Goal: Task Accomplishment & Management: Manage account settings

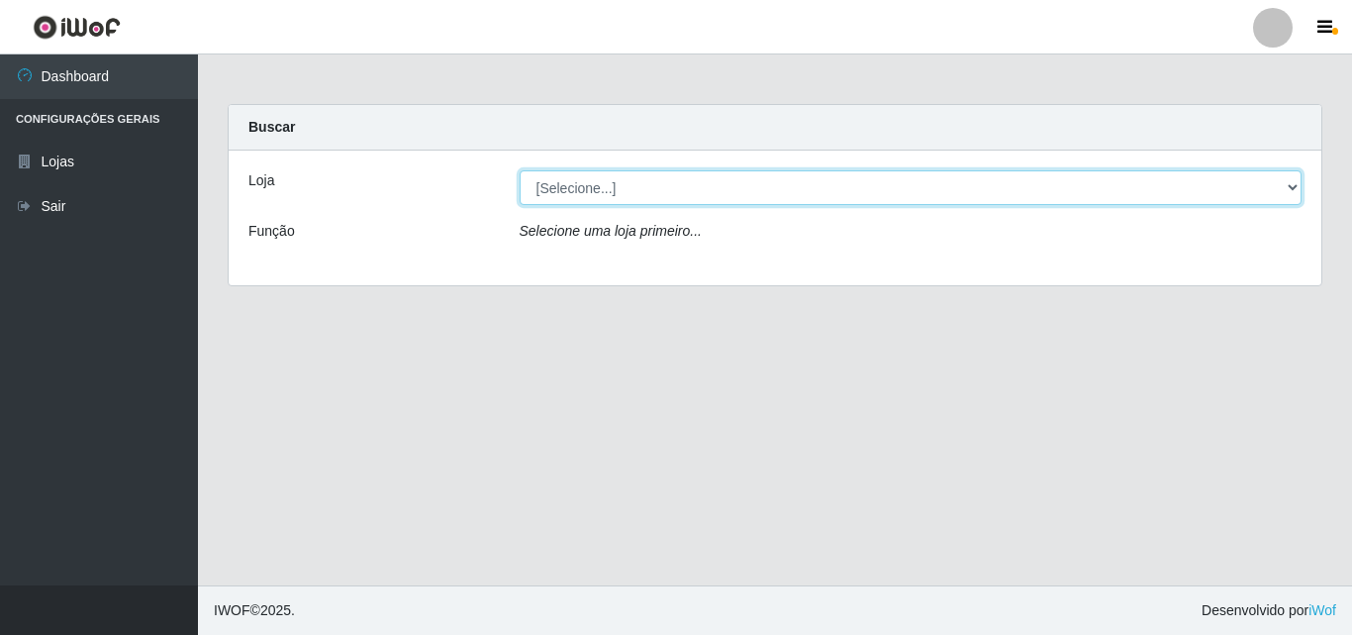
click at [613, 177] on select "[Selecione...] BomQueSó Agreste - Loja 3" at bounding box center [911, 187] width 783 height 35
select select "215"
click at [520, 170] on select "[Selecione...] BomQueSó Agreste - Loja 3" at bounding box center [911, 187] width 783 height 35
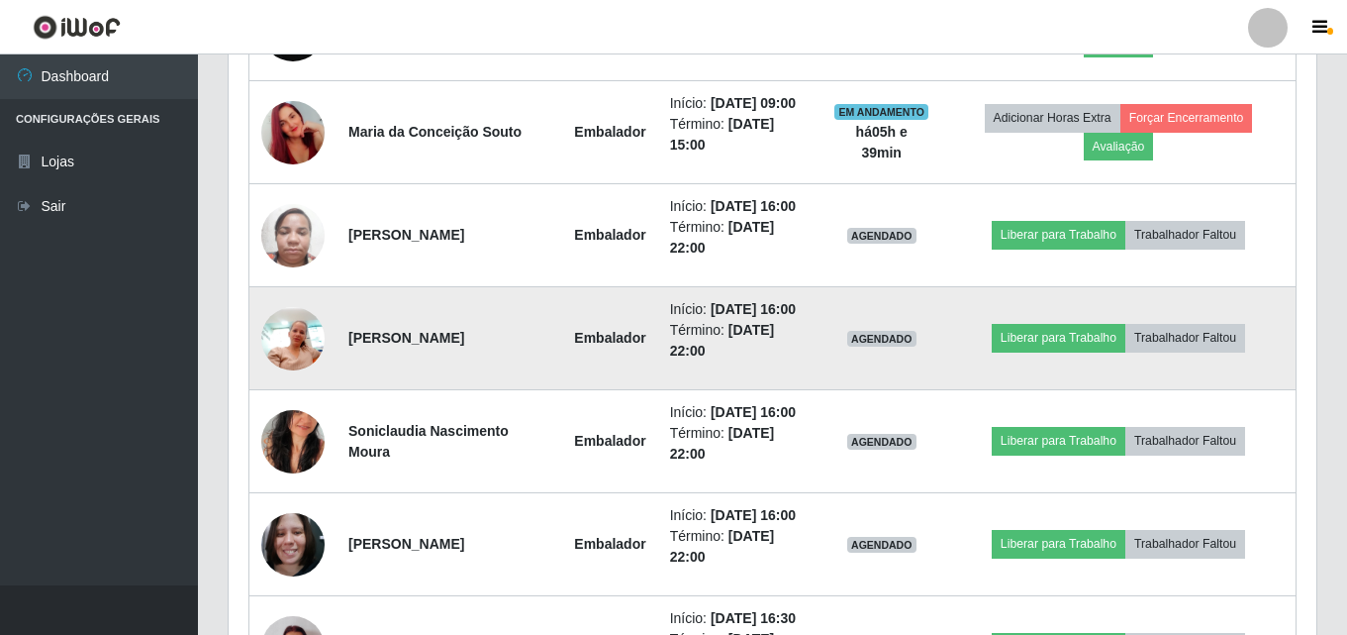
scroll to position [957, 0]
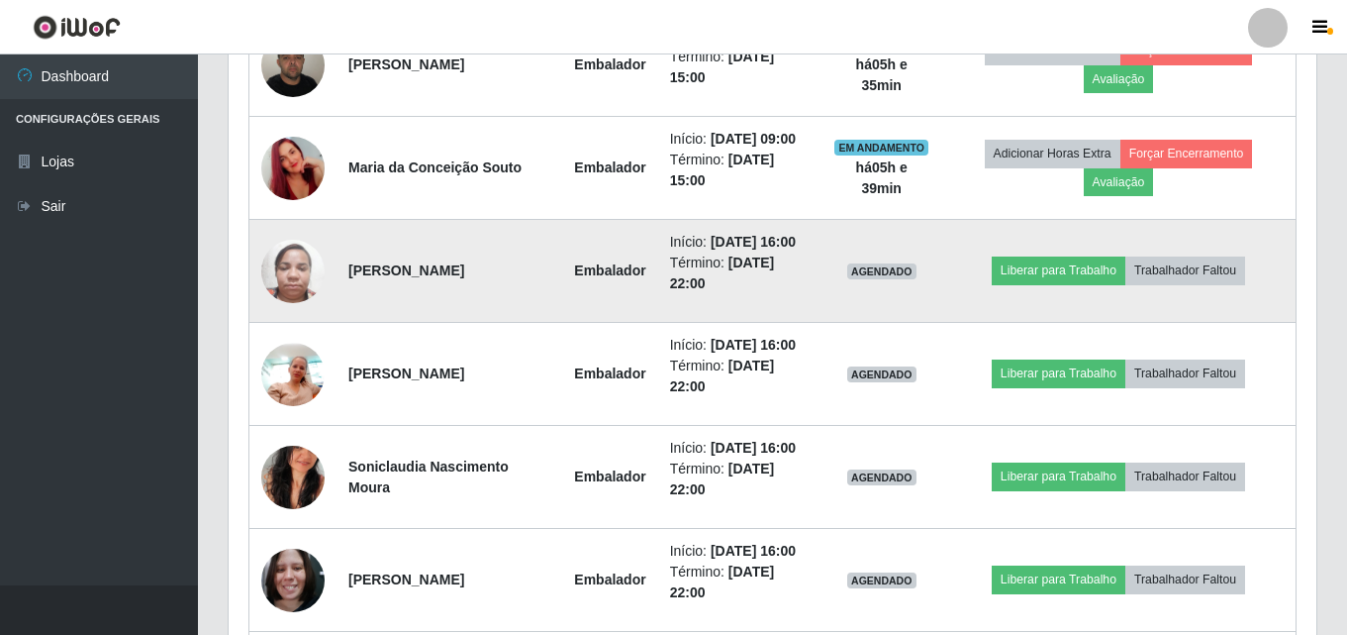
click at [291, 284] on img at bounding box center [292, 271] width 63 height 84
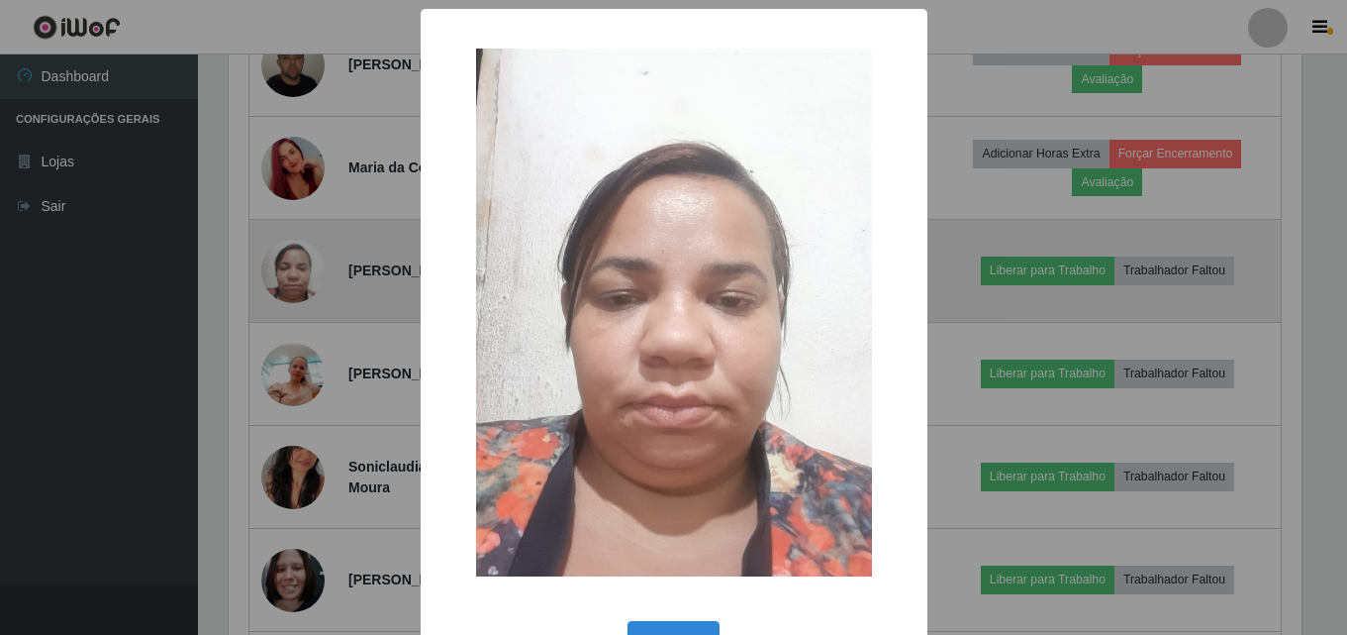
scroll to position [411, 1078]
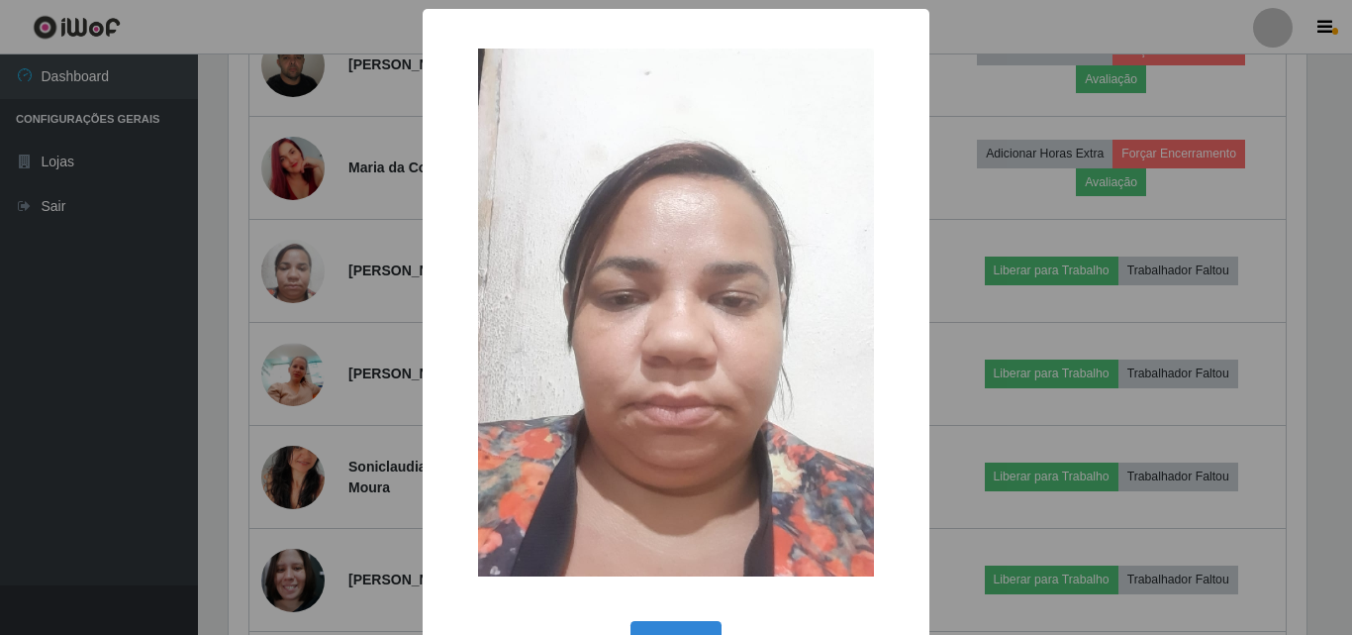
click at [290, 344] on div "× OK Cancel" at bounding box center [676, 317] width 1352 height 635
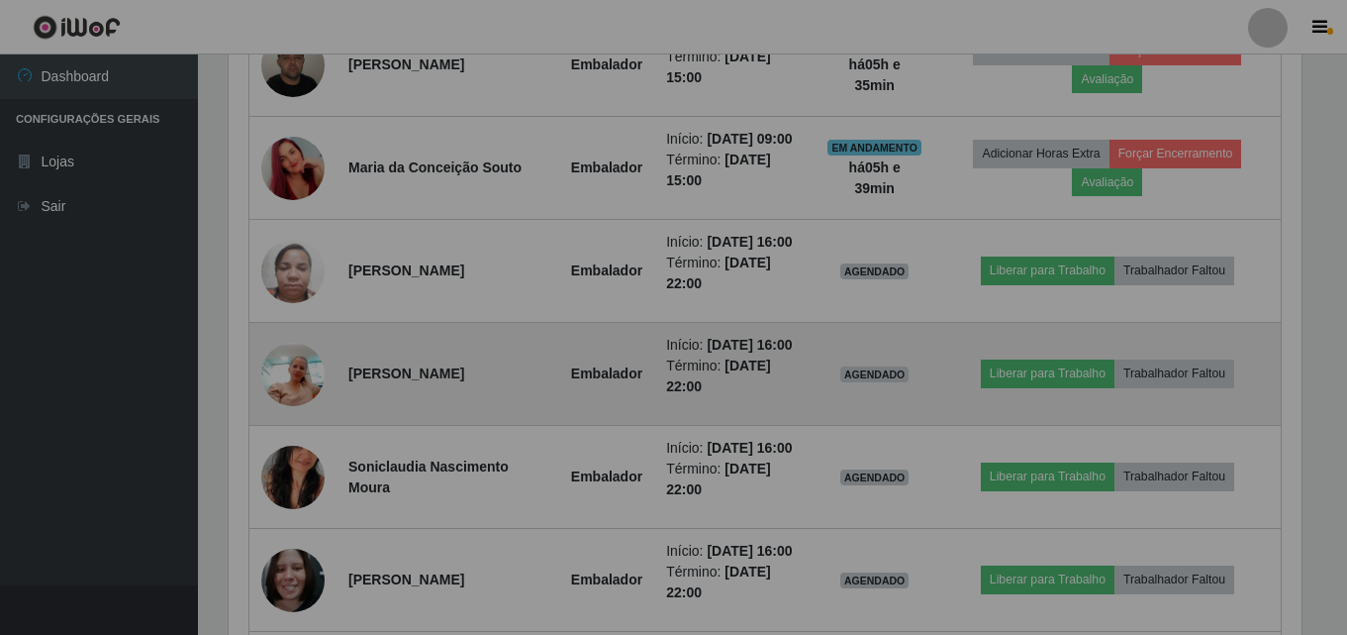
scroll to position [411, 1088]
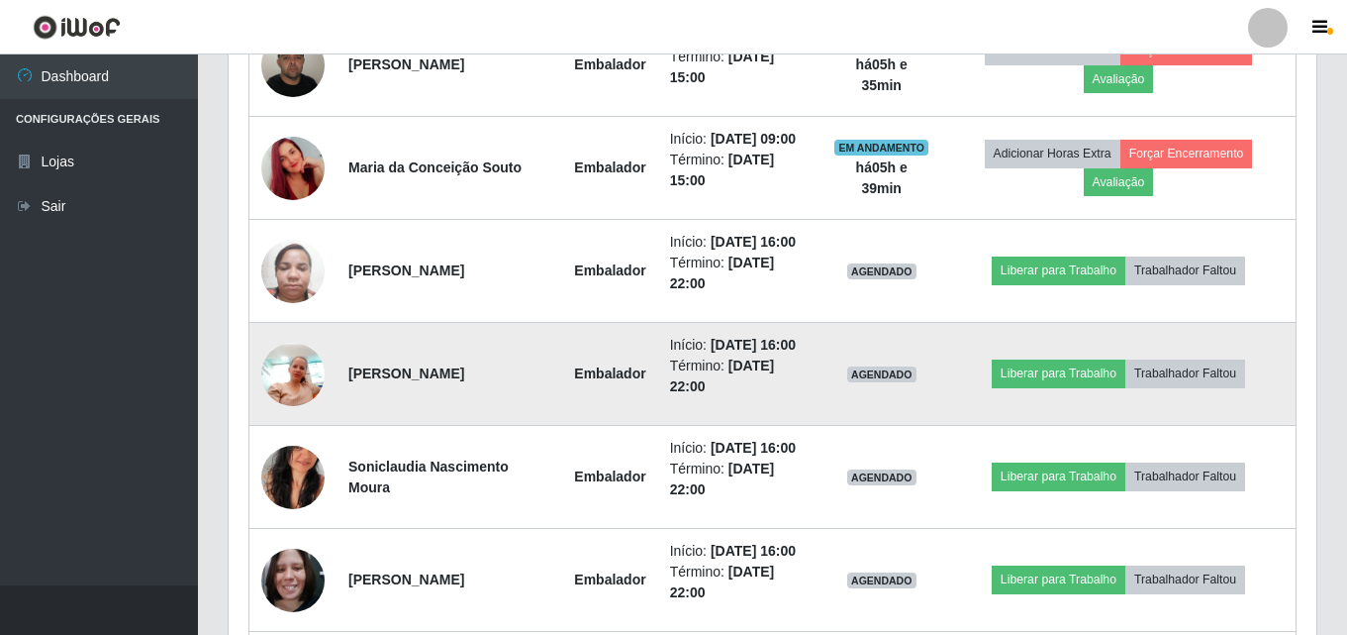
click at [279, 385] on img at bounding box center [292, 374] width 63 height 84
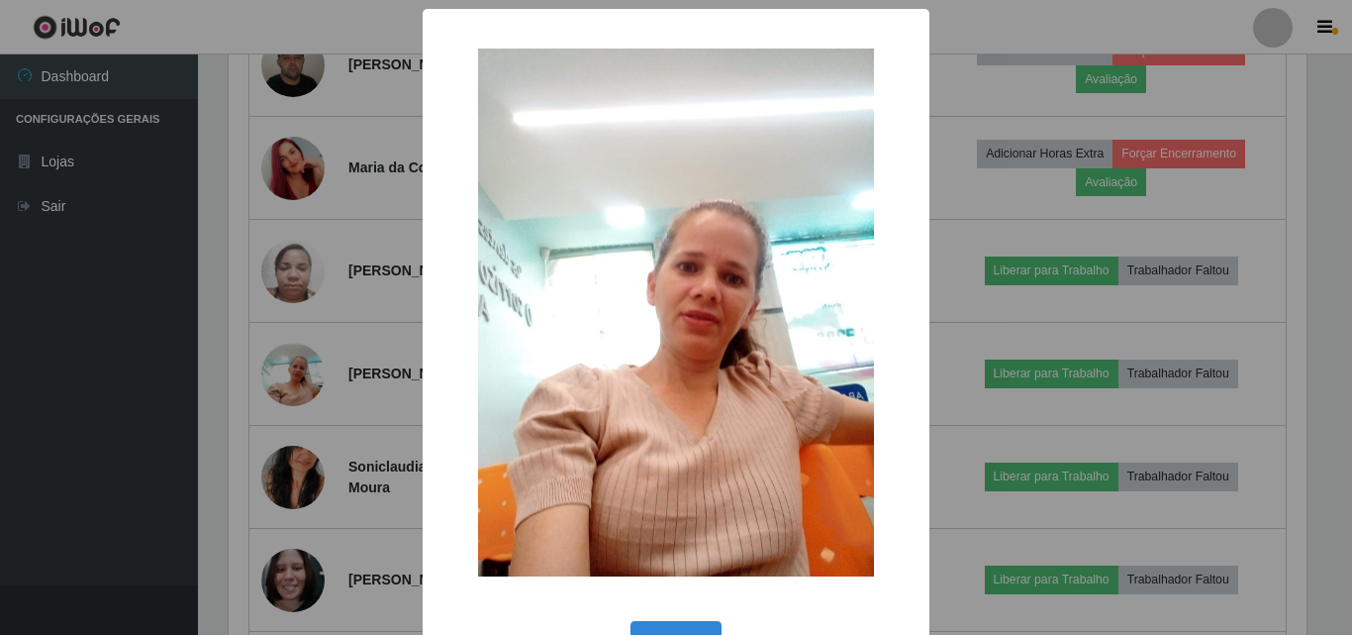
click at [301, 426] on div "× OK Cancel" at bounding box center [676, 317] width 1352 height 635
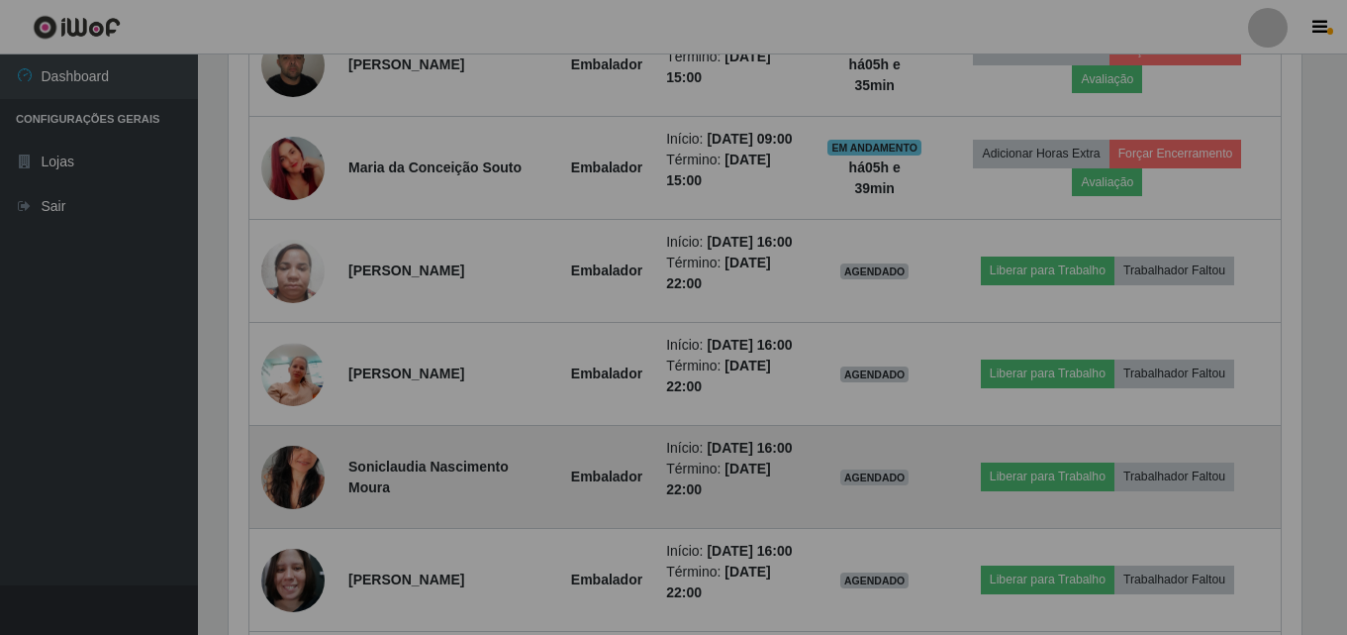
scroll to position [411, 1088]
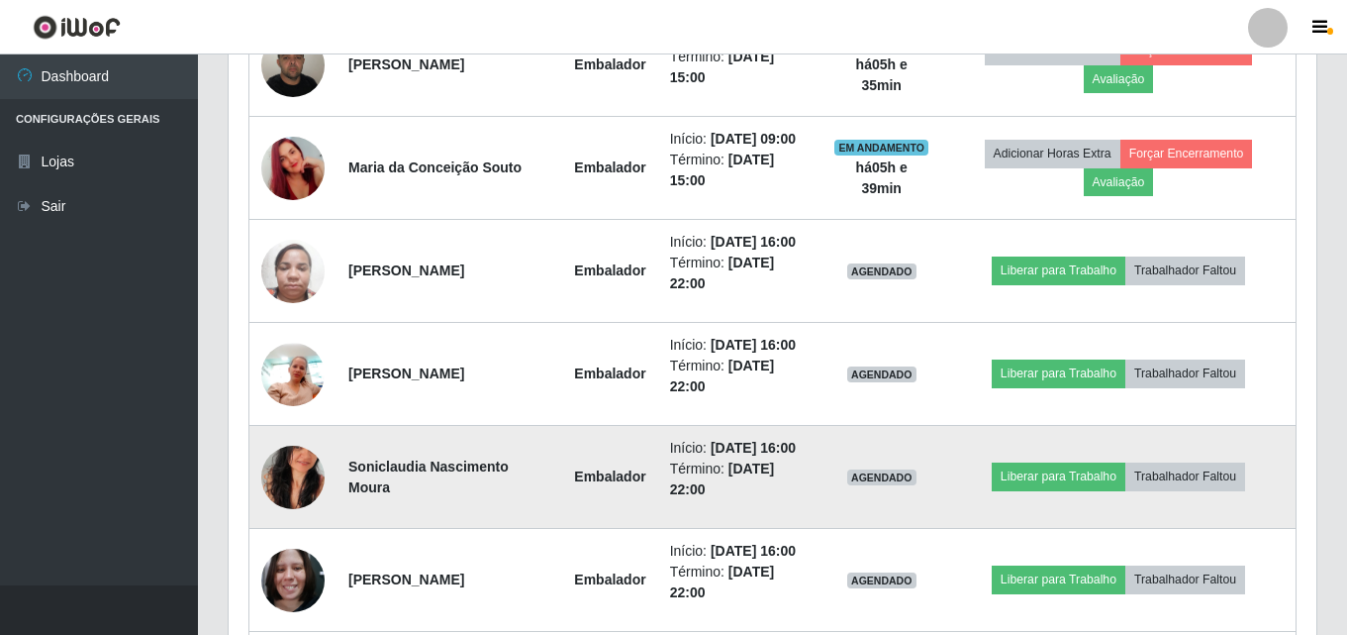
click at [301, 497] on img at bounding box center [292, 477] width 63 height 113
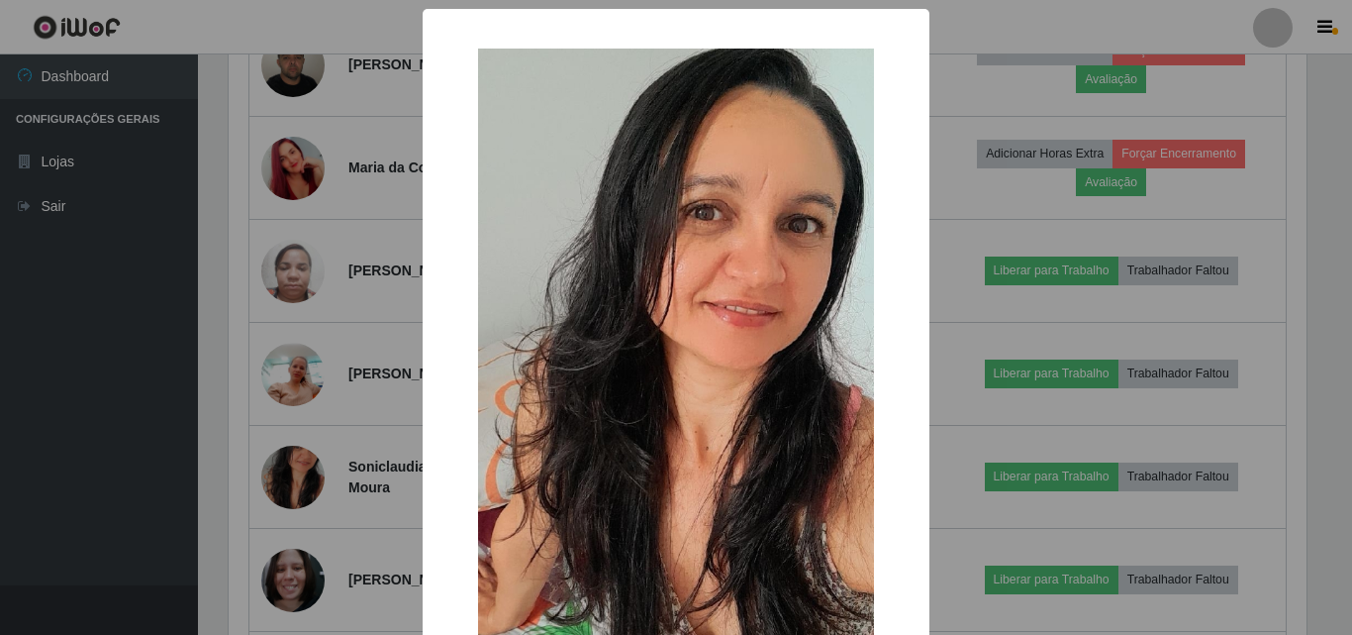
click at [309, 527] on div "× OK Cancel" at bounding box center [676, 317] width 1352 height 635
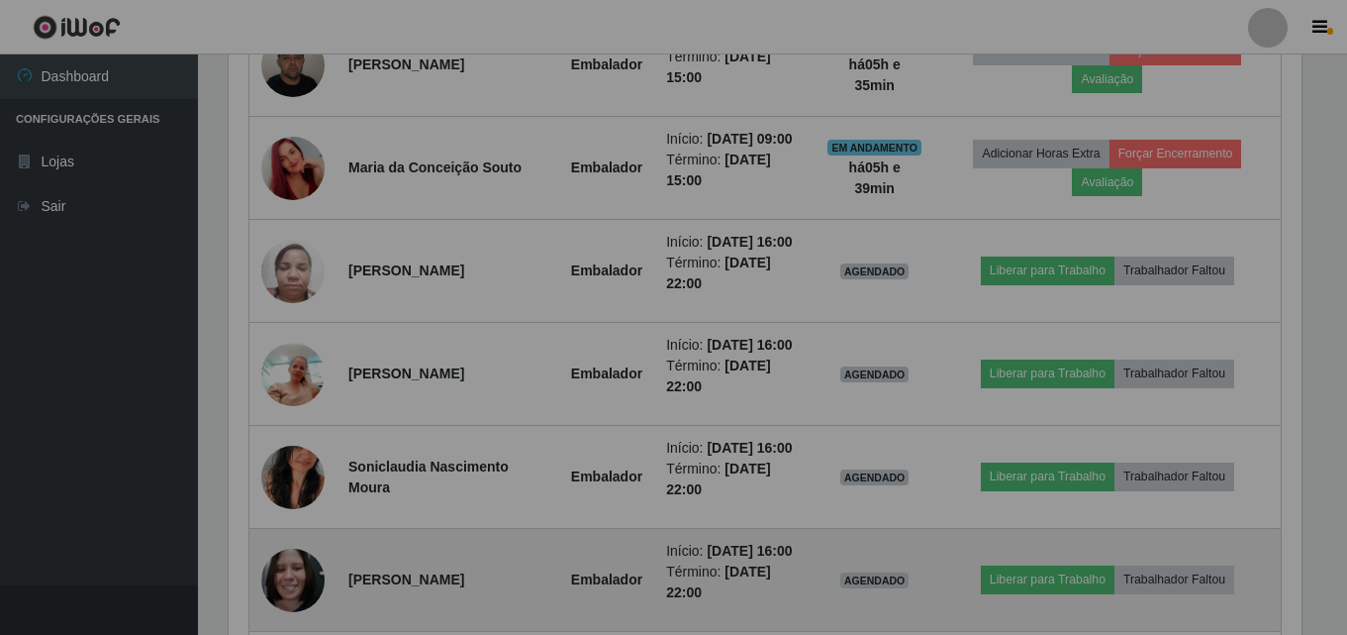
scroll to position [411, 1088]
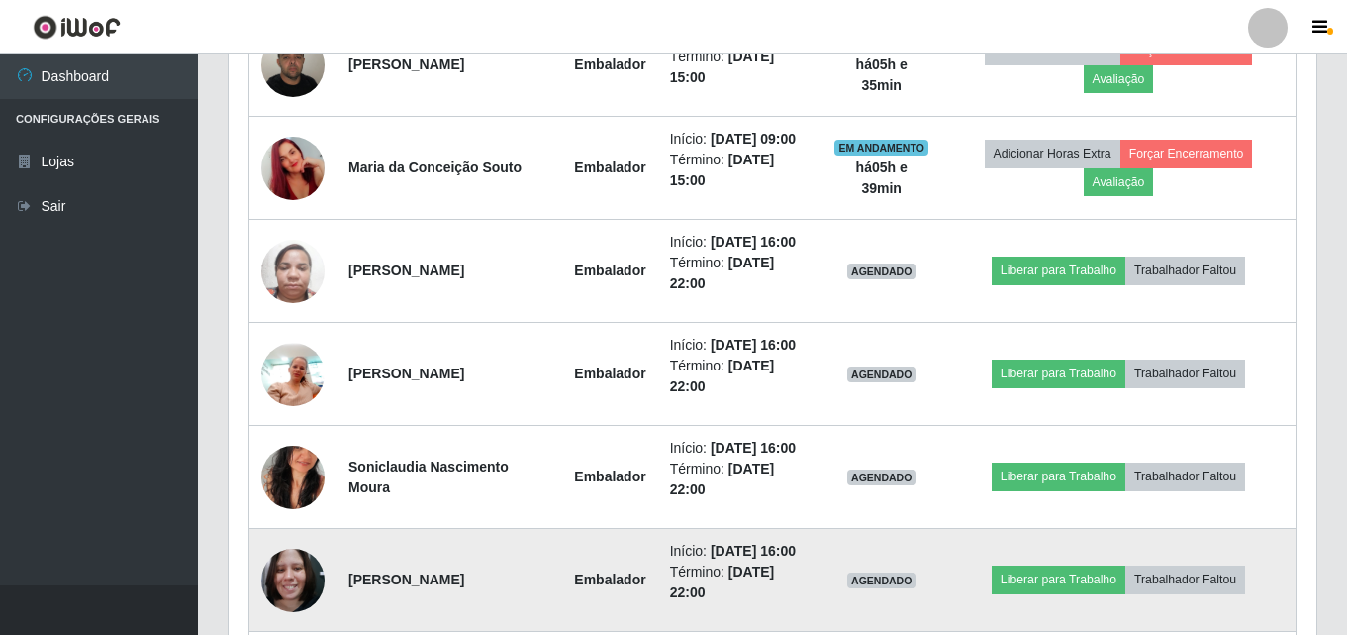
click at [310, 574] on img at bounding box center [292, 580] width 63 height 84
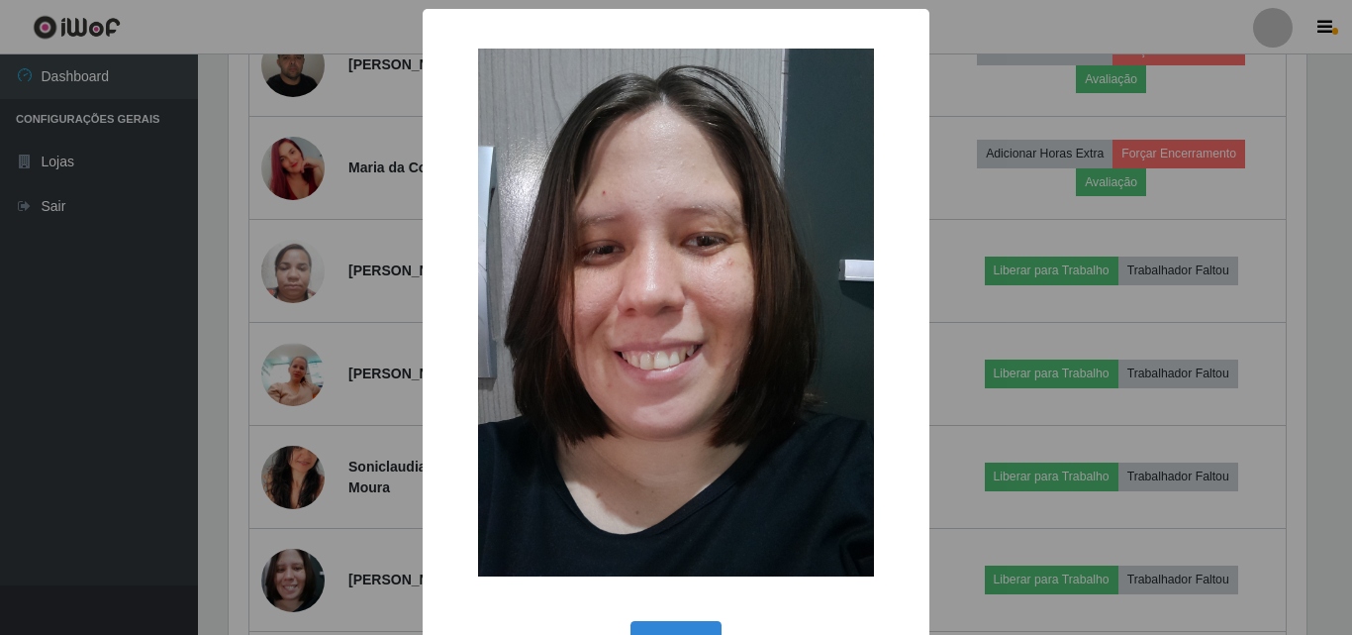
click at [346, 549] on div "× OK Cancel" at bounding box center [676, 317] width 1352 height 635
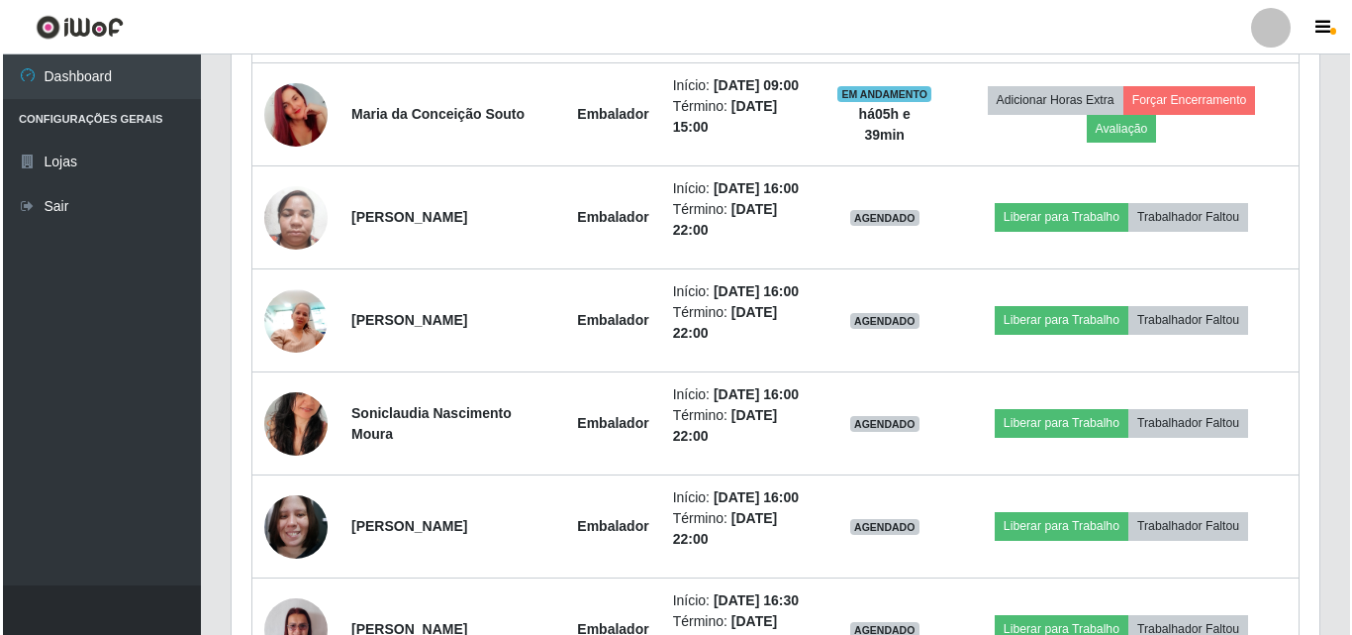
scroll to position [1155, 0]
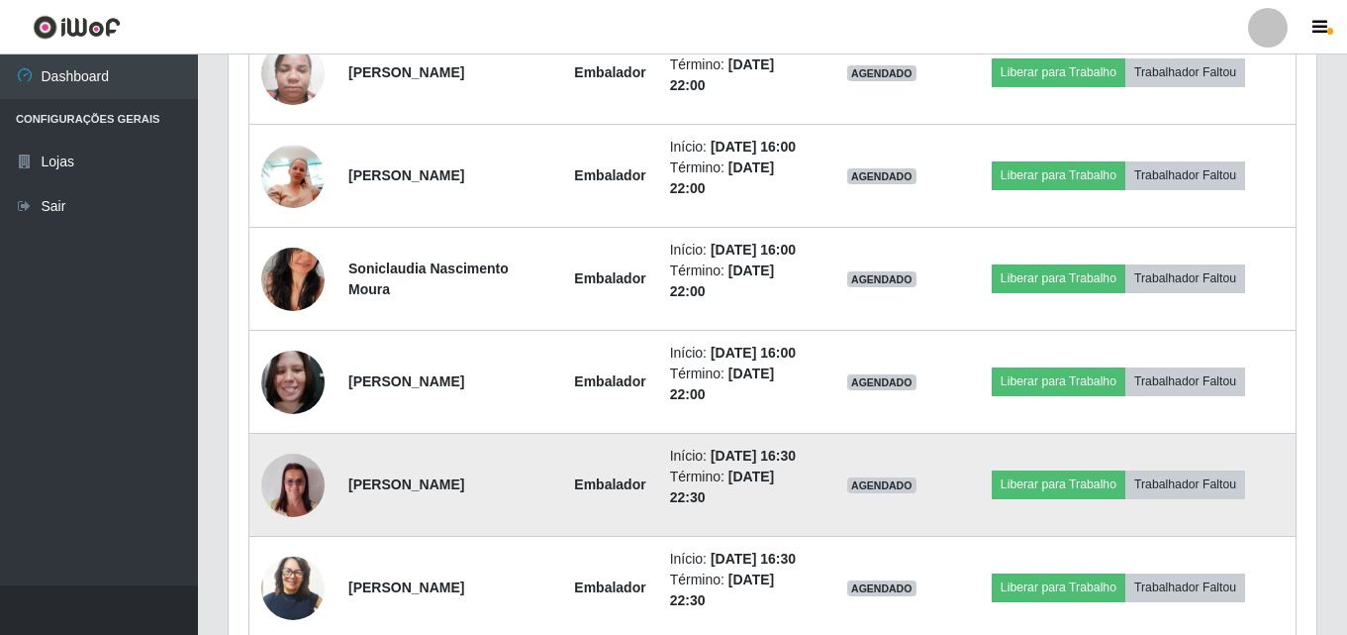
click at [287, 503] on img at bounding box center [292, 485] width 63 height 84
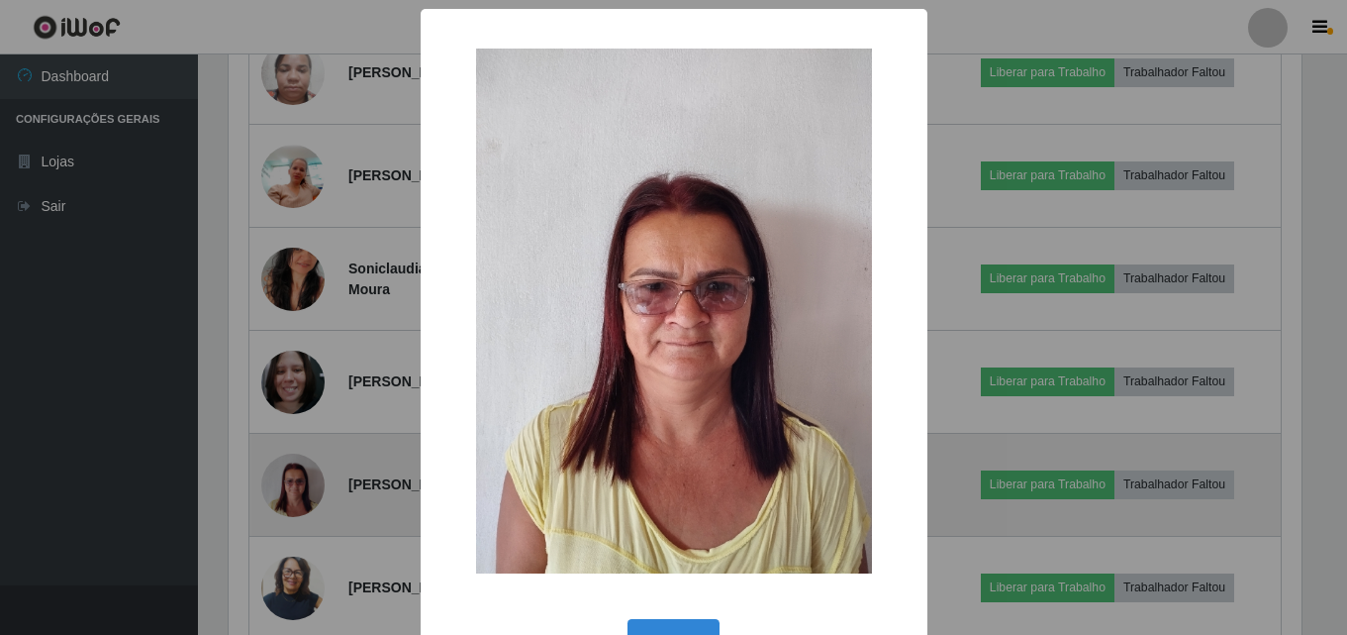
scroll to position [411, 1078]
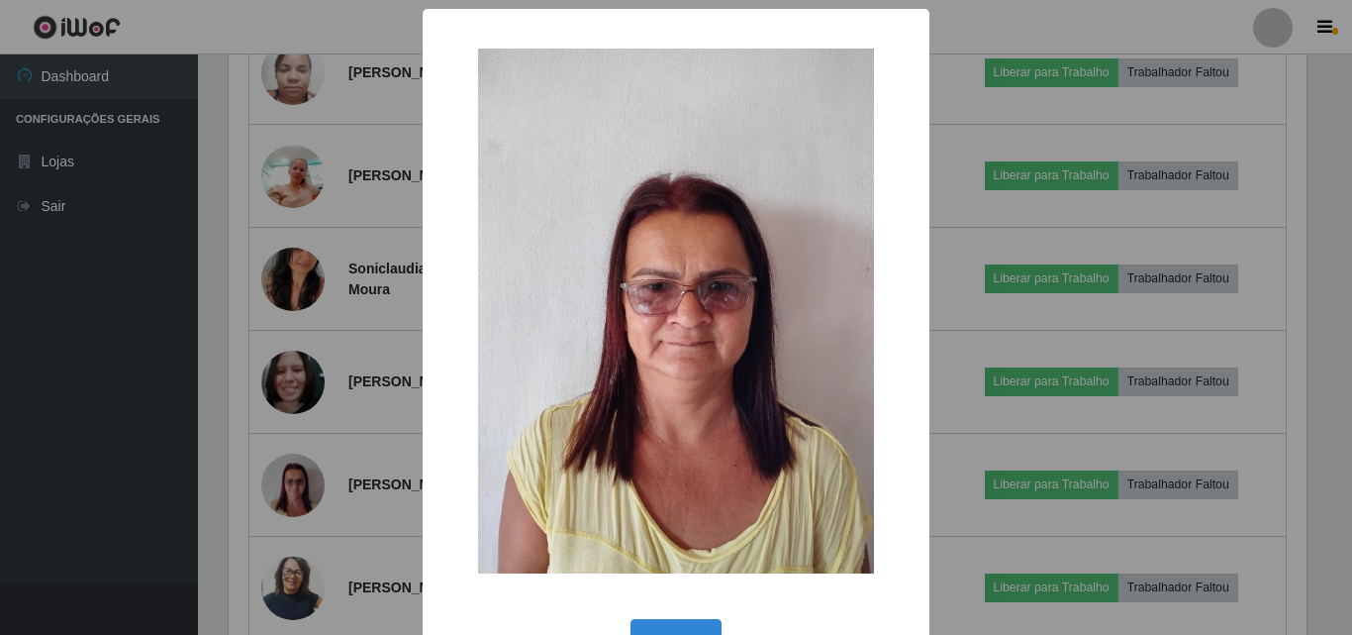
click at [367, 452] on div "× OK Cancel" at bounding box center [676, 317] width 1352 height 635
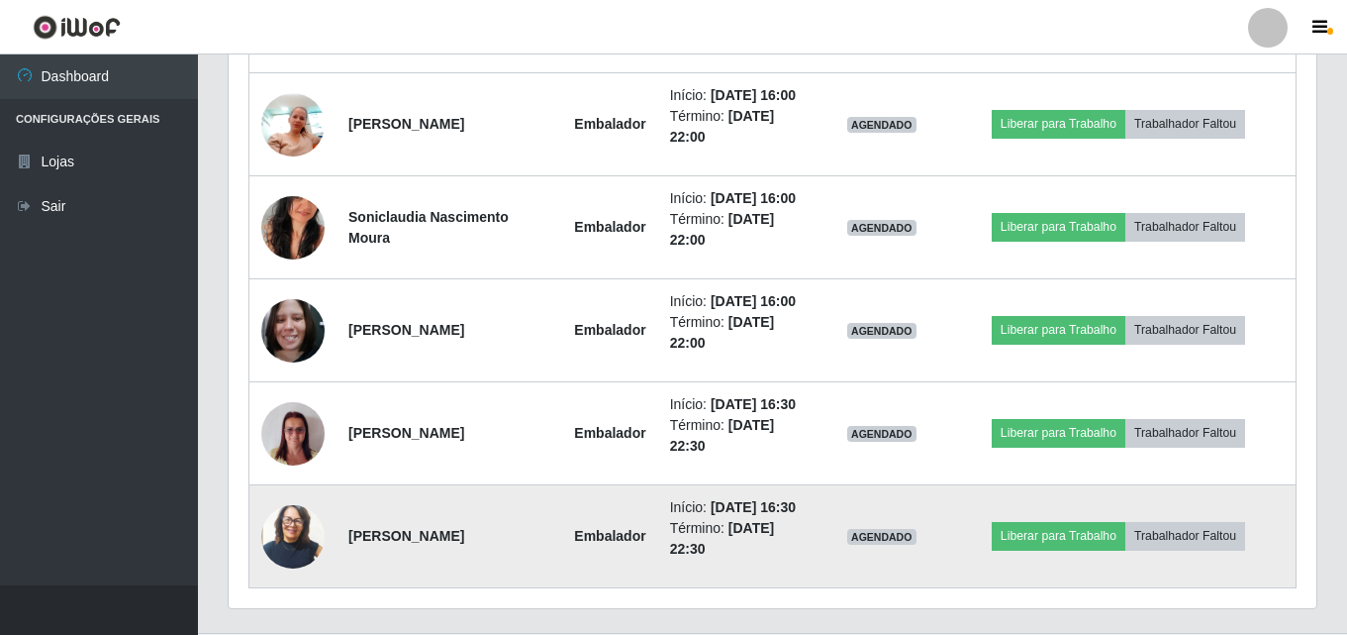
scroll to position [1254, 0]
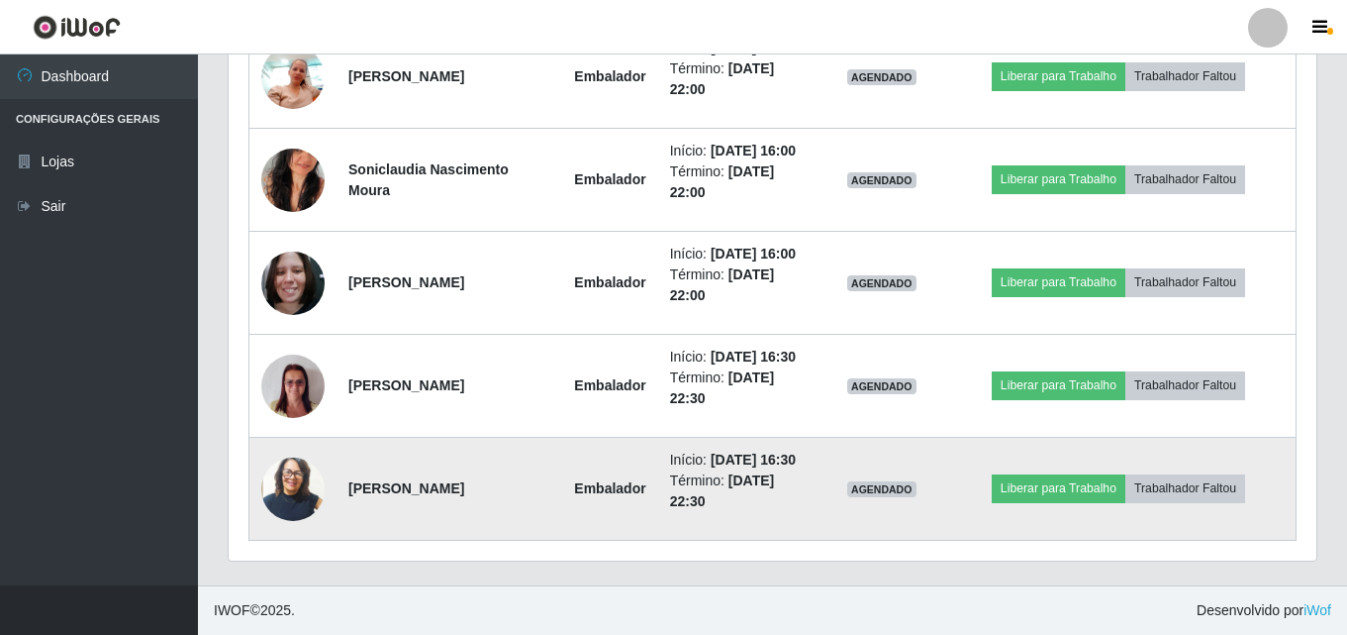
click at [302, 496] on img at bounding box center [292, 488] width 63 height 74
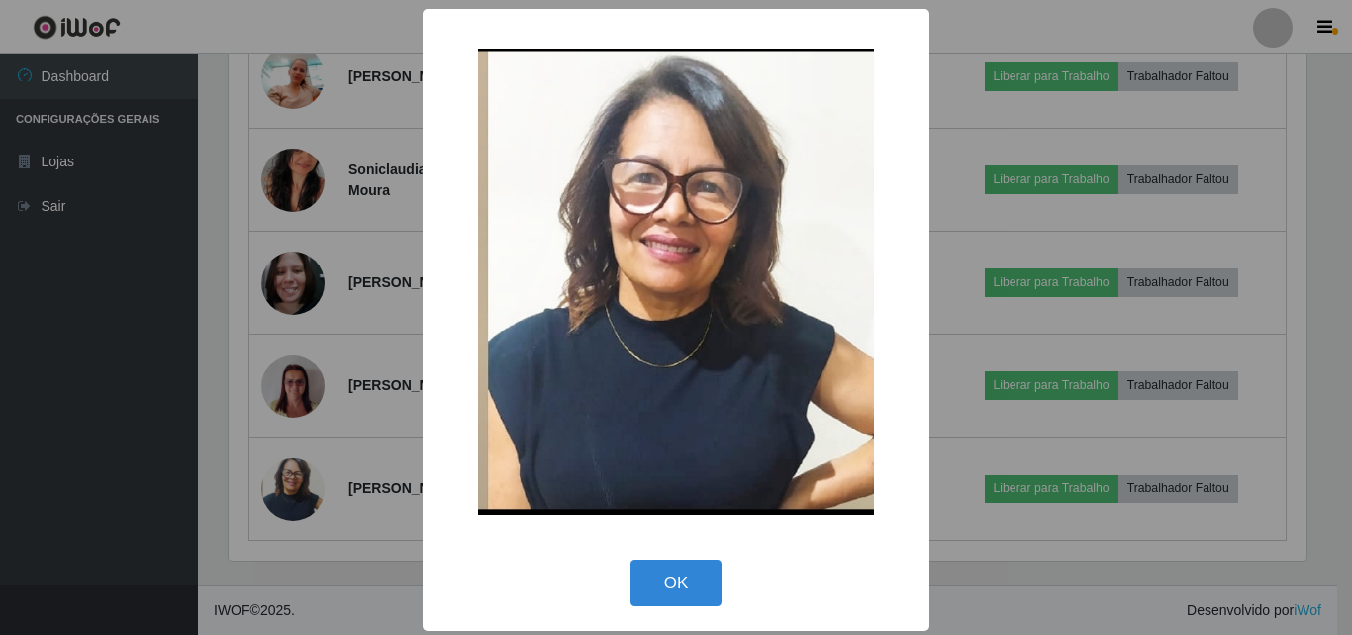
click at [383, 475] on div "× OK Cancel" at bounding box center [676, 317] width 1352 height 635
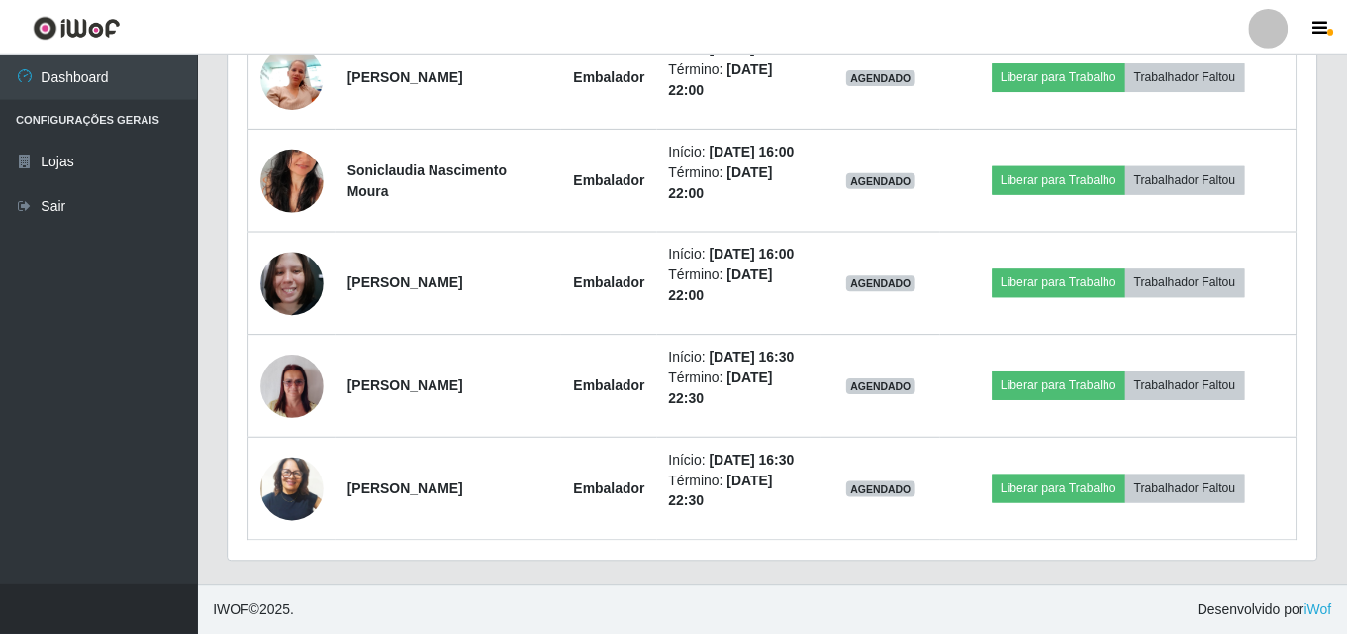
scroll to position [411, 1088]
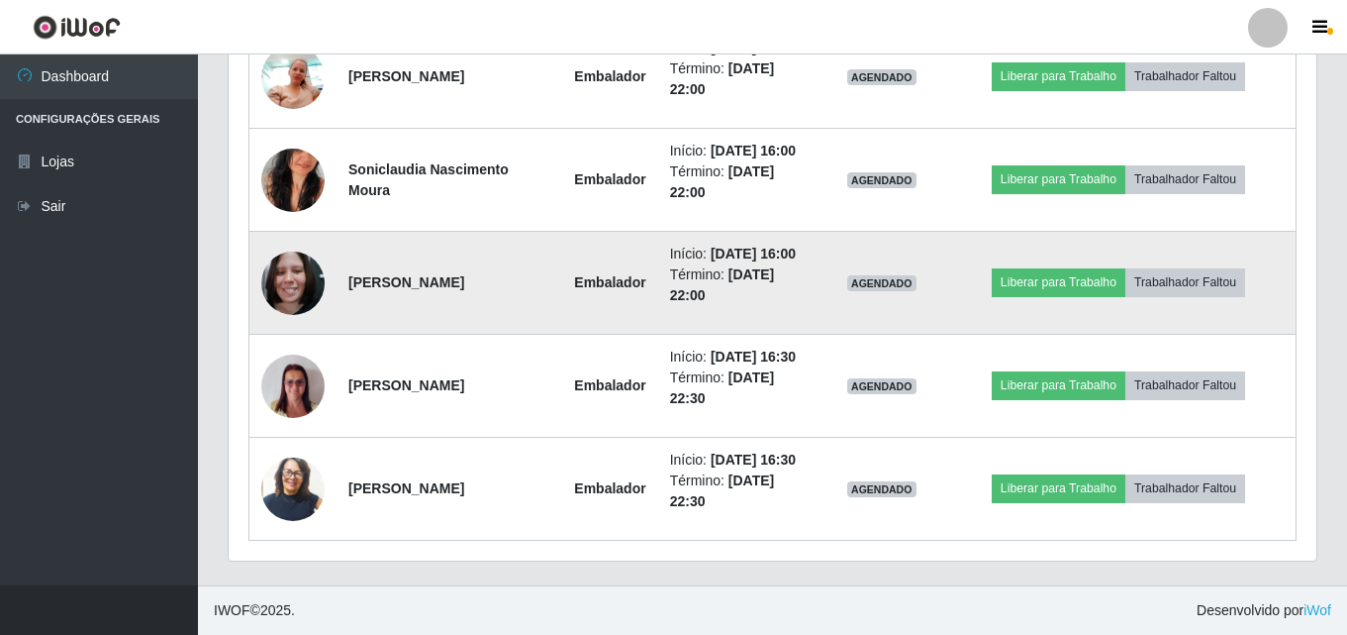
click at [694, 256] on li "Início: [DATE] 16:00" at bounding box center [740, 254] width 141 height 21
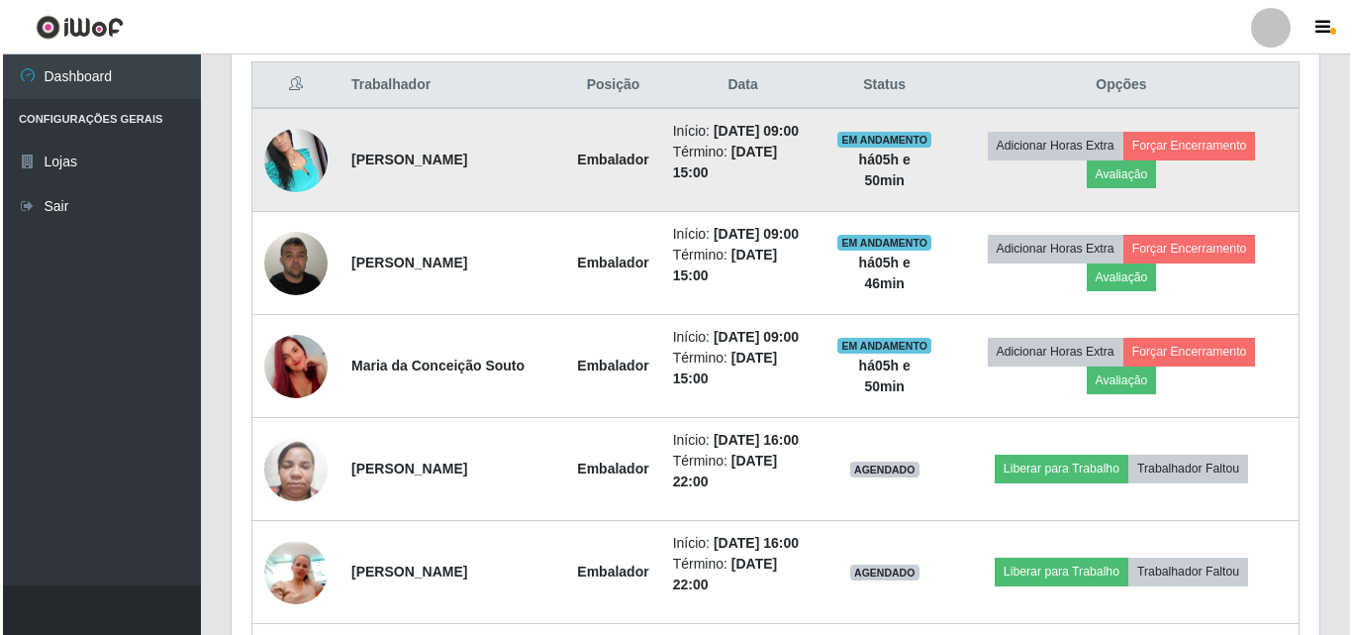
scroll to position [594, 0]
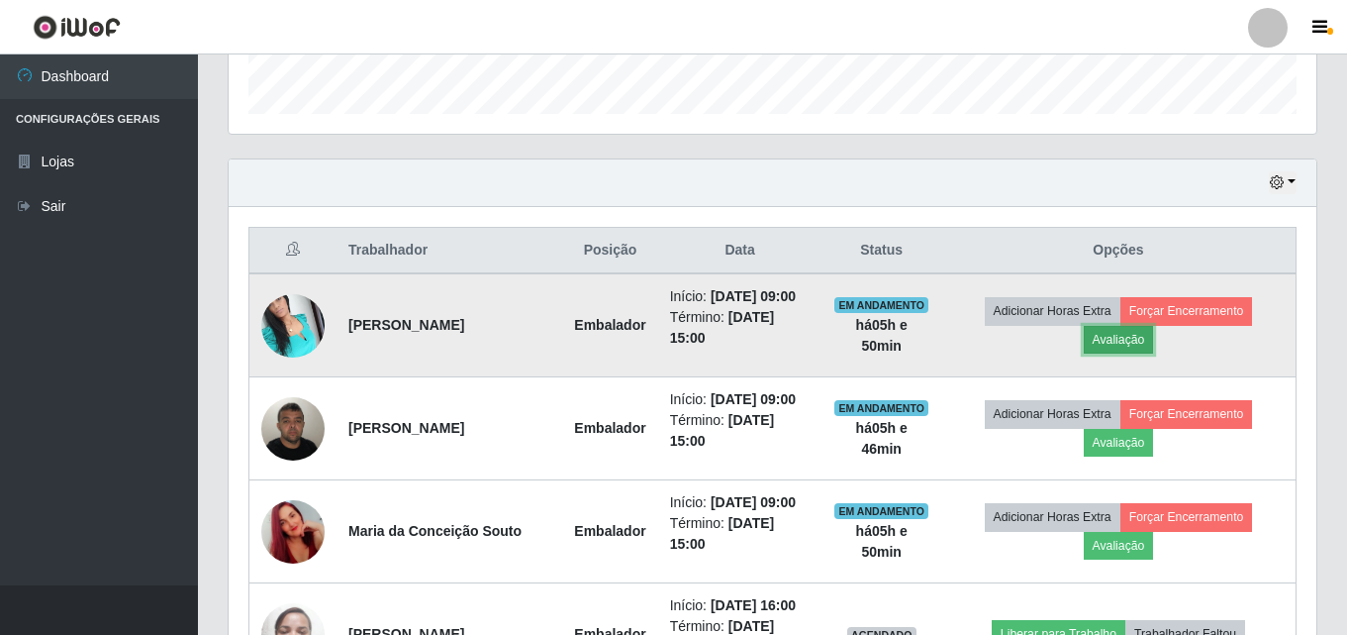
click at [1151, 346] on button "Avaliação" at bounding box center [1119, 340] width 70 height 28
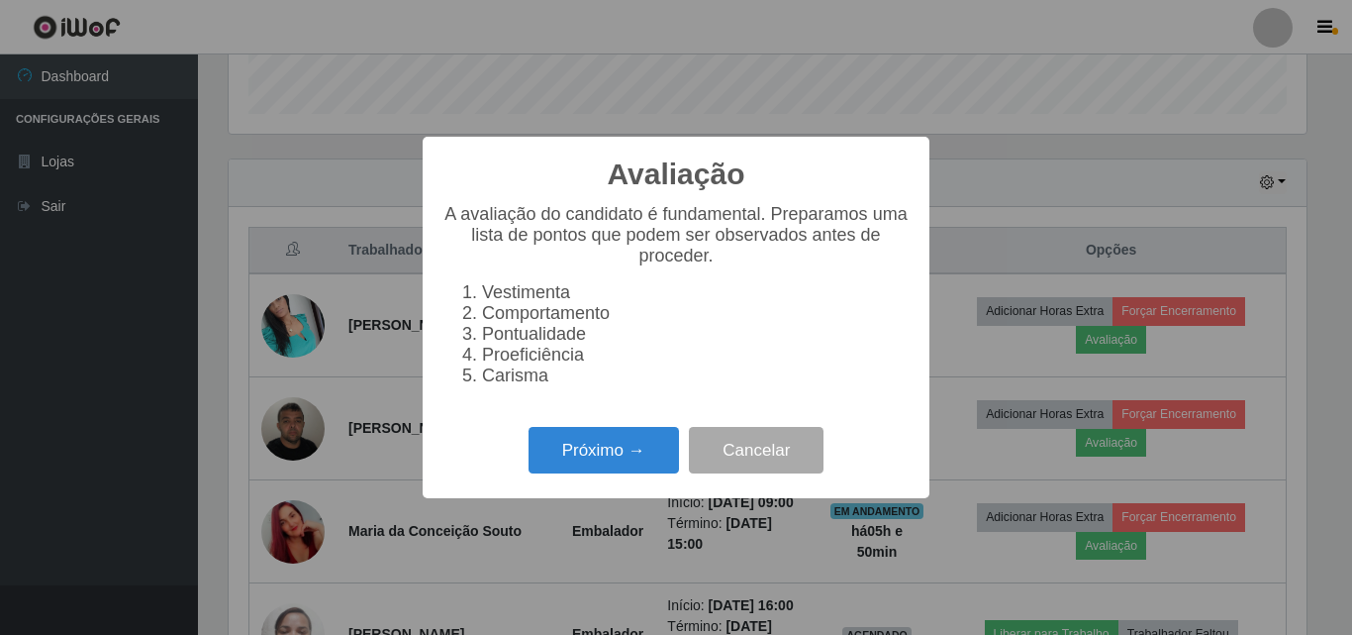
scroll to position [411, 1078]
click at [573, 472] on button "Próximo →" at bounding box center [604, 450] width 150 height 47
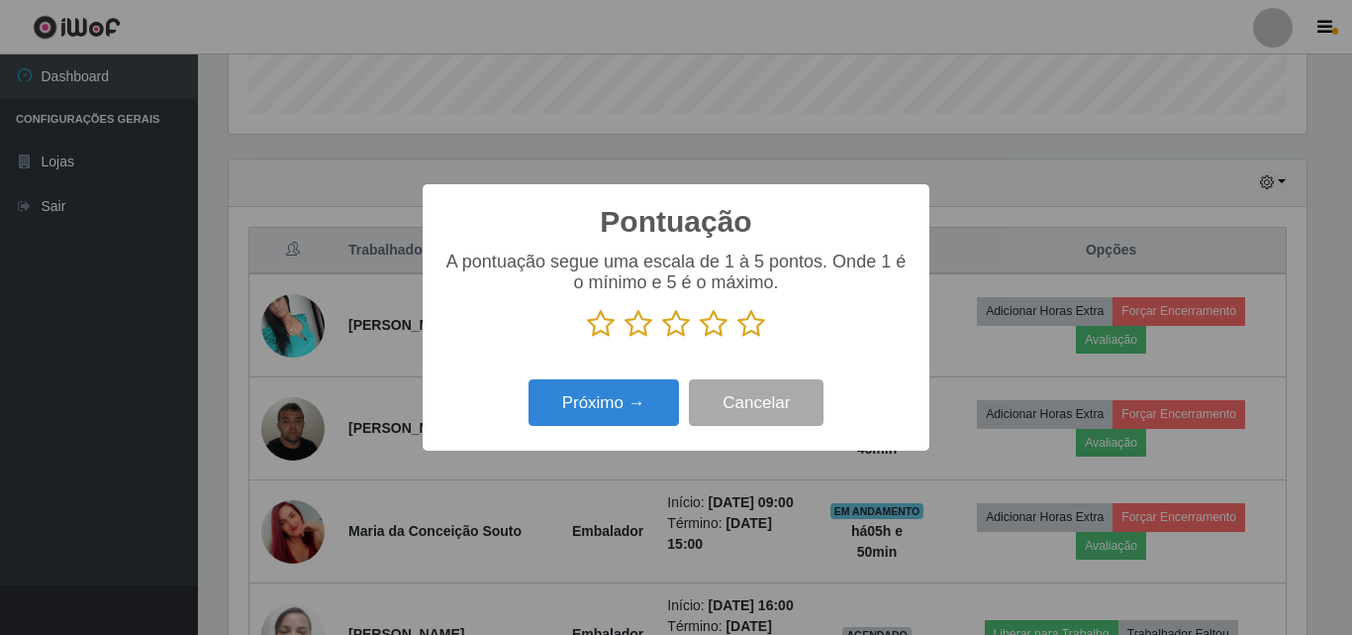
click at [764, 330] on icon at bounding box center [752, 324] width 28 height 30
click at [738, 339] on input "radio" at bounding box center [738, 339] width 0 height 0
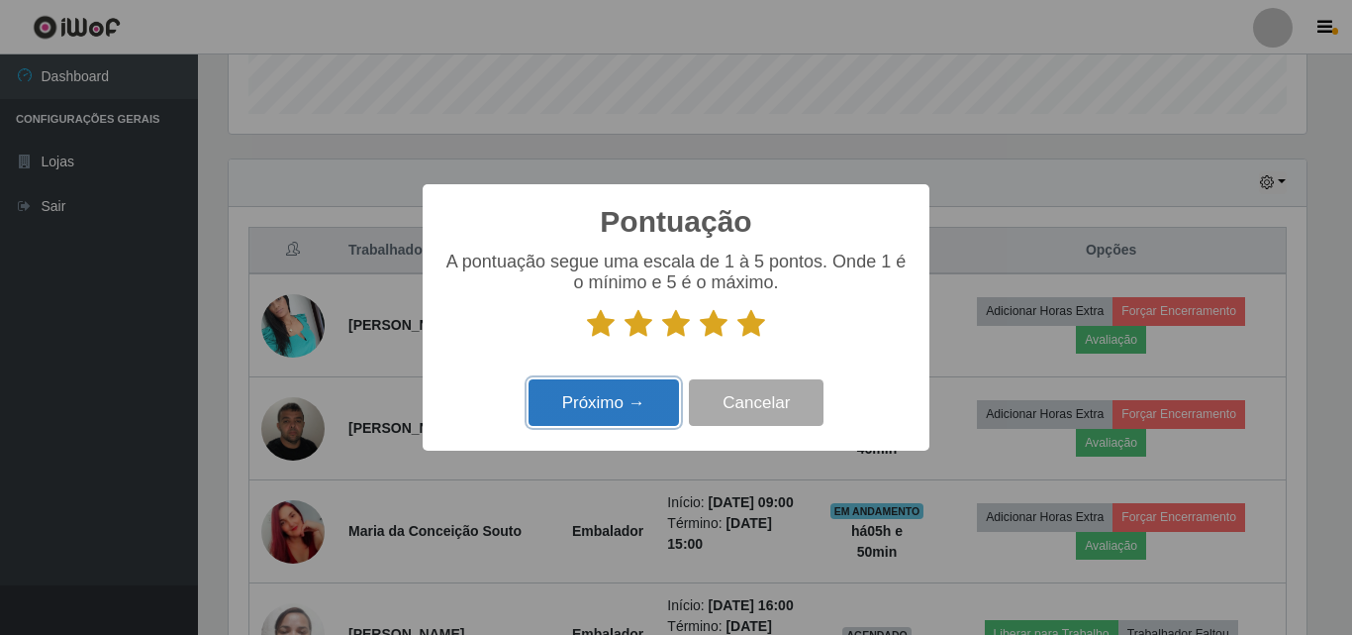
click at [645, 405] on button "Próximo →" at bounding box center [604, 402] width 150 height 47
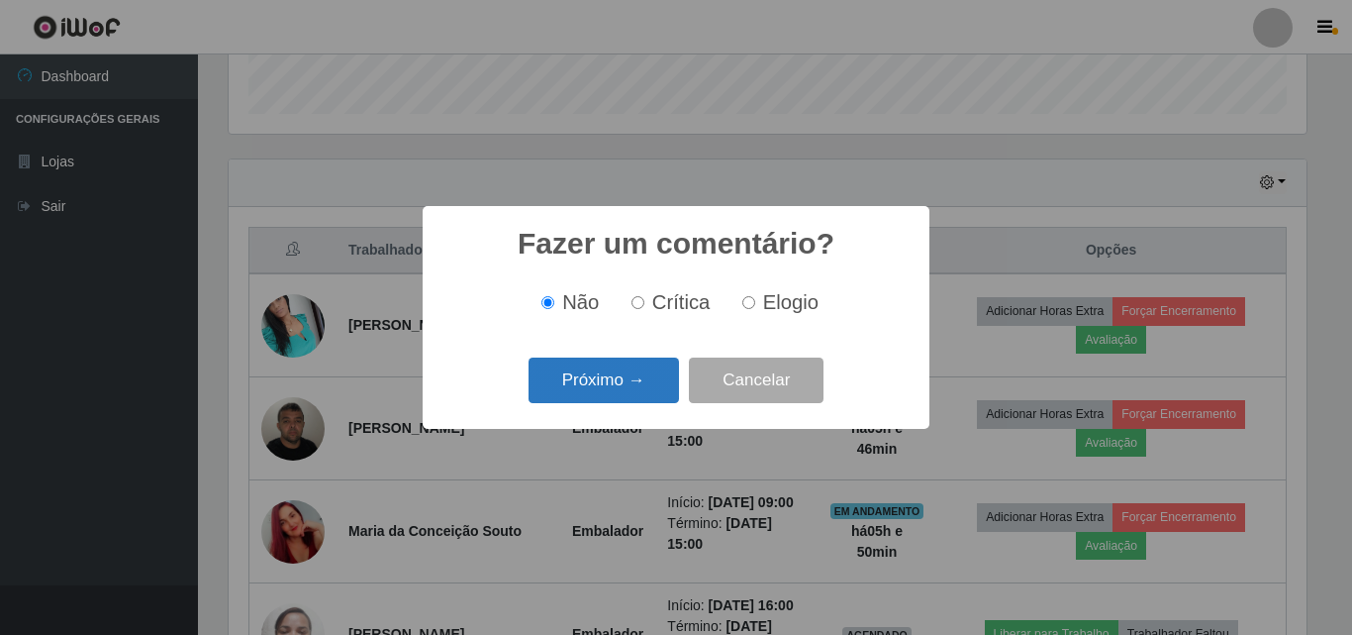
click at [646, 392] on button "Próximo →" at bounding box center [604, 380] width 150 height 47
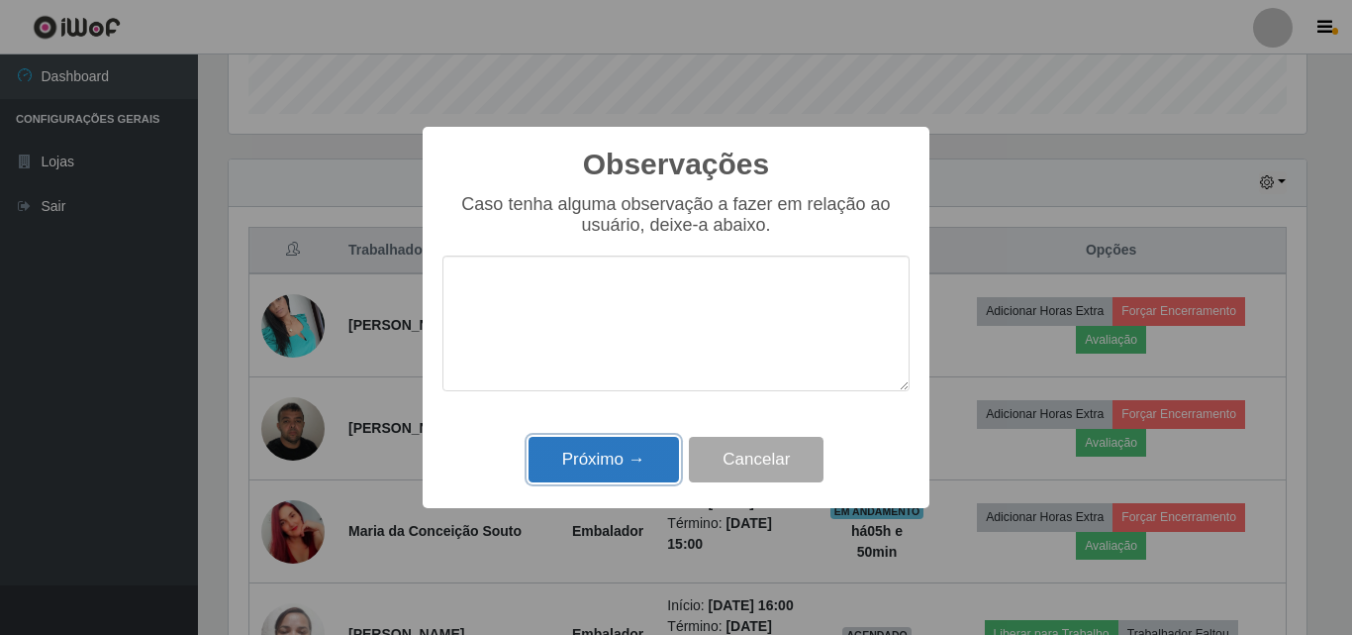
click at [661, 468] on button "Próximo →" at bounding box center [604, 460] width 150 height 47
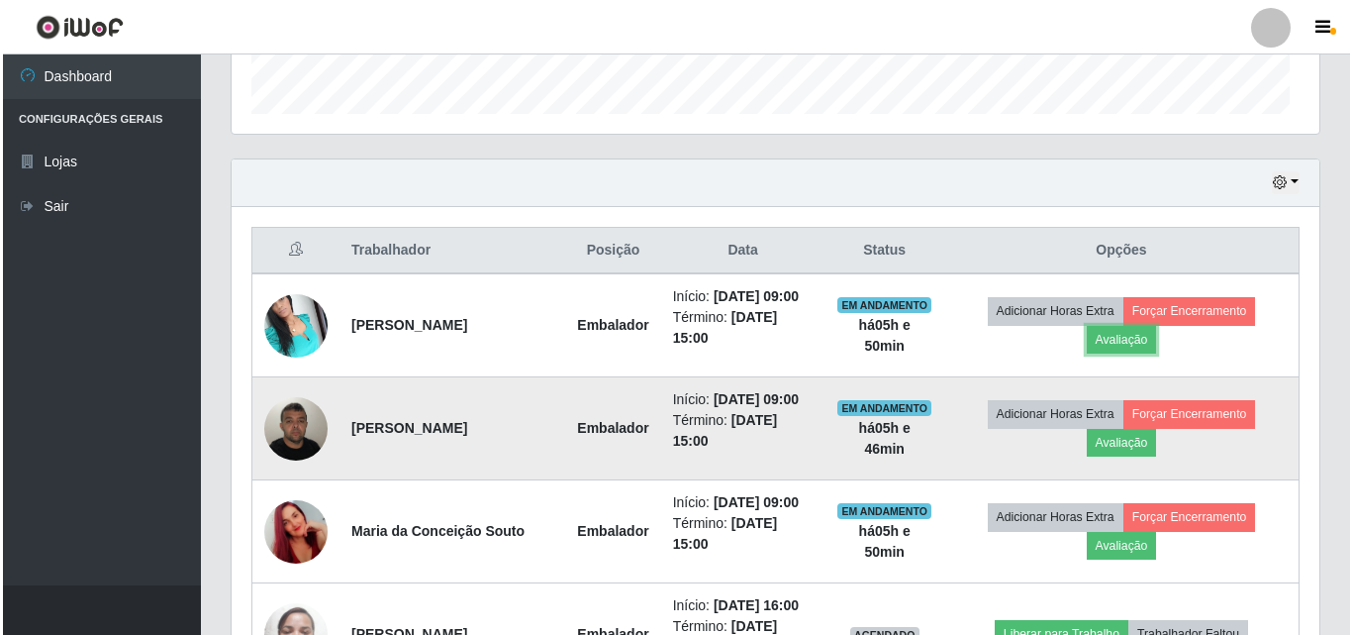
scroll to position [411, 1088]
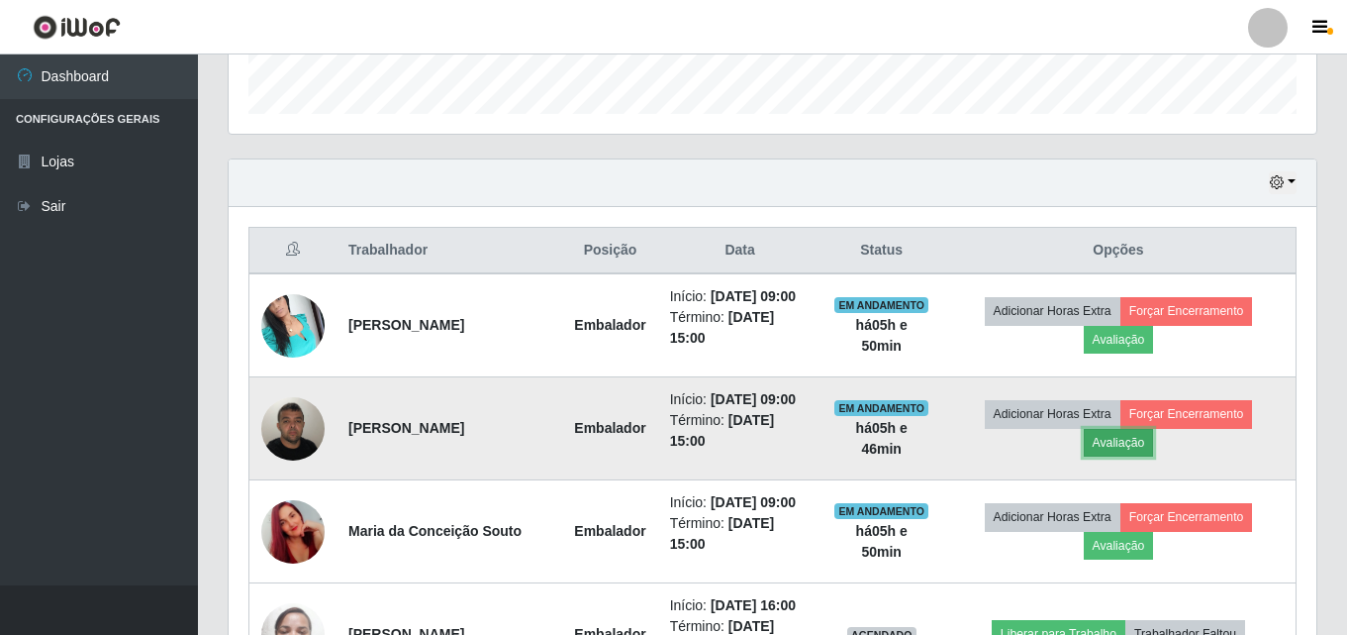
click at [1154, 437] on button "Avaliação" at bounding box center [1119, 443] width 70 height 28
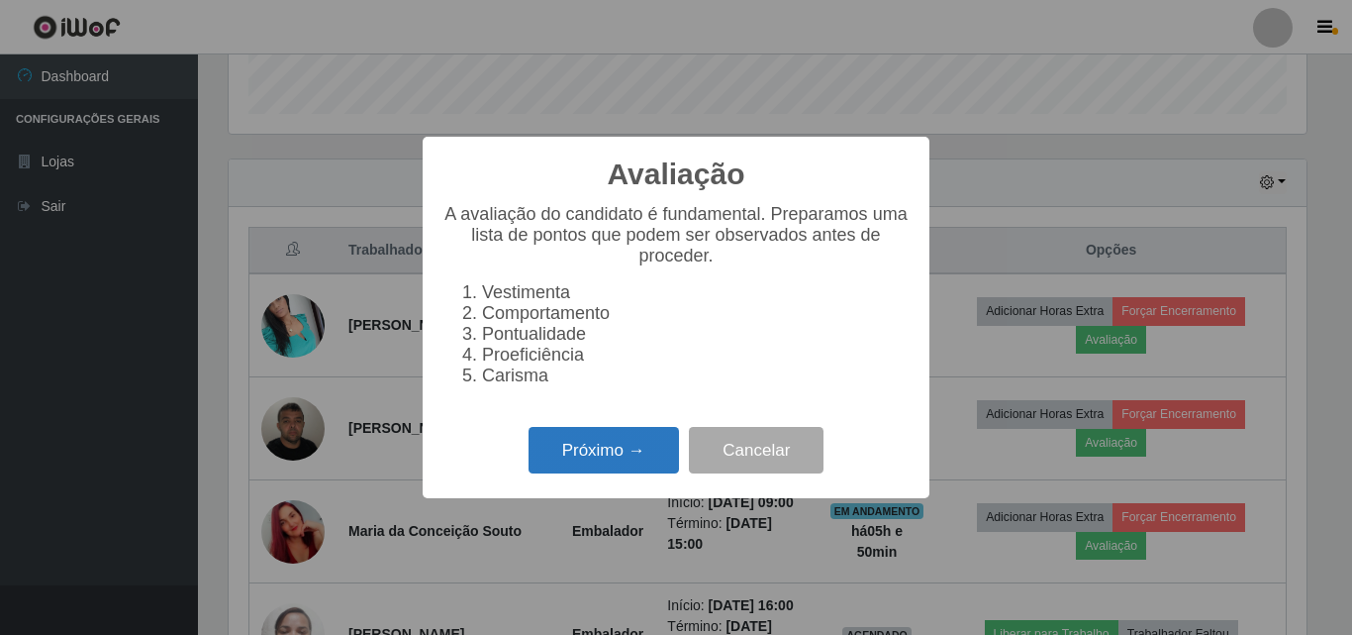
click at [608, 467] on button "Próximo →" at bounding box center [604, 450] width 150 height 47
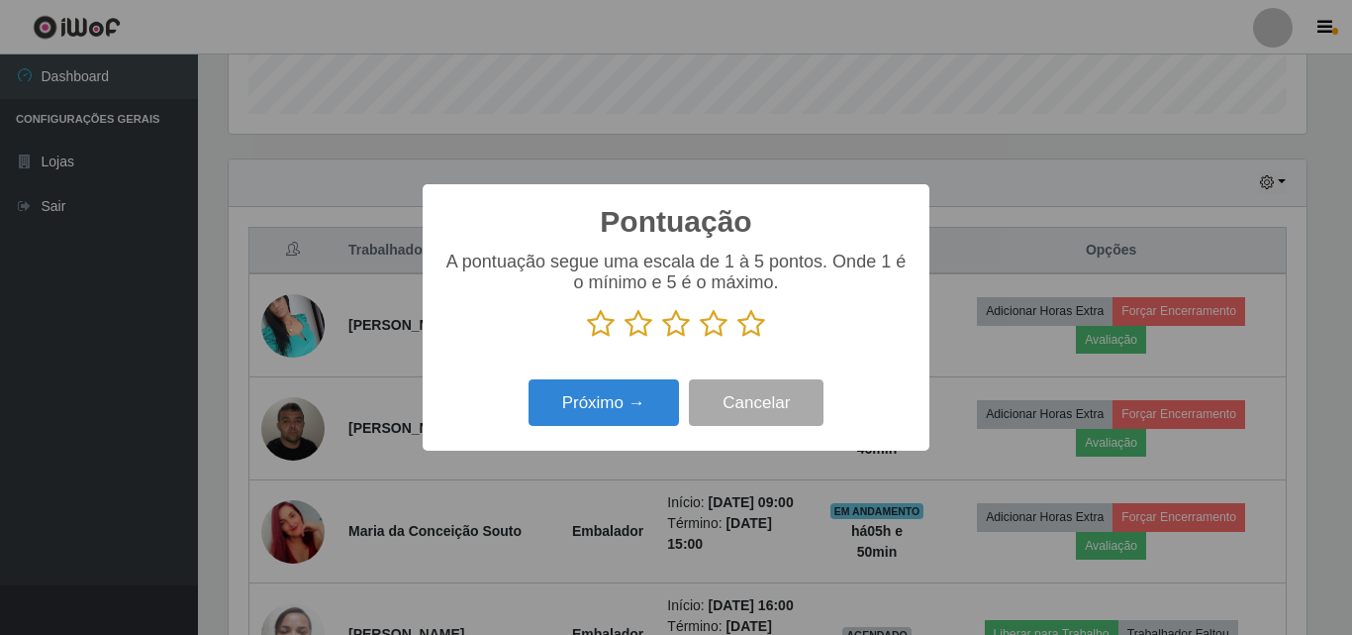
click at [754, 324] on icon at bounding box center [752, 324] width 28 height 30
click at [738, 339] on input "radio" at bounding box center [738, 339] width 0 height 0
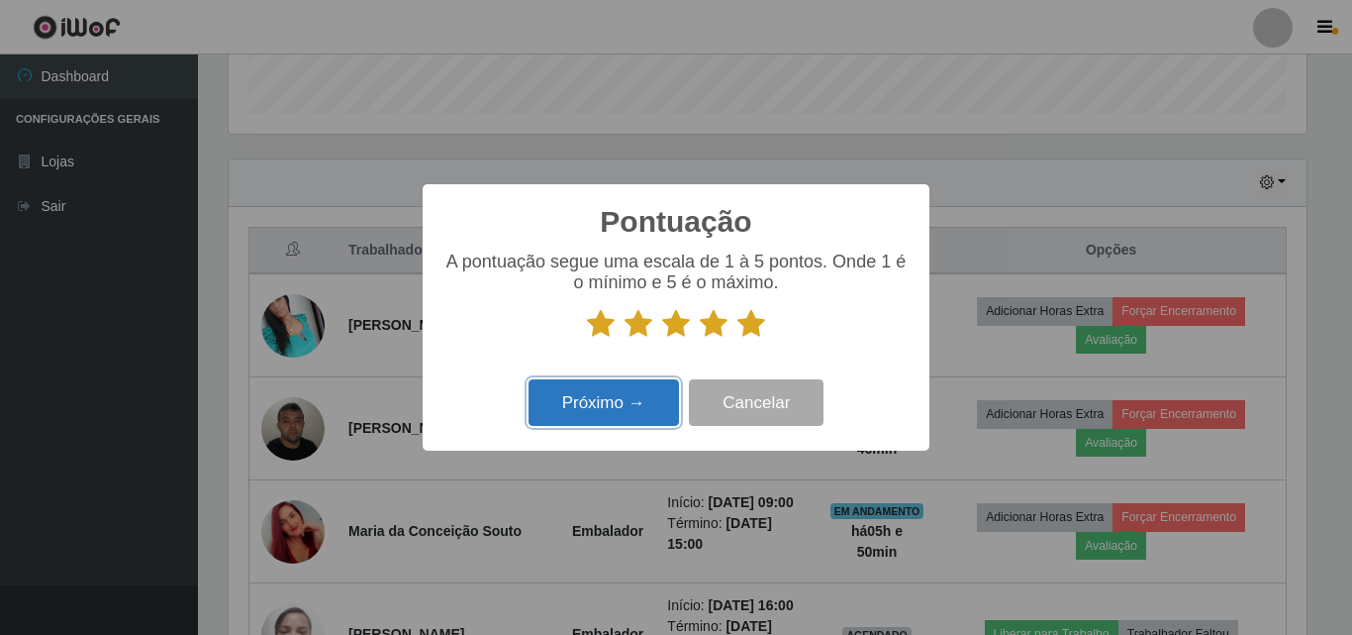
click at [642, 401] on button "Próximo →" at bounding box center [604, 402] width 150 height 47
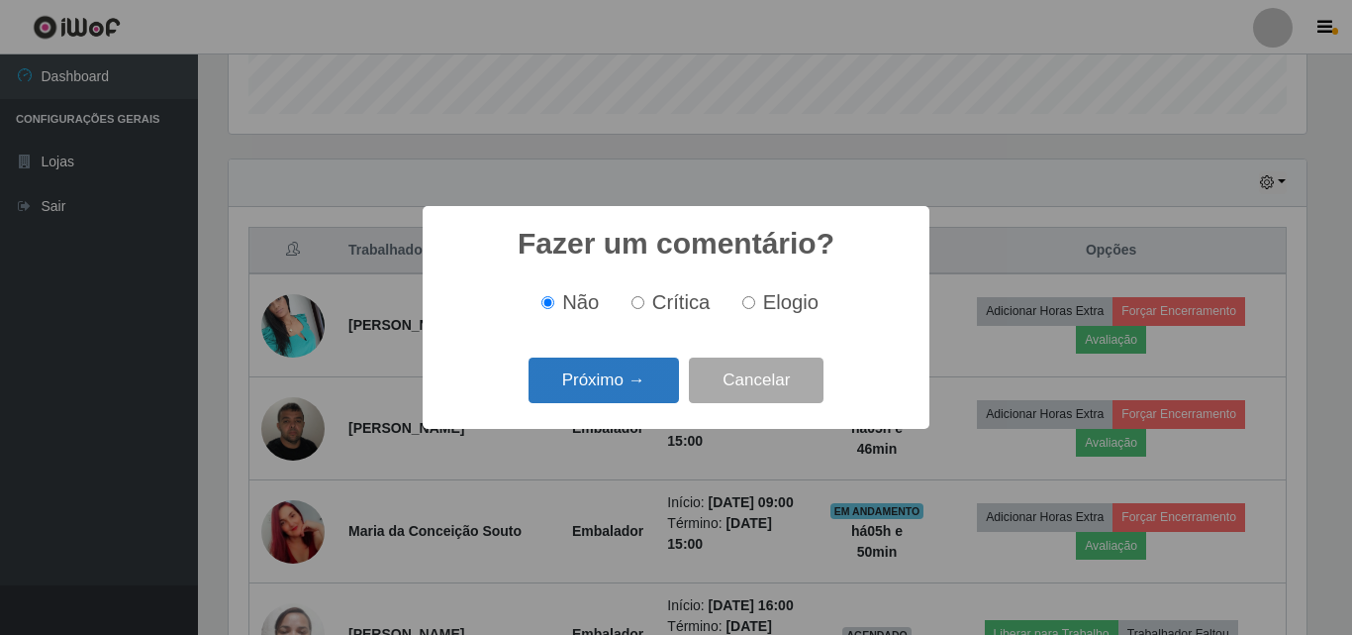
click at [621, 394] on button "Próximo →" at bounding box center [604, 380] width 150 height 47
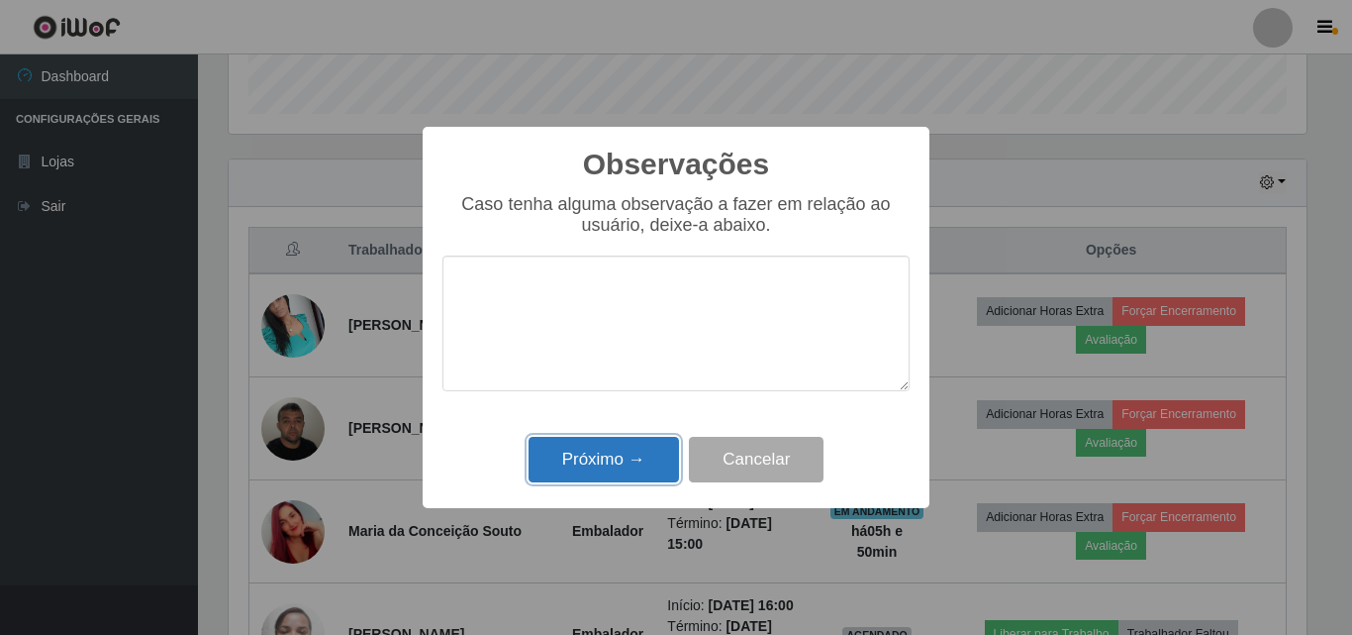
click at [651, 458] on button "Próximo →" at bounding box center [604, 460] width 150 height 47
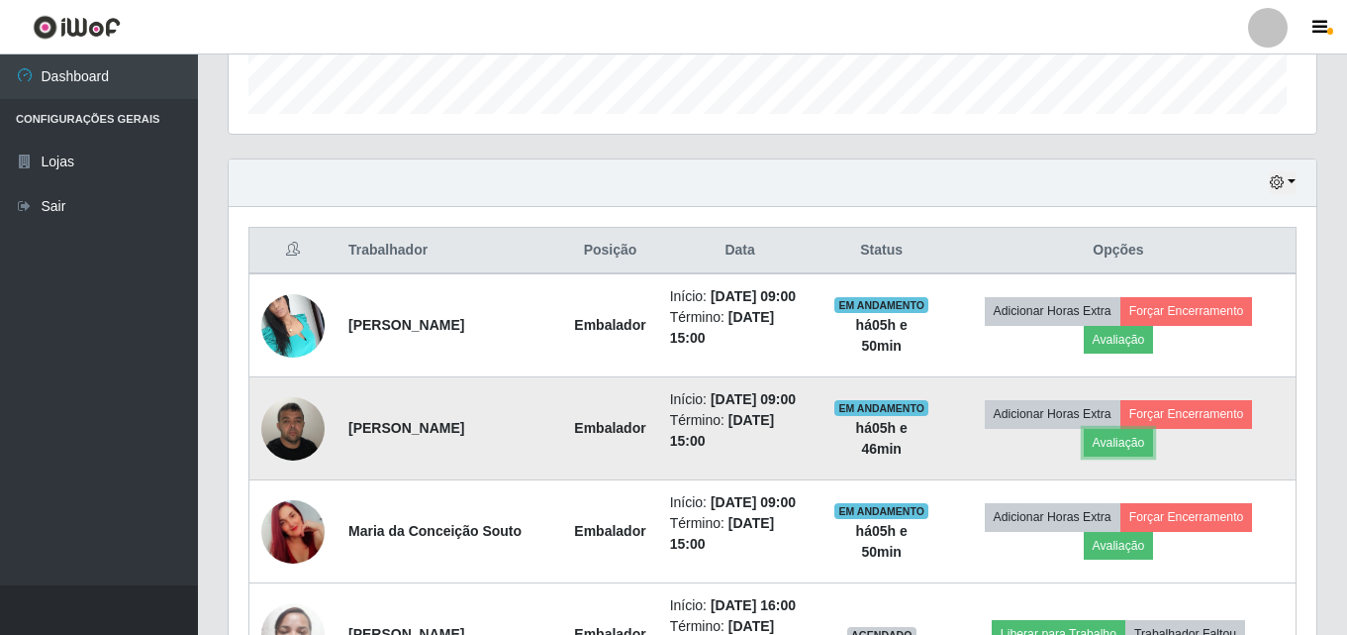
scroll to position [411, 1088]
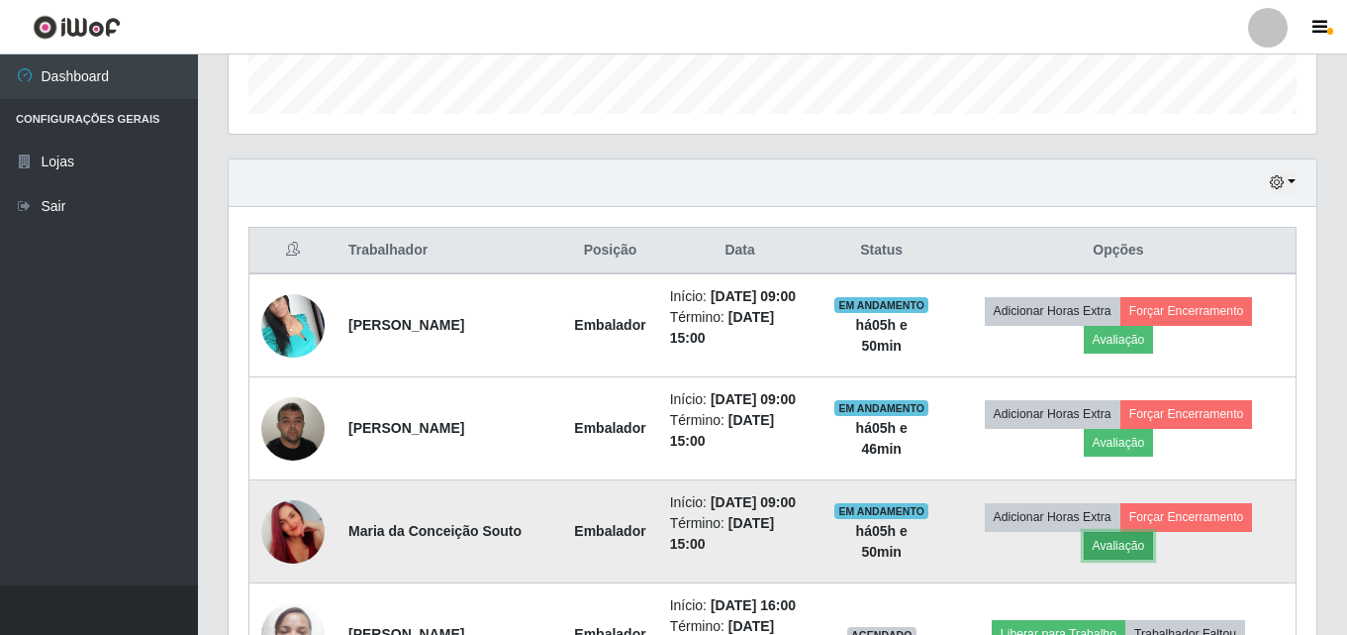
click at [1113, 552] on button "Avaliação" at bounding box center [1119, 546] width 70 height 28
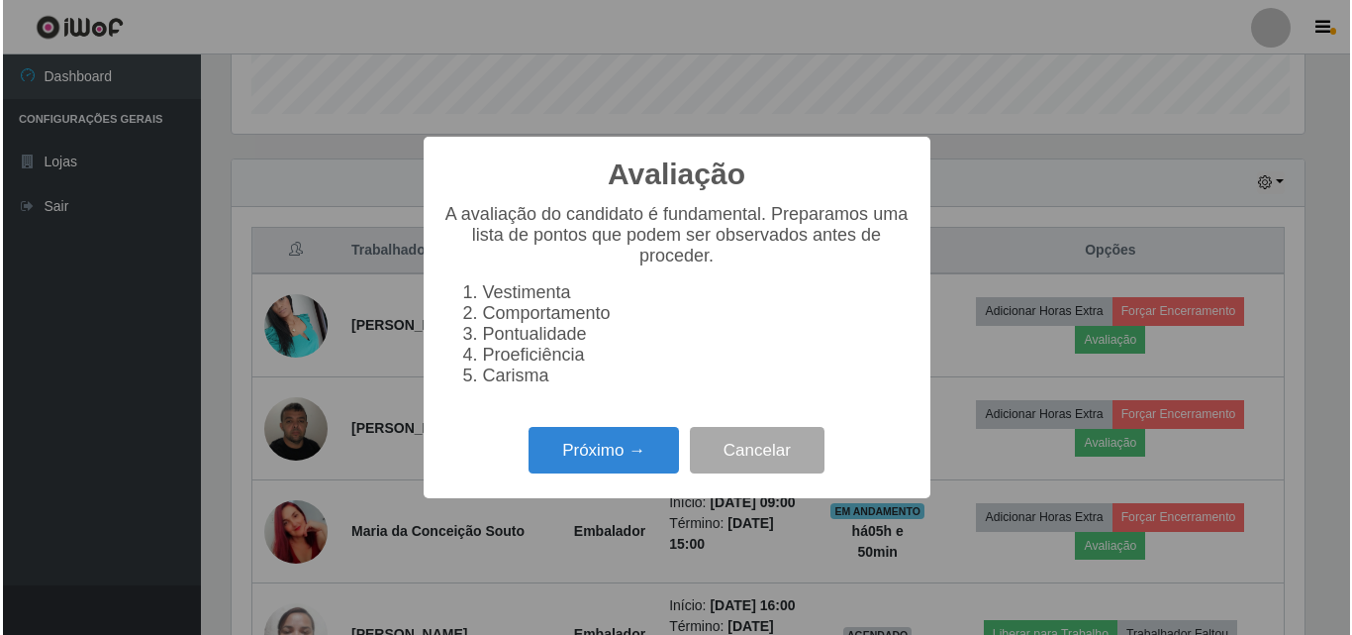
scroll to position [411, 1078]
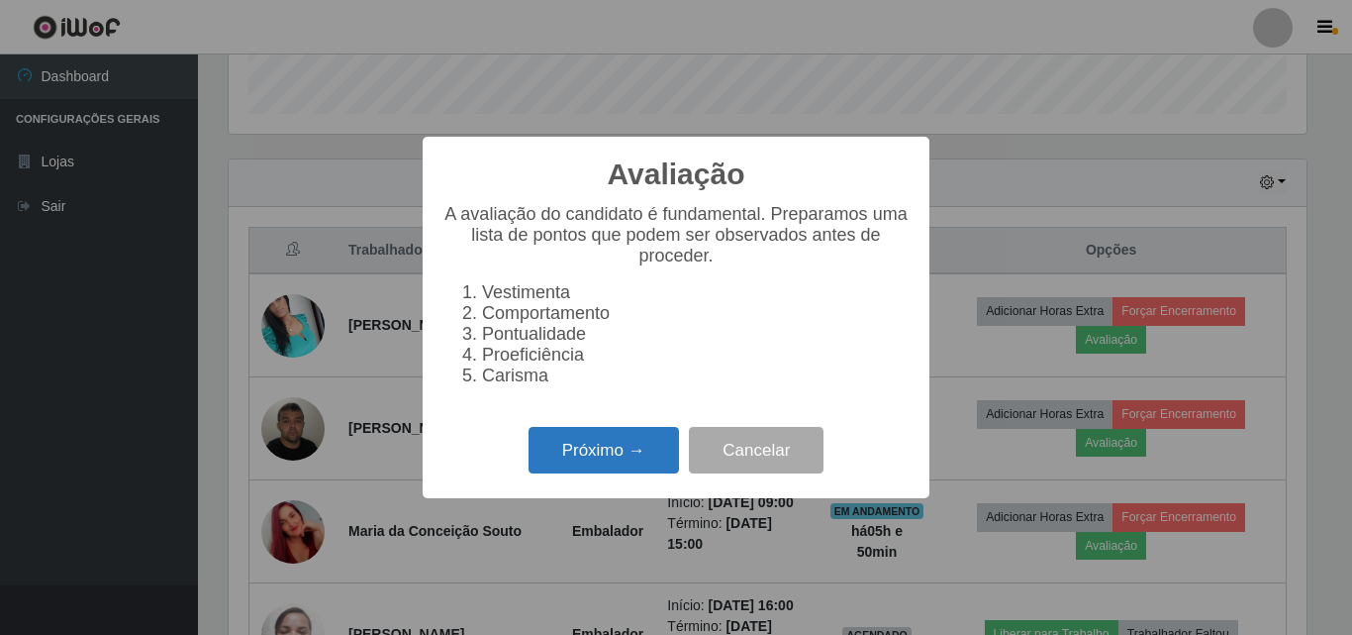
click at [557, 456] on button "Próximo →" at bounding box center [604, 450] width 150 height 47
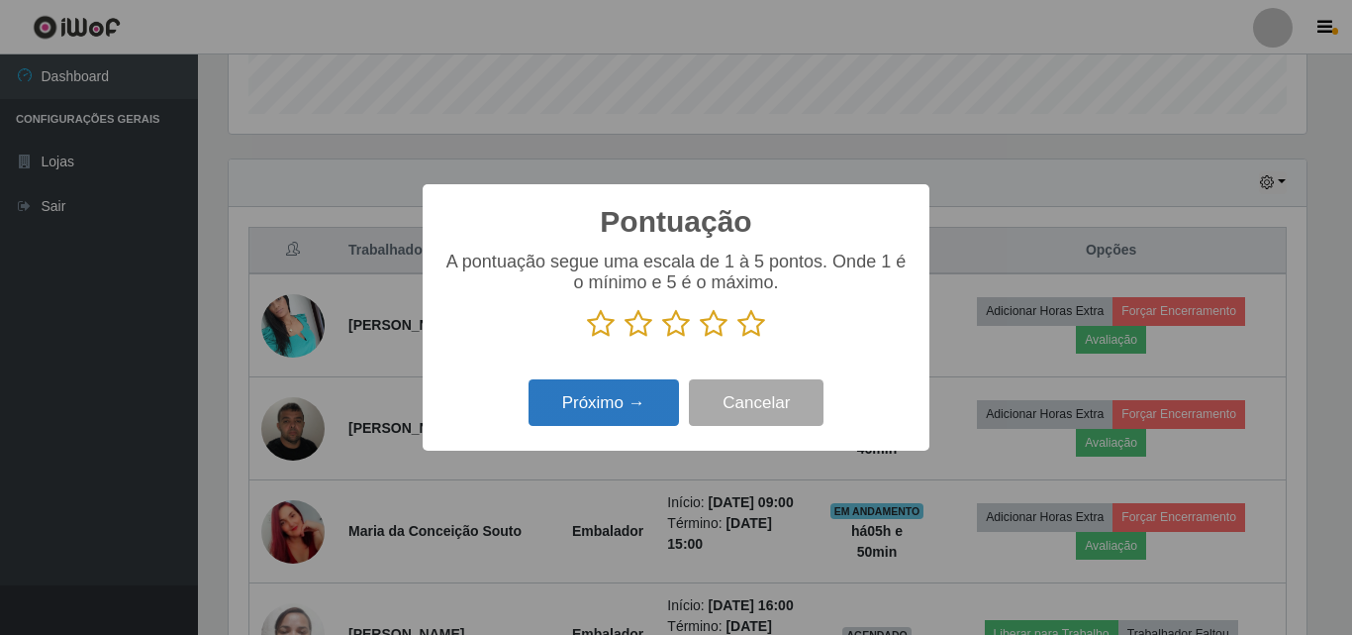
scroll to position [989668, 989001]
click at [751, 329] on icon at bounding box center [752, 324] width 28 height 30
click at [738, 339] on input "radio" at bounding box center [738, 339] width 0 height 0
click at [643, 399] on button "Próximo →" at bounding box center [604, 402] width 150 height 47
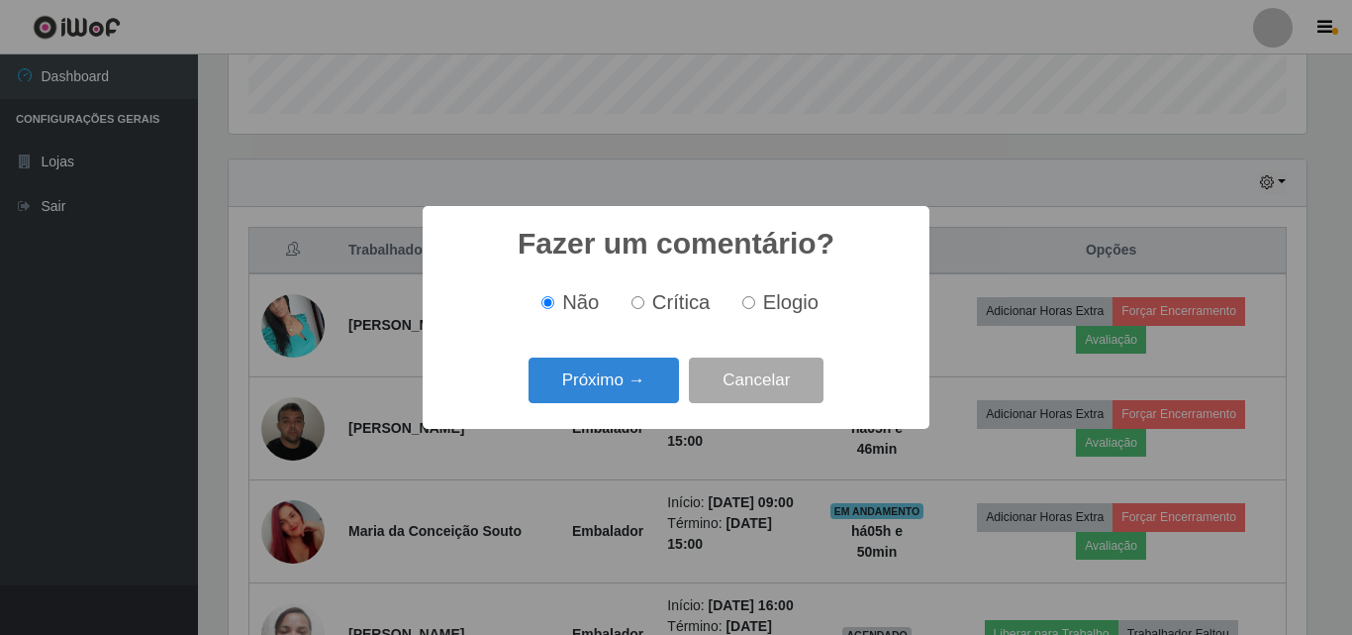
click at [643, 399] on button "Próximo →" at bounding box center [604, 380] width 150 height 47
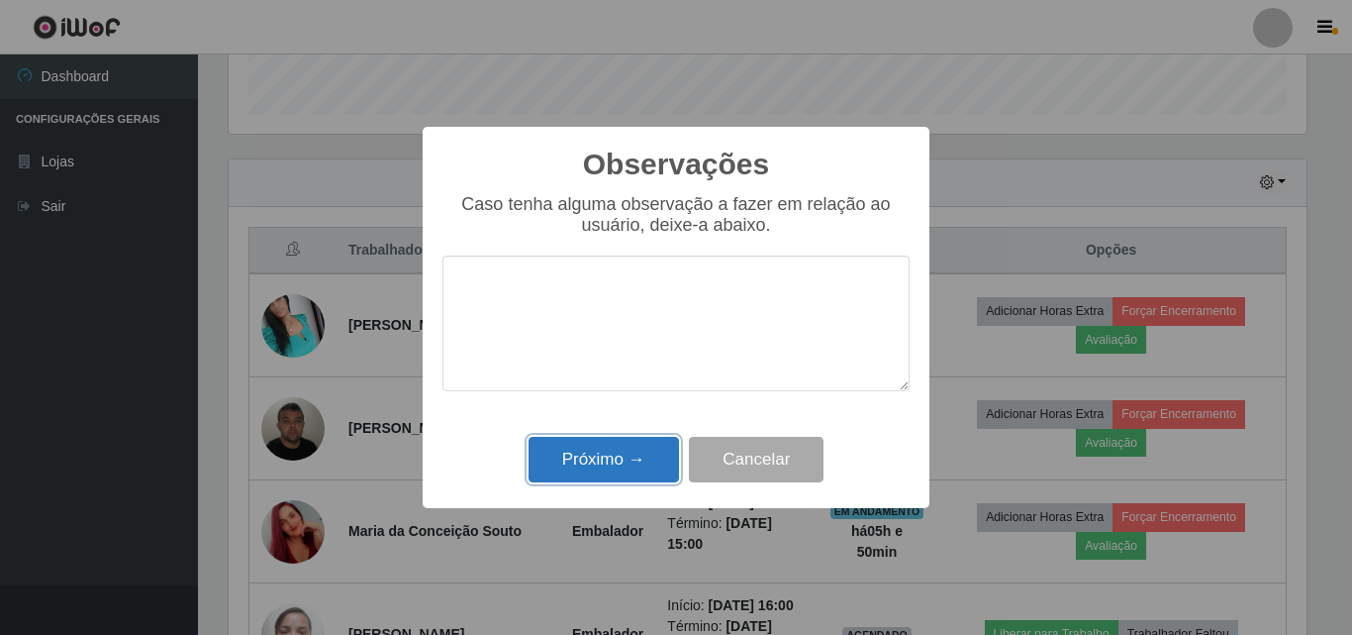
click at [646, 452] on button "Próximo →" at bounding box center [604, 460] width 150 height 47
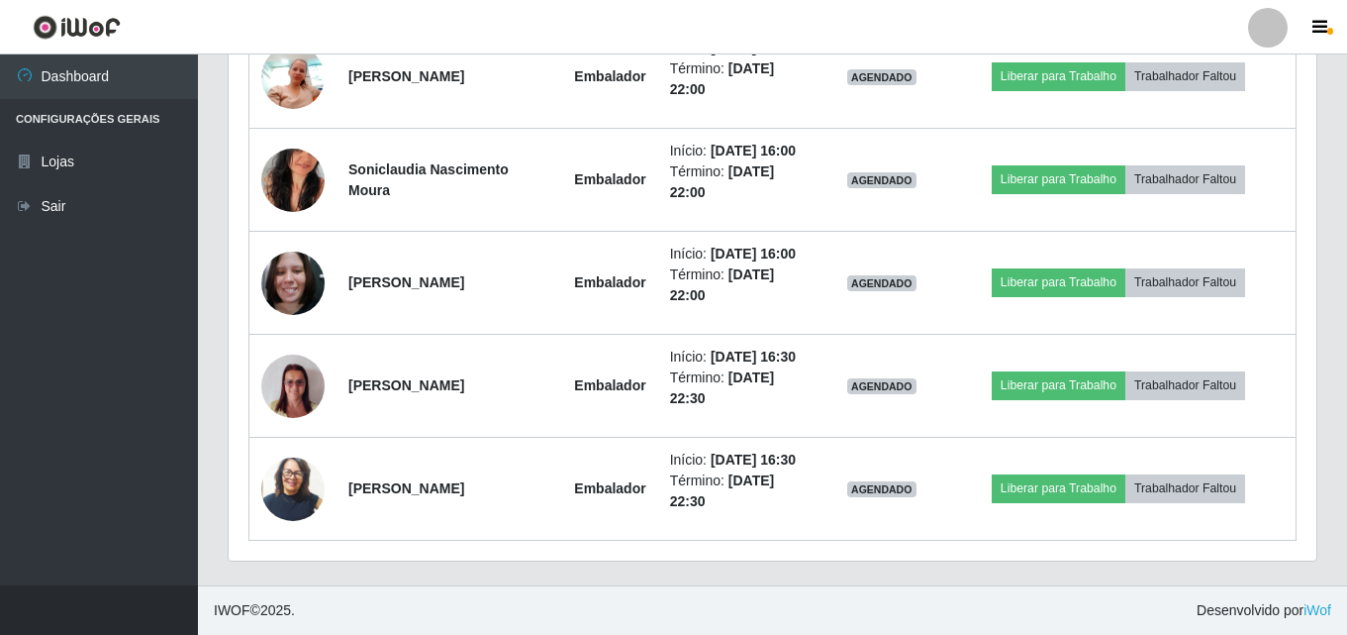
scroll to position [462, 0]
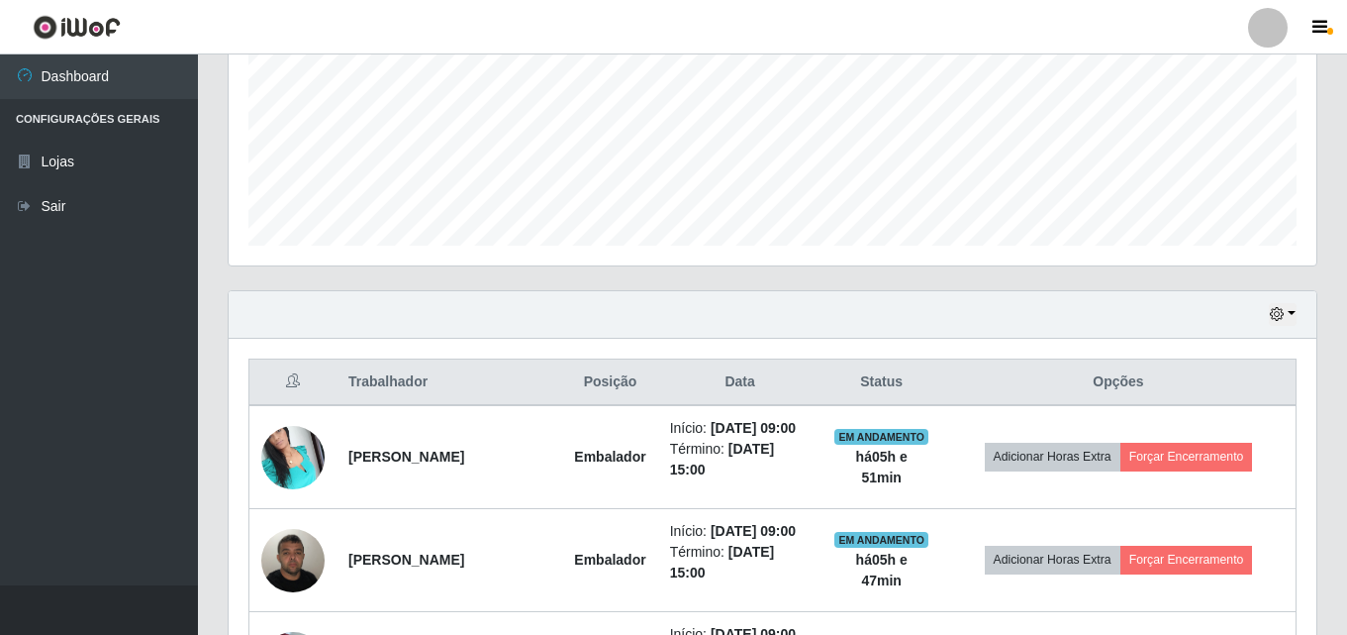
click at [1262, 314] on div "Hoje 1 dia 3 dias 1 Semana Não encerrados" at bounding box center [773, 315] width 1088 height 48
click at [1307, 307] on div "Hoje 1 dia 3 dias 1 Semana Não encerrados" at bounding box center [773, 315] width 1088 height 48
click at [1286, 317] on button "button" at bounding box center [1283, 314] width 28 height 23
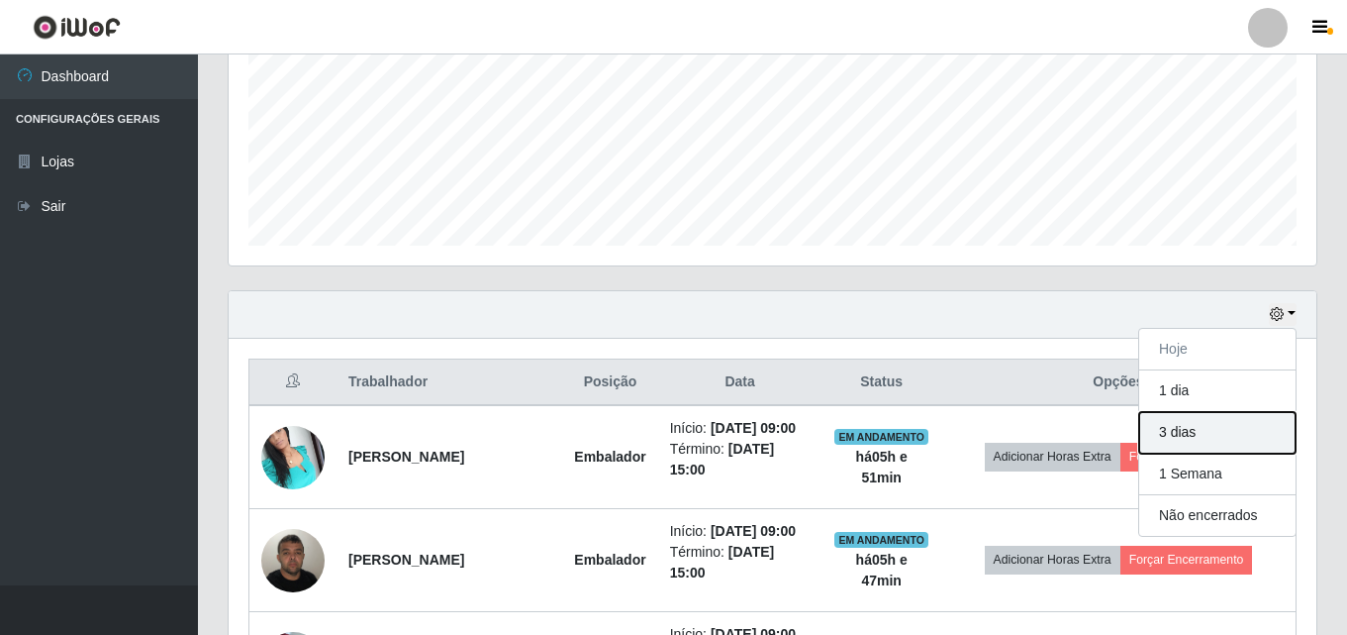
click at [1200, 414] on button "3 dias" at bounding box center [1218, 433] width 156 height 42
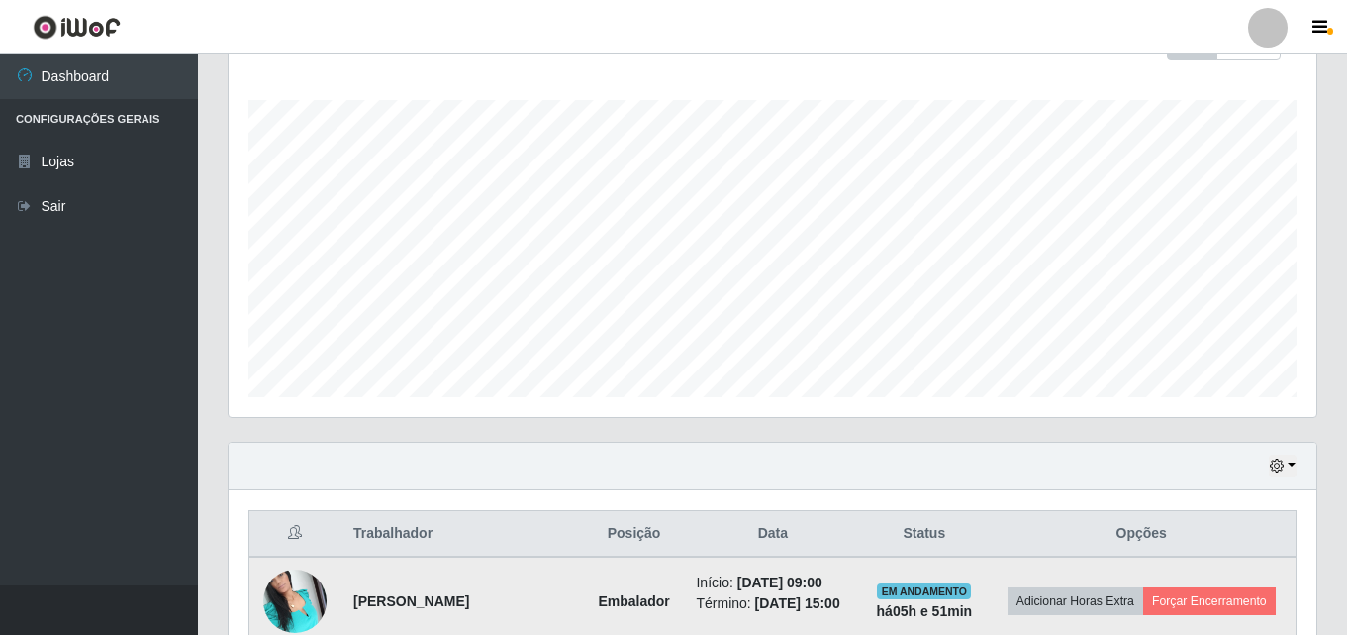
scroll to position [297, 0]
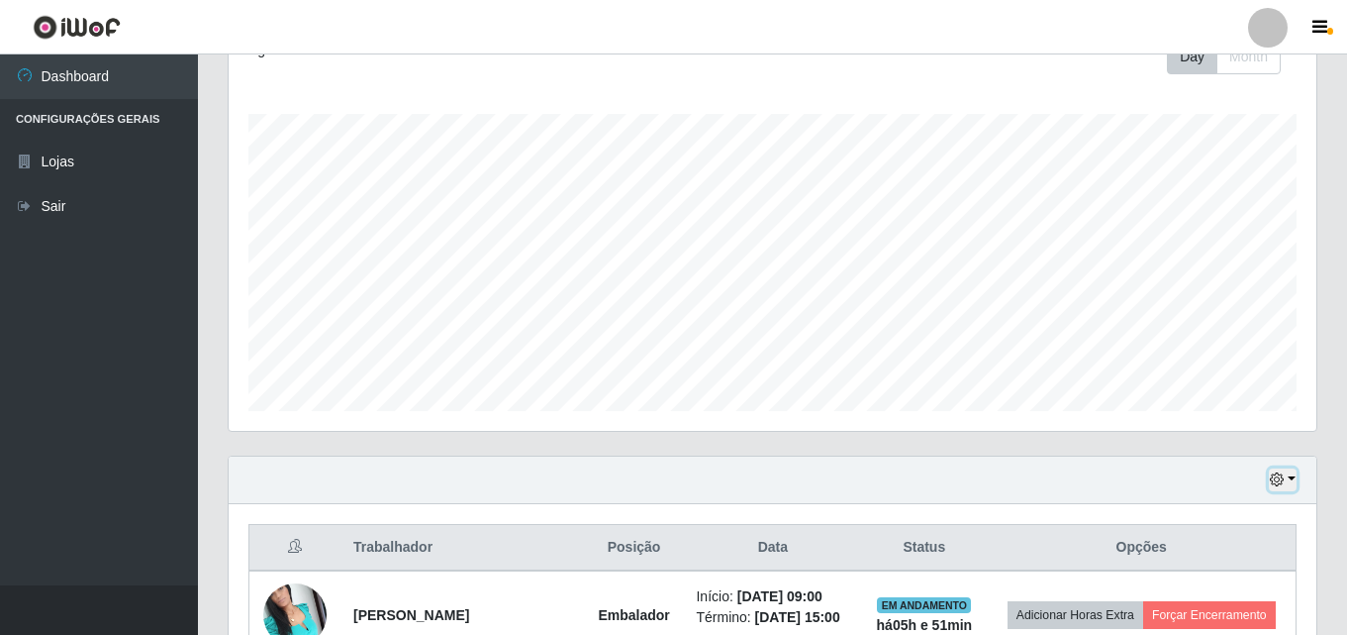
click at [1288, 489] on button "button" at bounding box center [1283, 479] width 28 height 23
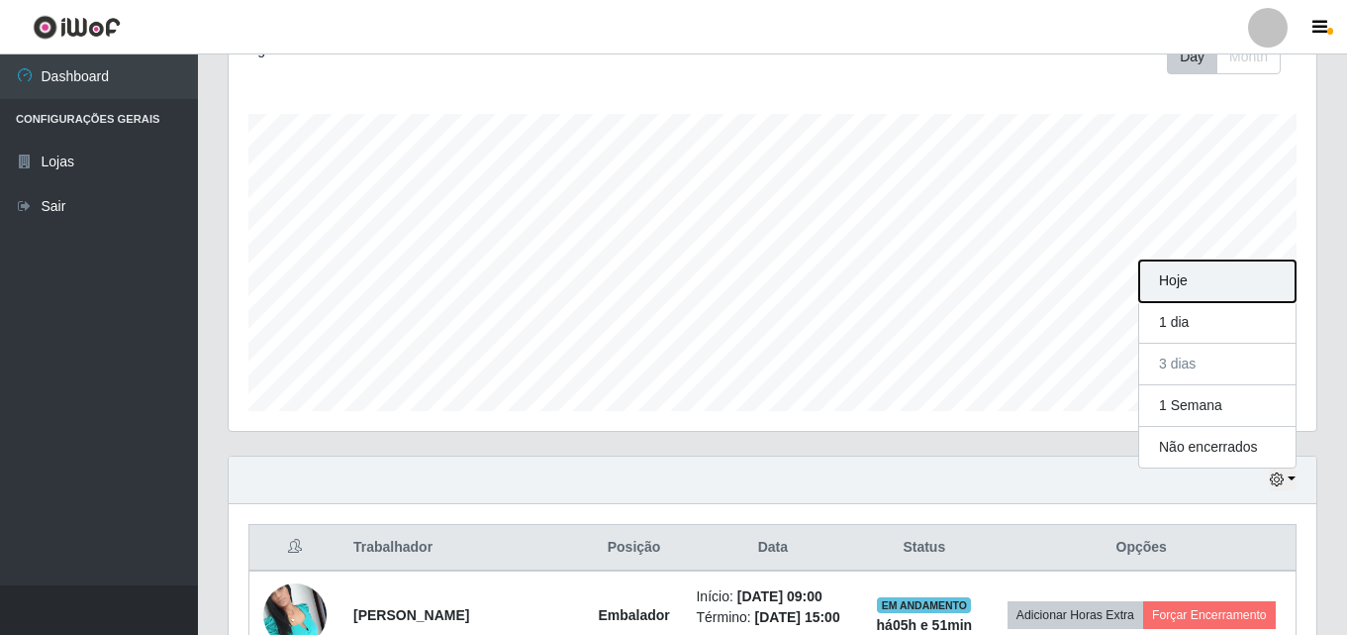
click at [1181, 285] on button "Hoje" at bounding box center [1218, 281] width 156 height 42
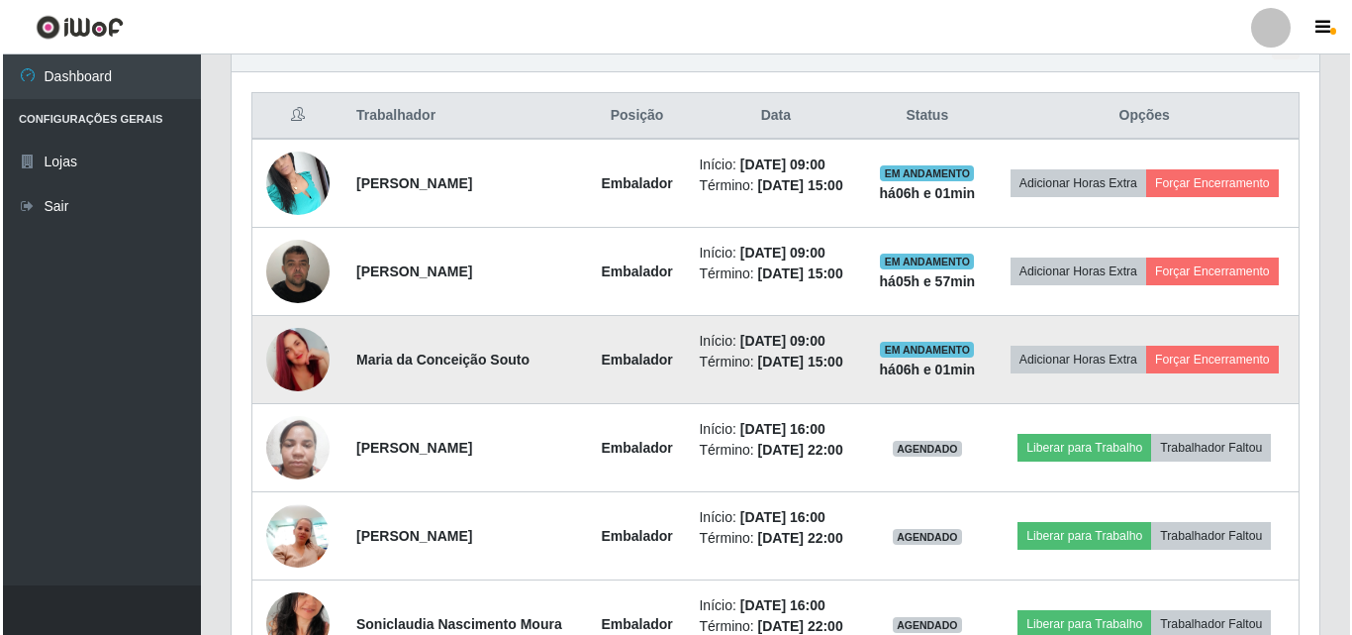
scroll to position [693, 0]
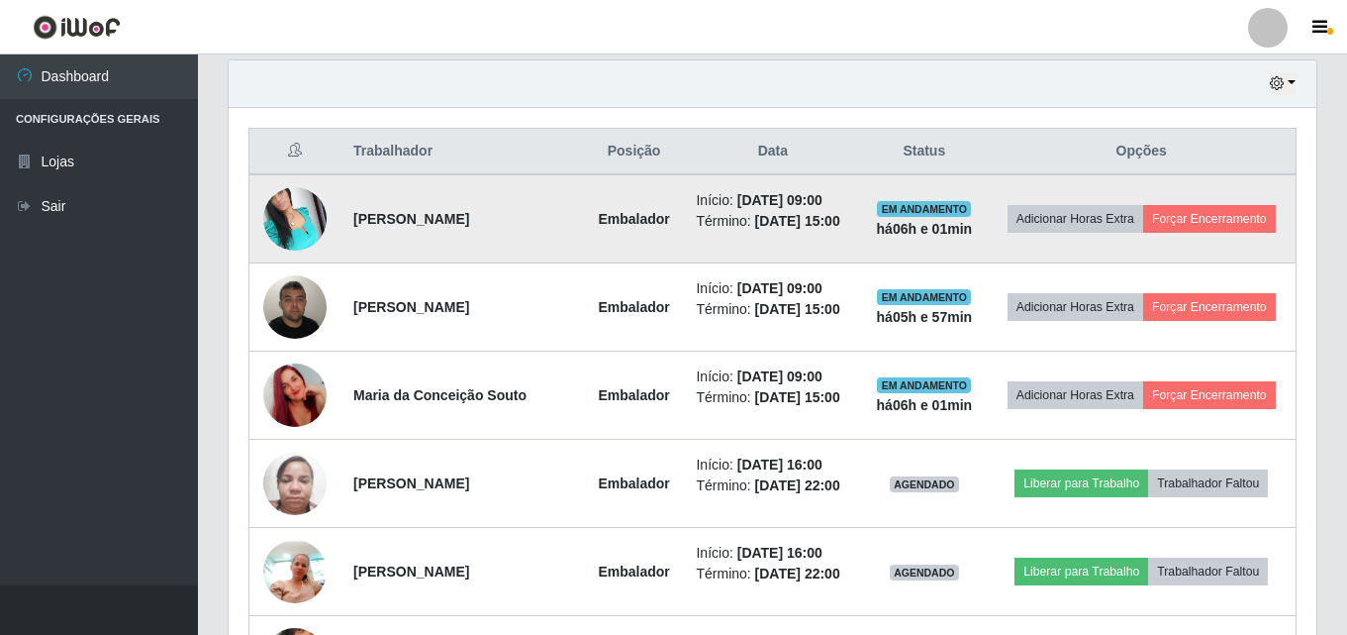
click at [281, 209] on img at bounding box center [294, 218] width 63 height 84
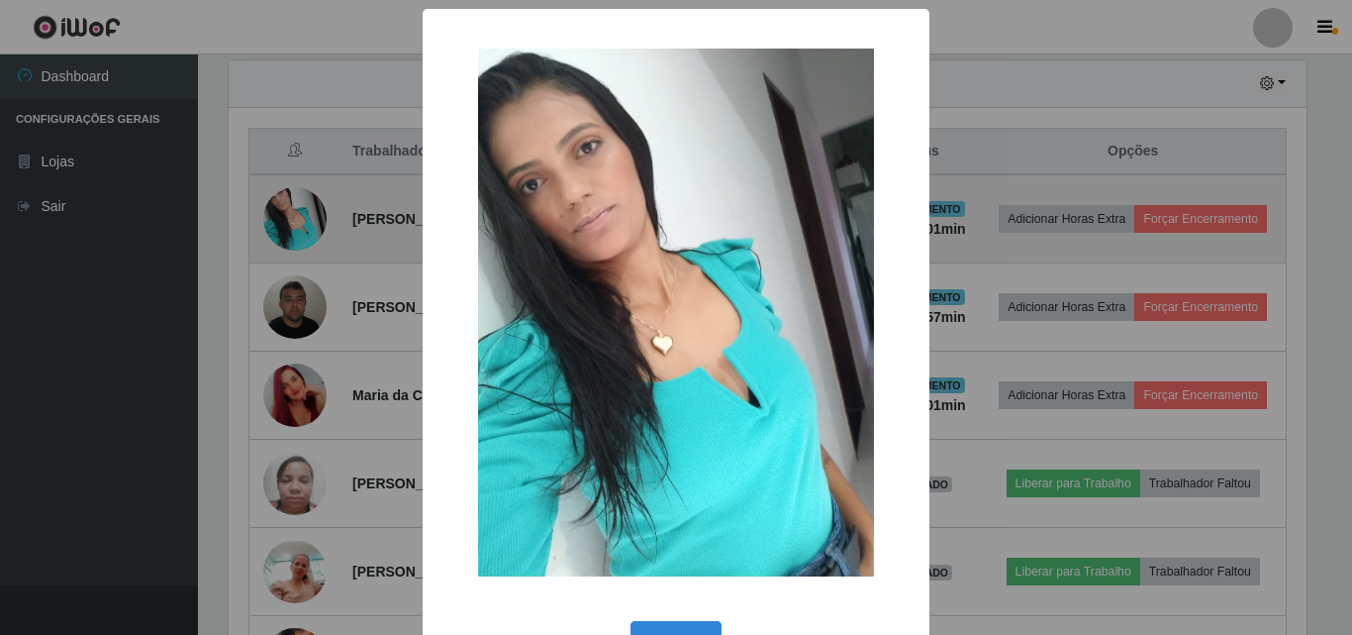
click at [281, 209] on div "× OK Cancel" at bounding box center [676, 317] width 1352 height 635
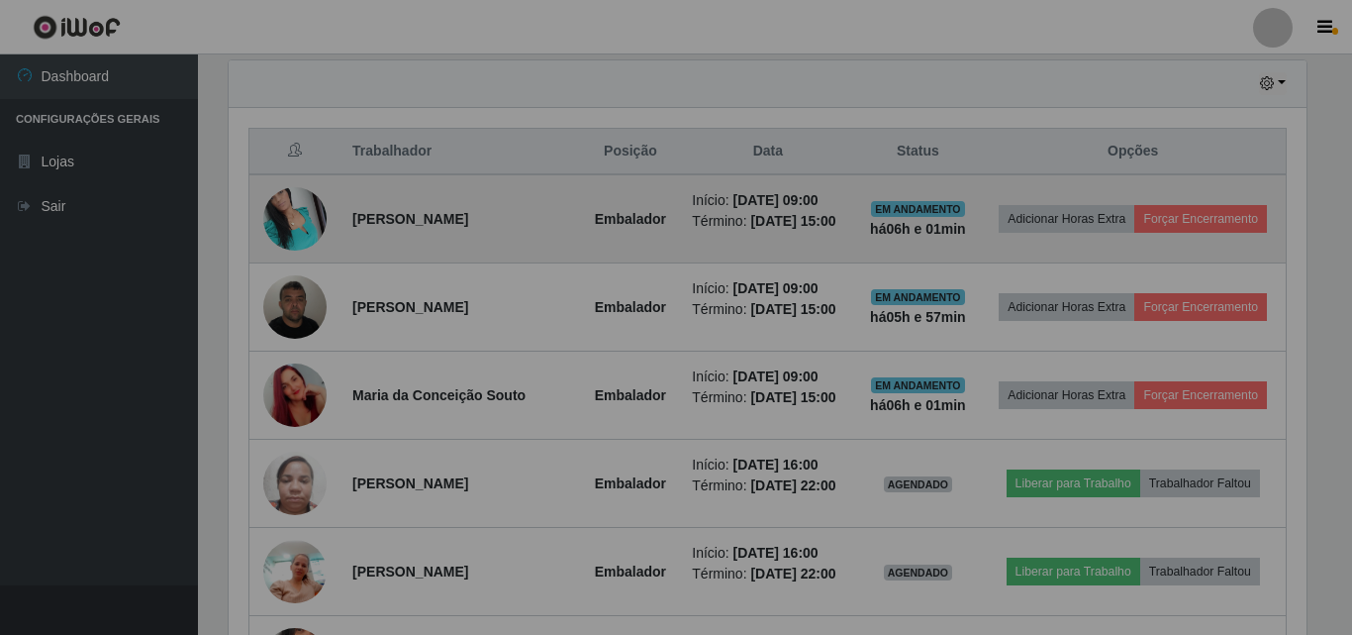
scroll to position [411, 1088]
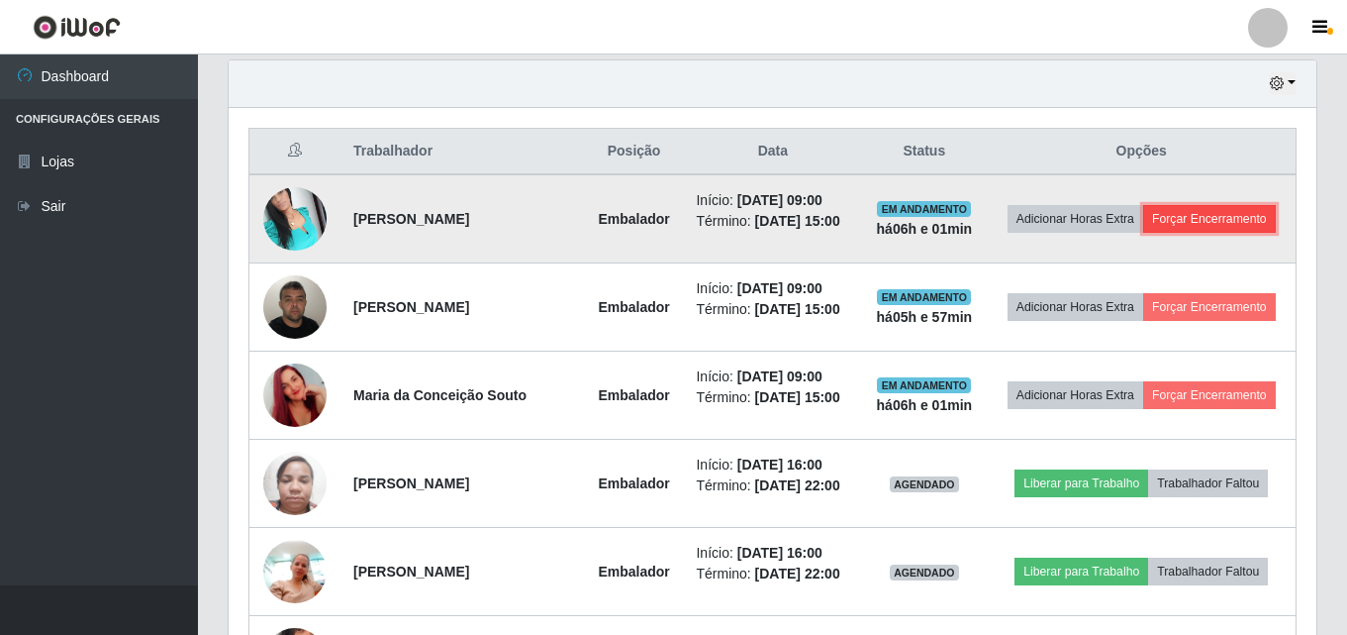
click at [1217, 218] on button "Forçar Encerramento" at bounding box center [1210, 219] width 133 height 28
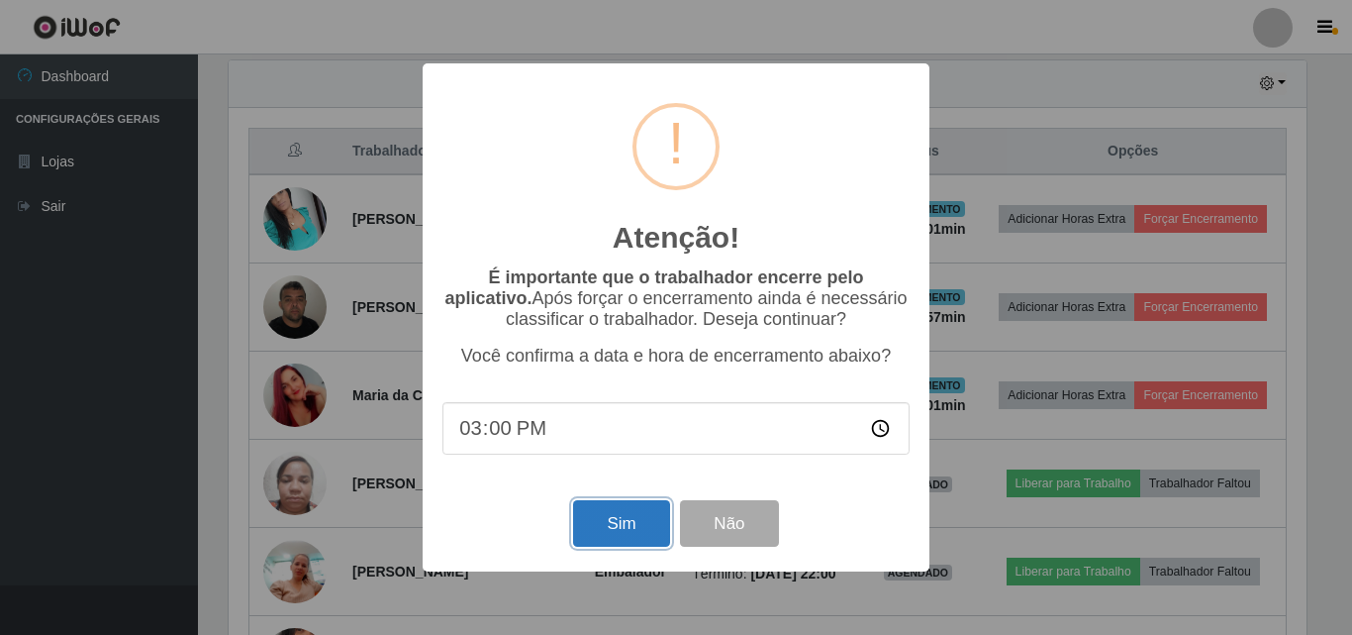
drag, startPoint x: 659, startPoint y: 532, endPoint x: 663, endPoint y: 520, distance: 12.5
click at [660, 532] on button "Sim" at bounding box center [621, 523] width 96 height 47
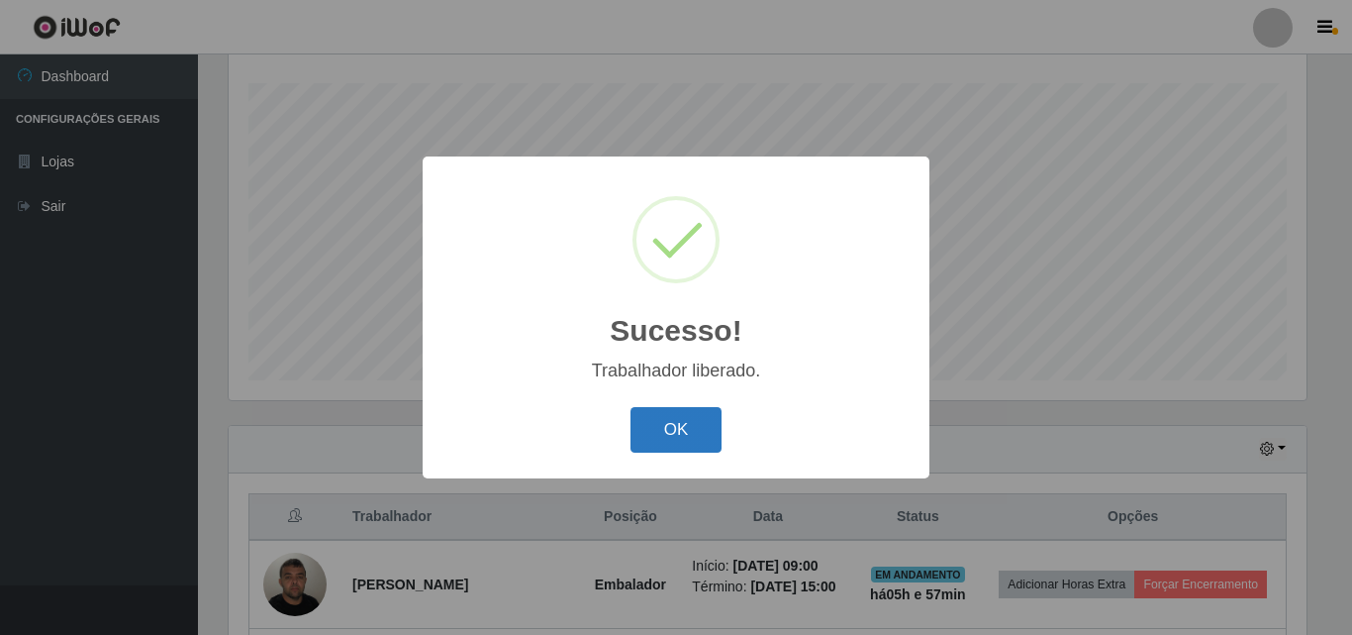
click at [664, 417] on button "OK" at bounding box center [677, 430] width 92 height 47
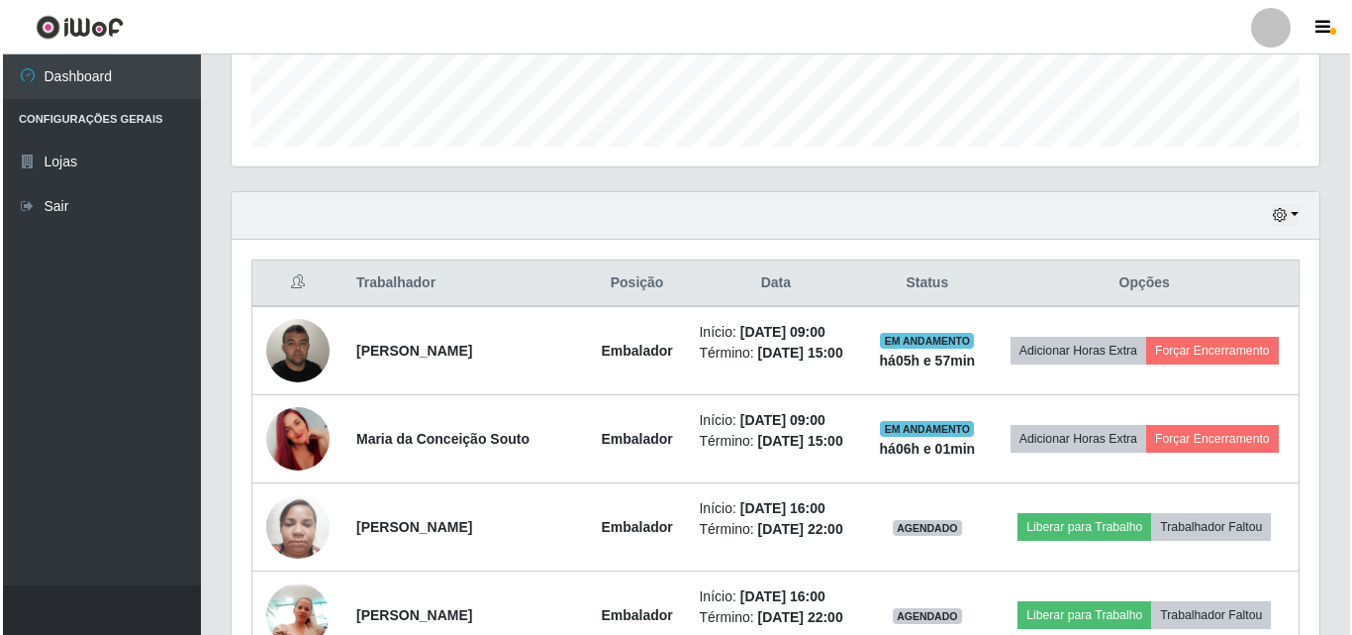
scroll to position [625, 0]
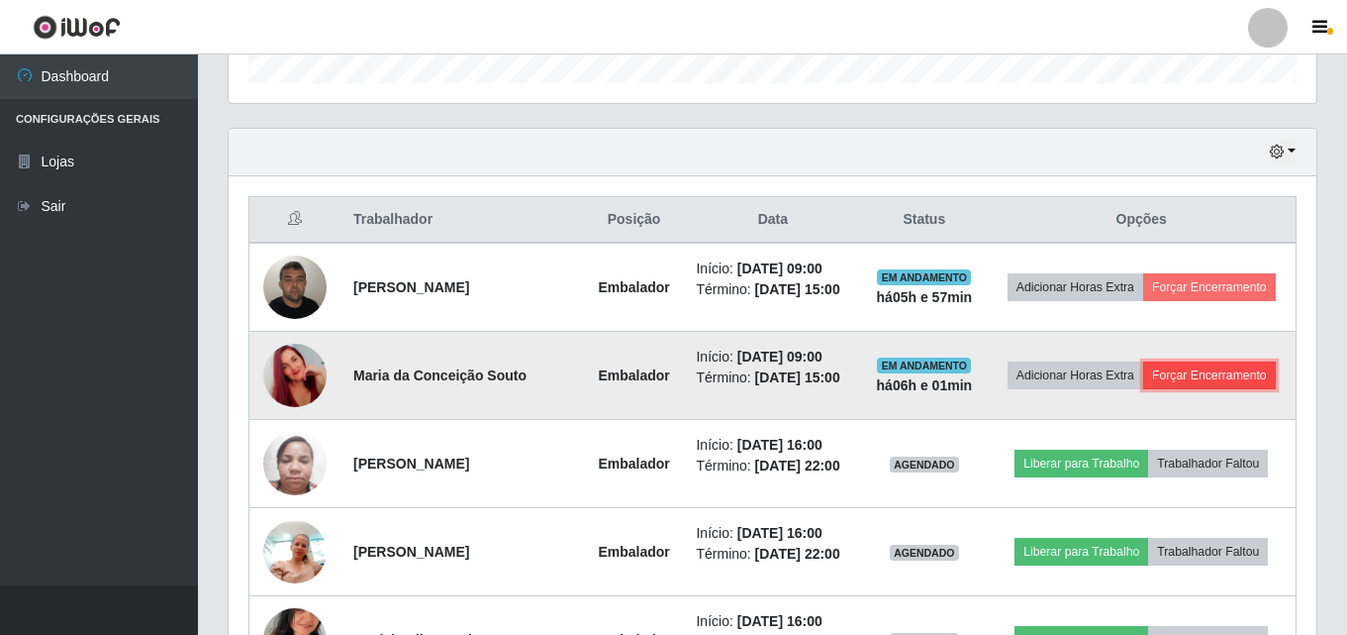
click at [1207, 377] on button "Forçar Encerramento" at bounding box center [1210, 375] width 133 height 28
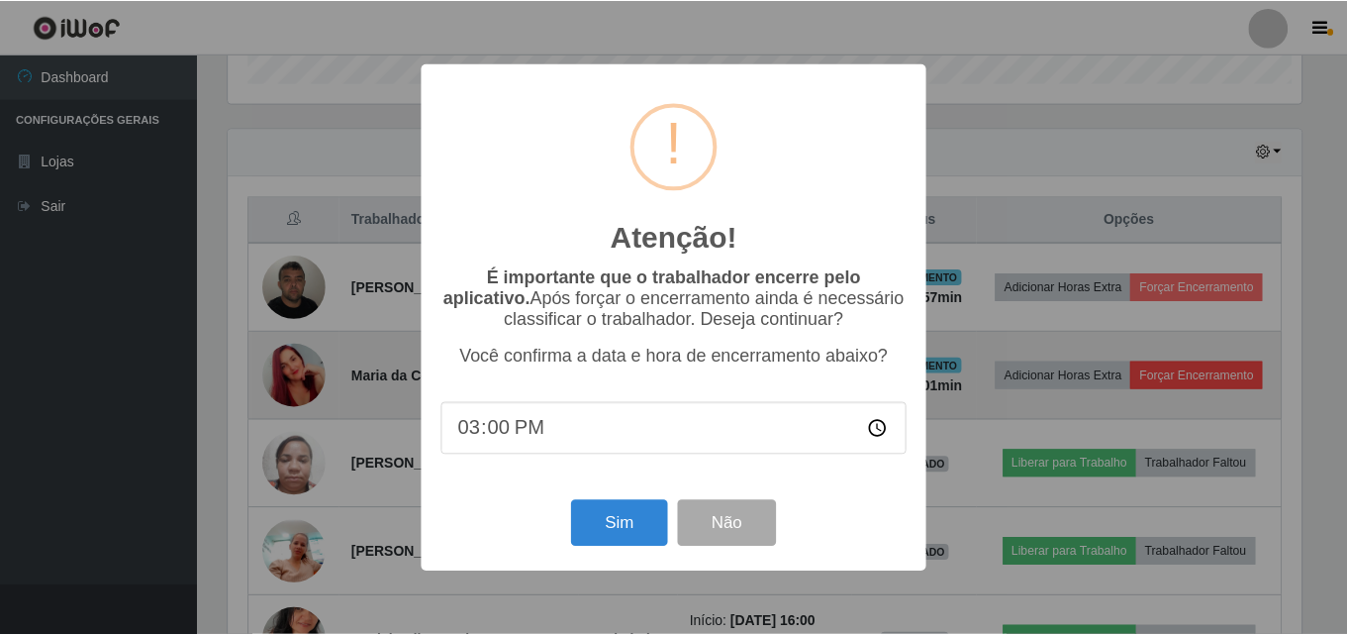
scroll to position [411, 1078]
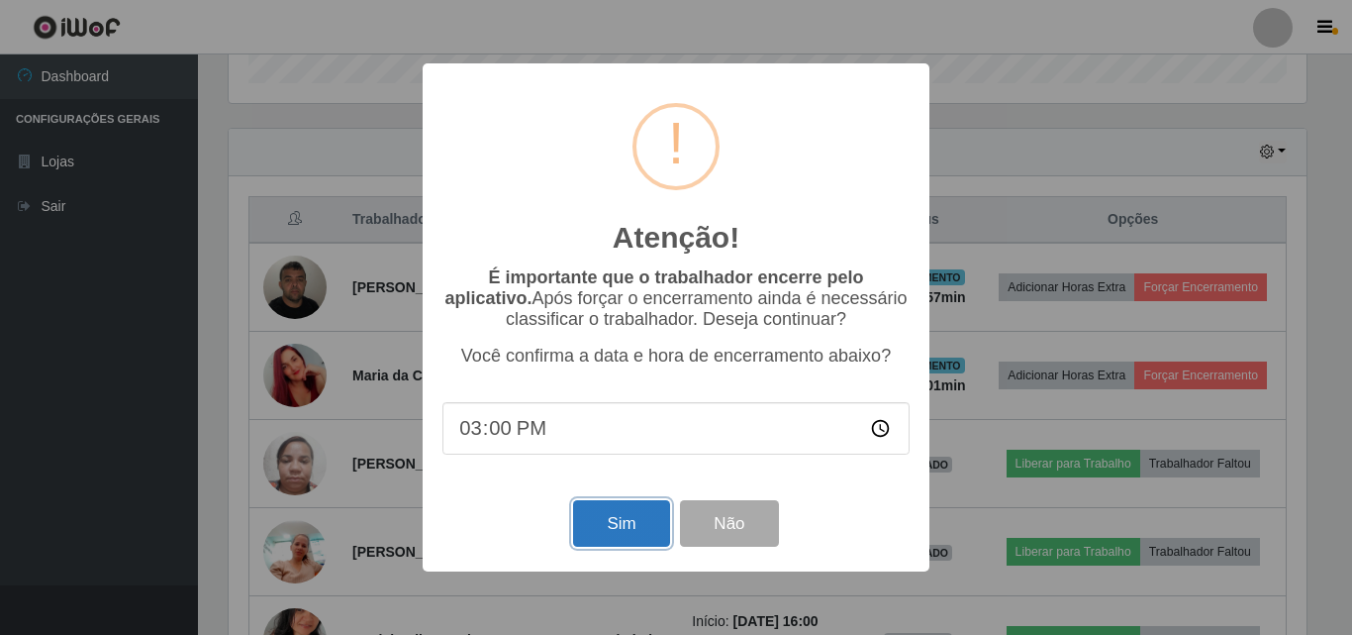
click at [641, 527] on button "Sim" at bounding box center [621, 523] width 96 height 47
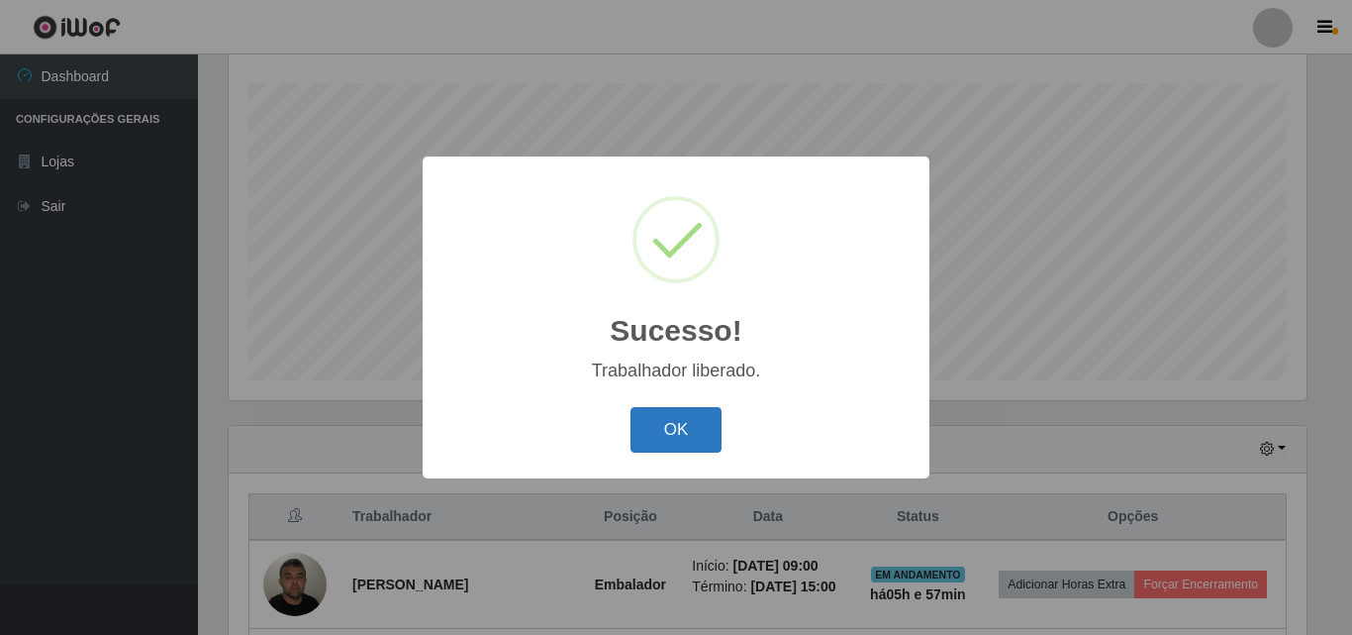
click at [712, 433] on button "OK" at bounding box center [677, 430] width 92 height 47
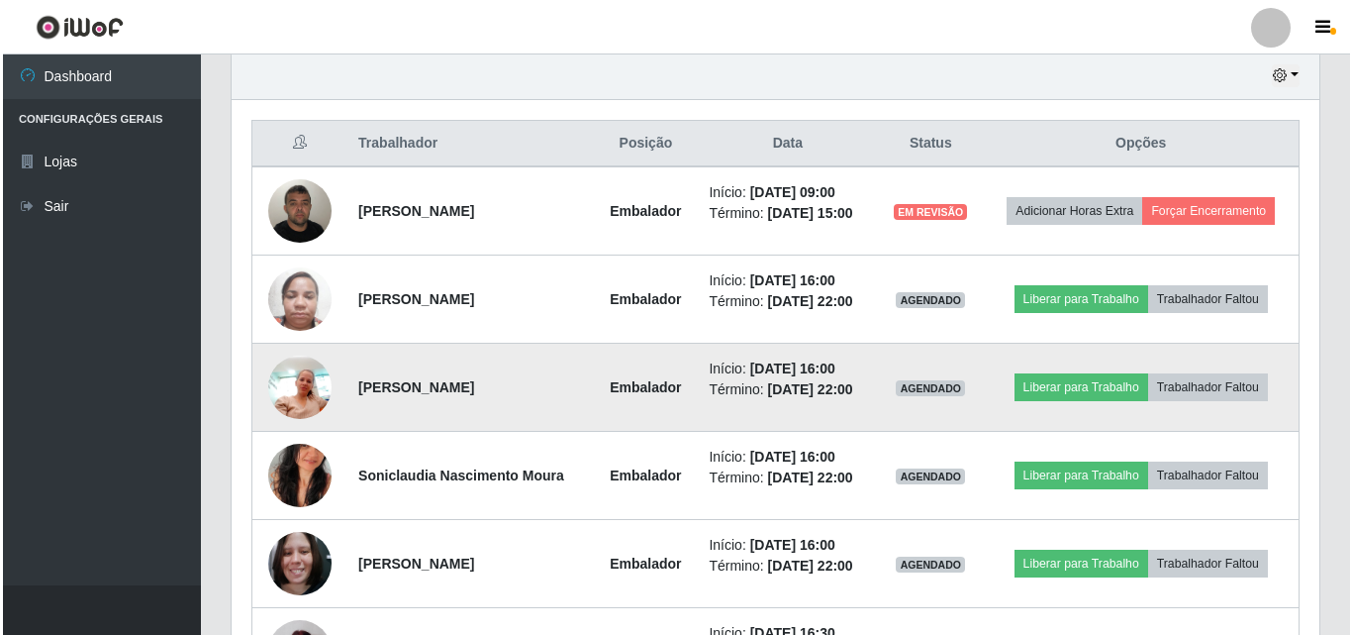
scroll to position [724, 0]
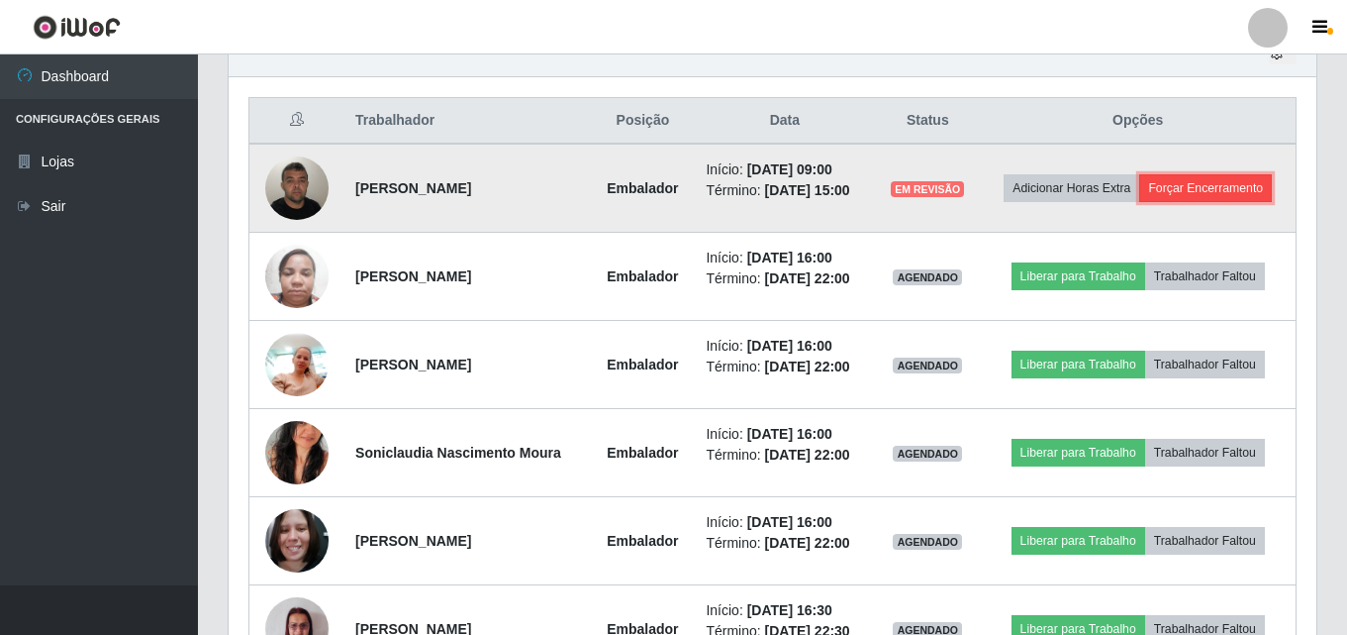
click at [1240, 189] on button "Forçar Encerramento" at bounding box center [1206, 188] width 133 height 28
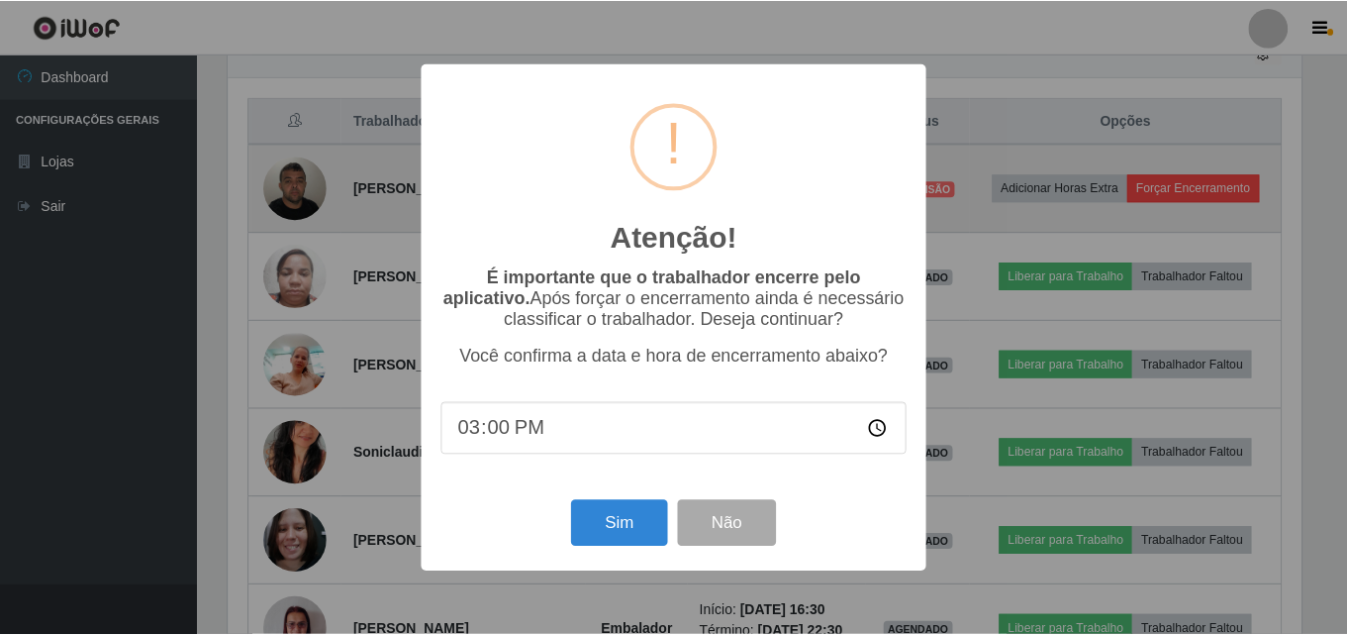
scroll to position [411, 1078]
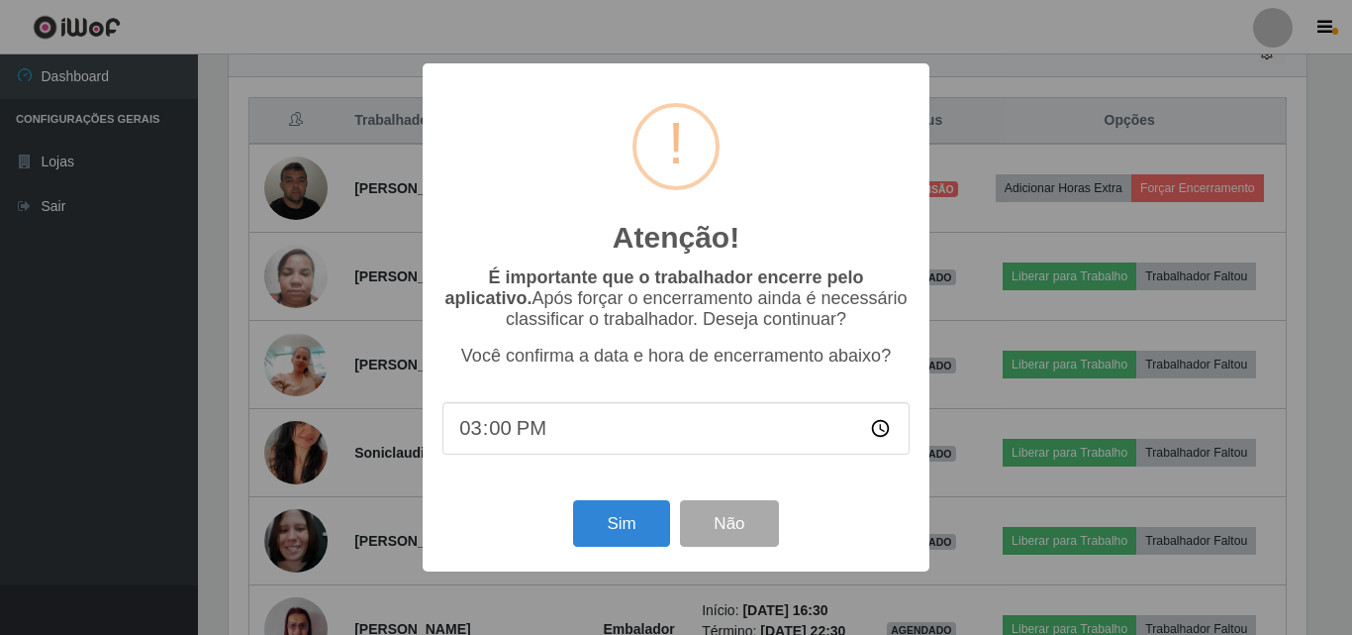
click at [1059, 110] on div "Atenção! × É importante que o trabalhador encerre pelo aplicativo. Após forçar …" at bounding box center [676, 317] width 1352 height 635
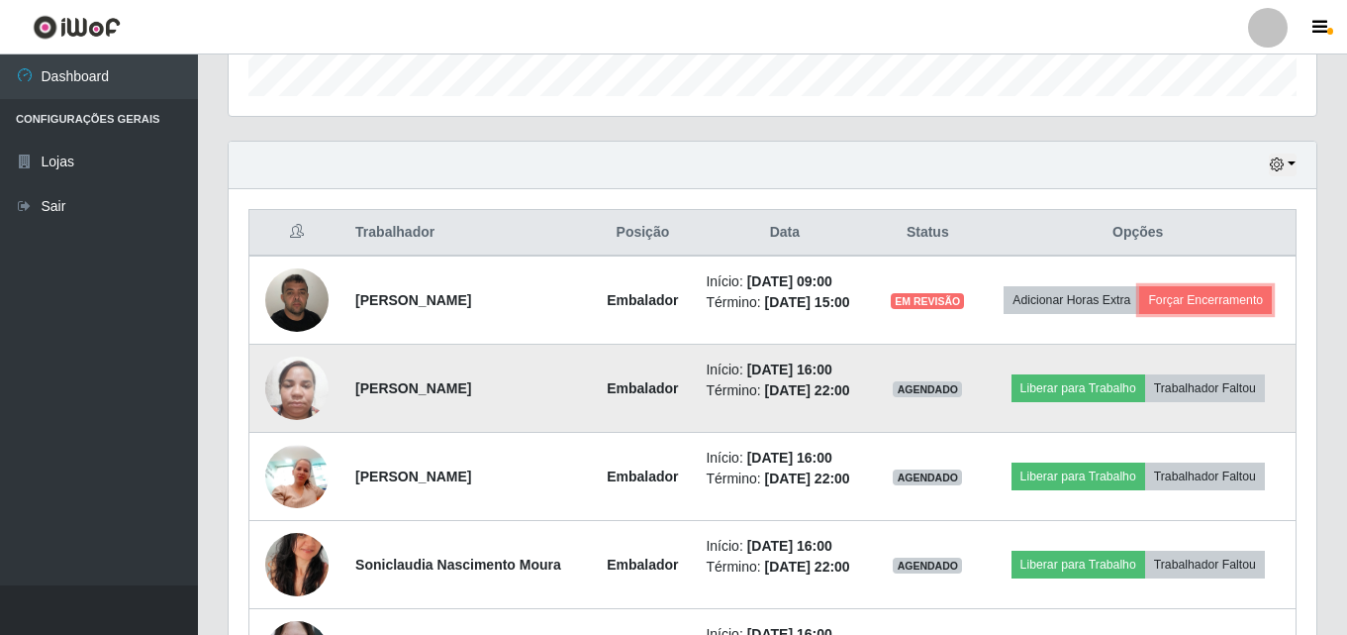
scroll to position [648, 0]
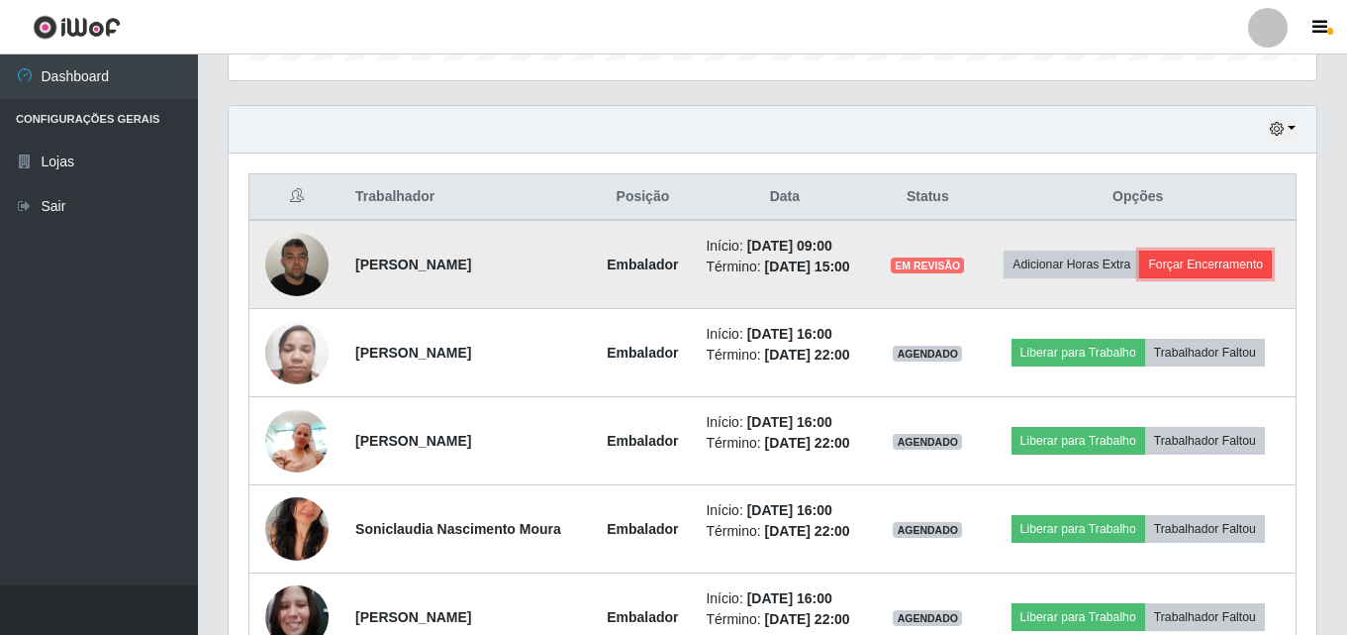
click at [1175, 259] on button "Forçar Encerramento" at bounding box center [1206, 264] width 133 height 28
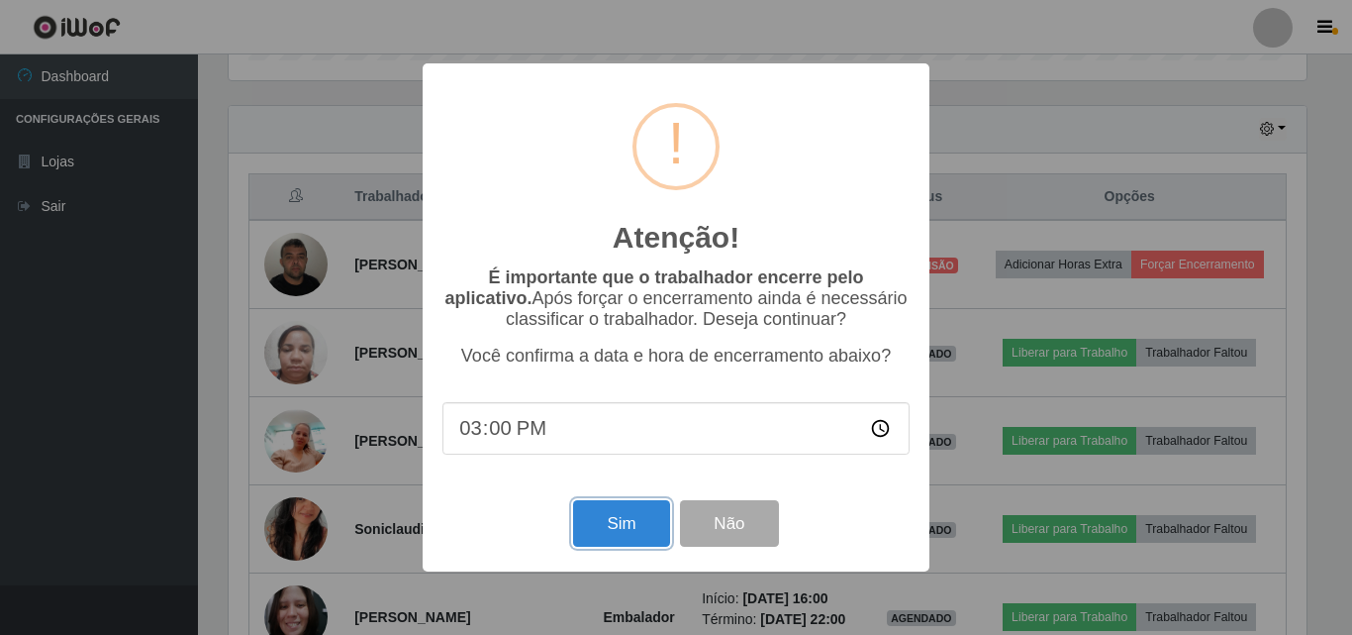
drag, startPoint x: 640, startPoint y: 535, endPoint x: 679, endPoint y: 532, distance: 39.7
click at [643, 535] on button "Sim" at bounding box center [621, 523] width 96 height 47
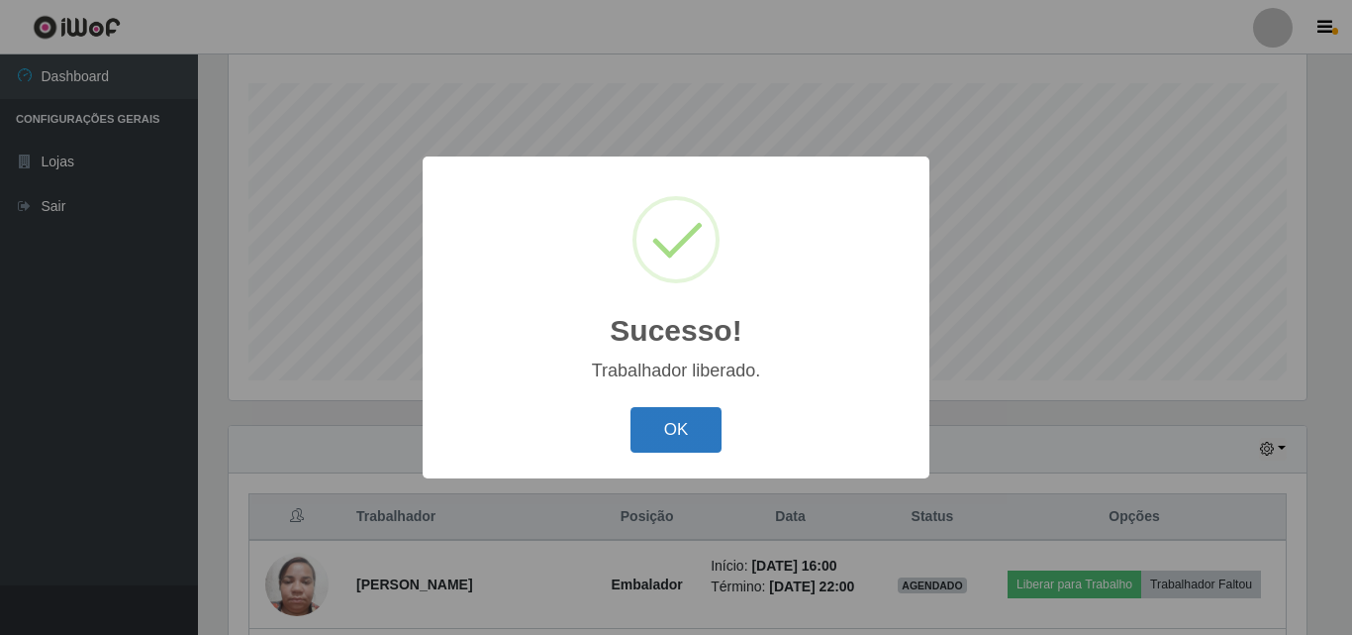
click at [660, 435] on button "OK" at bounding box center [677, 430] width 92 height 47
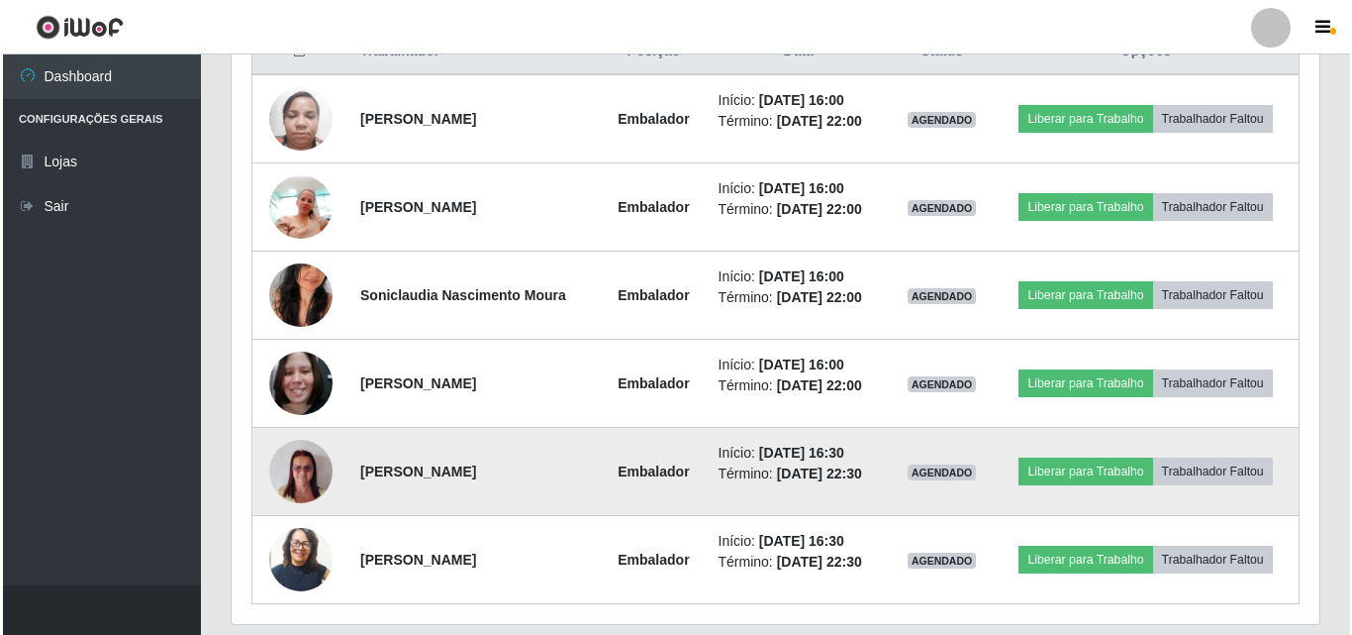
scroll to position [757, 0]
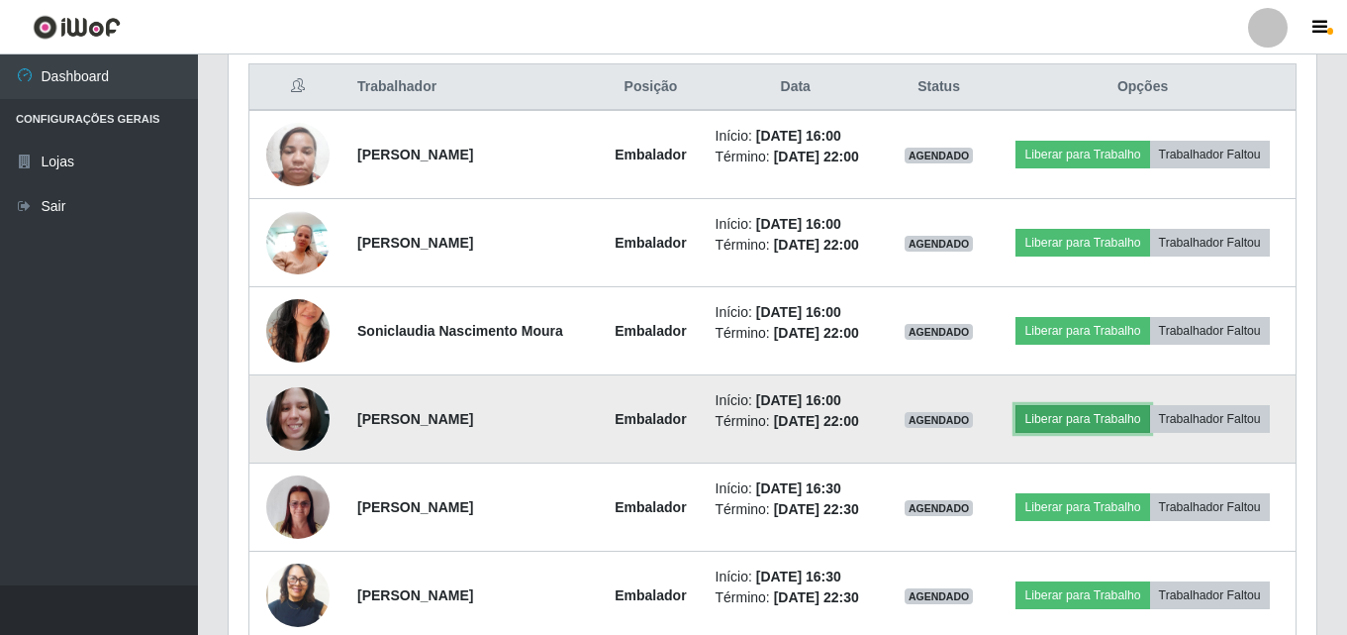
click at [1088, 426] on button "Liberar para Trabalho" at bounding box center [1083, 419] width 134 height 28
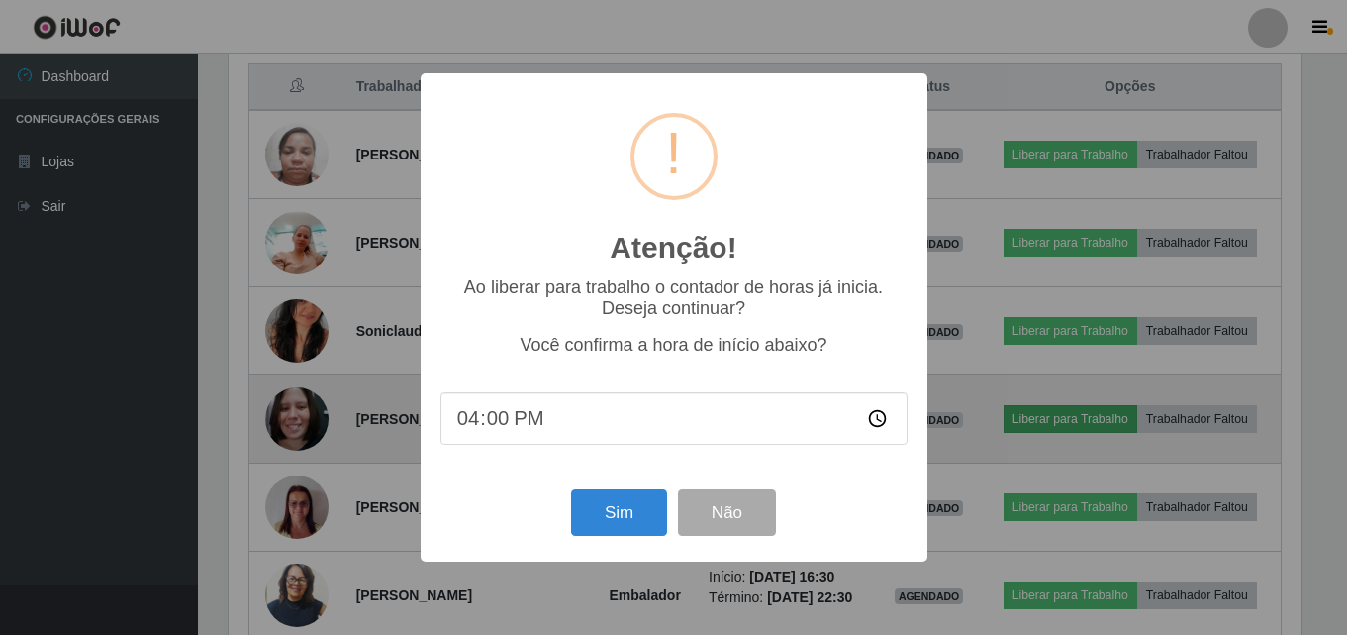
scroll to position [411, 1078]
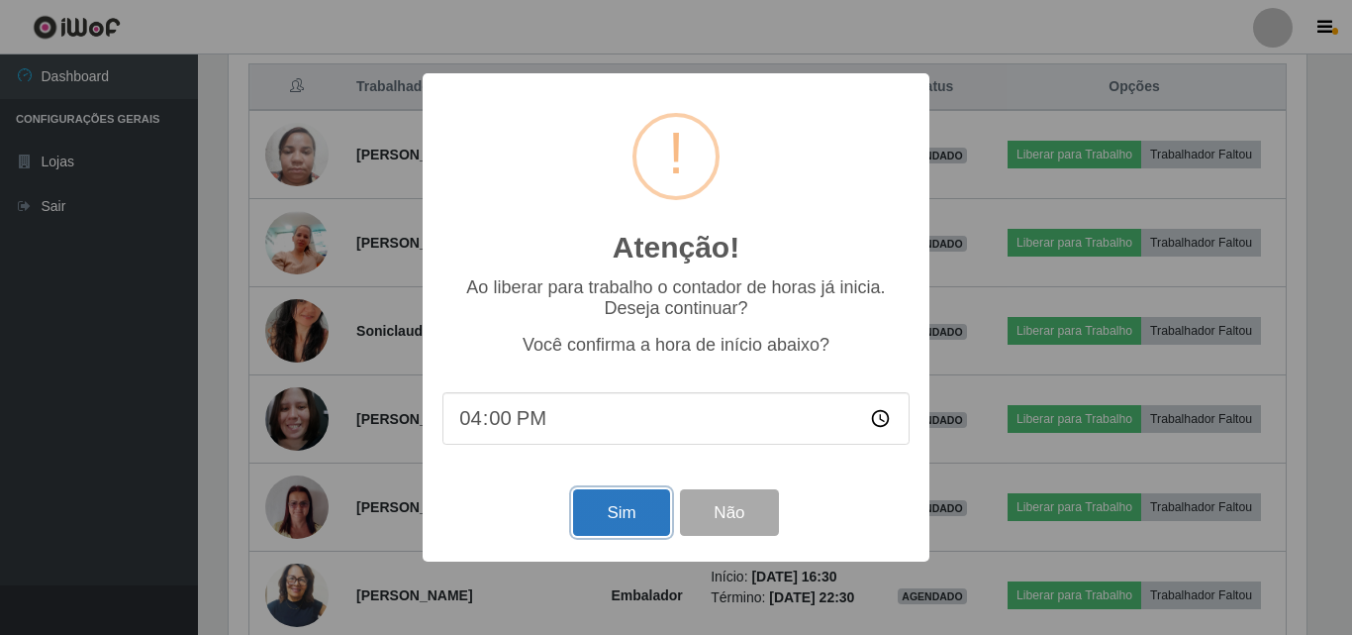
click at [623, 515] on button "Sim" at bounding box center [621, 512] width 96 height 47
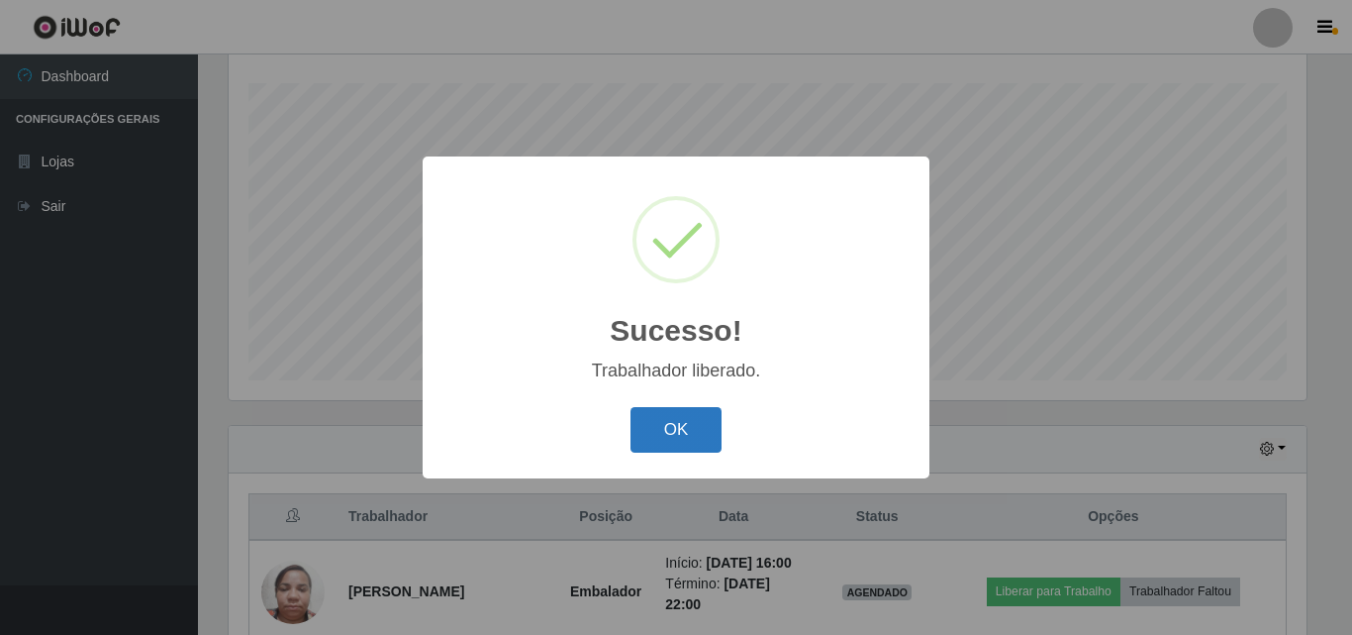
click at [674, 430] on button "OK" at bounding box center [677, 430] width 92 height 47
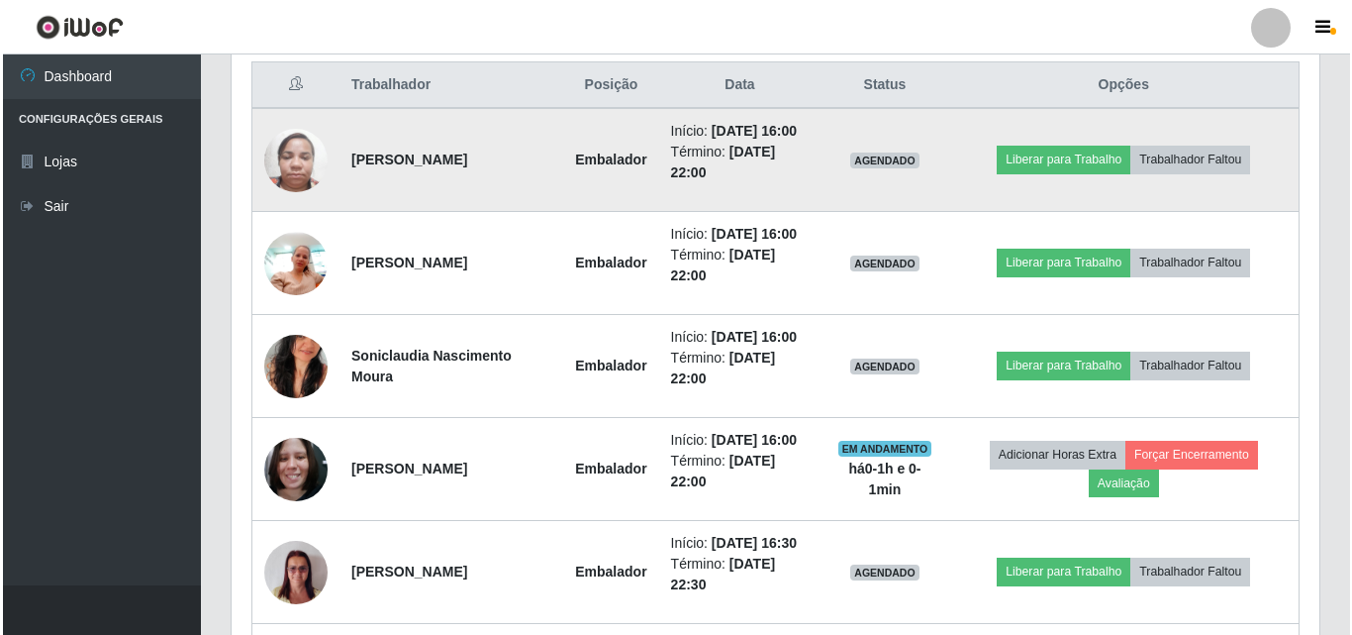
scroll to position [724, 0]
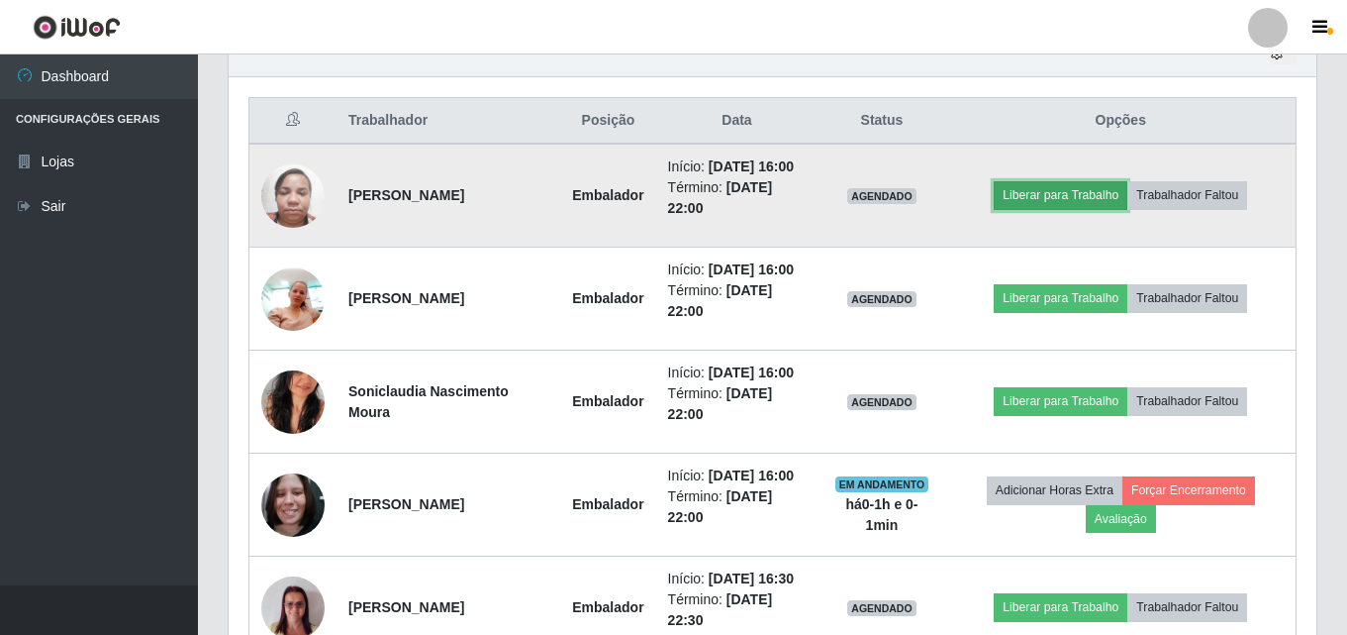
click at [1058, 194] on button "Liberar para Trabalho" at bounding box center [1061, 195] width 134 height 28
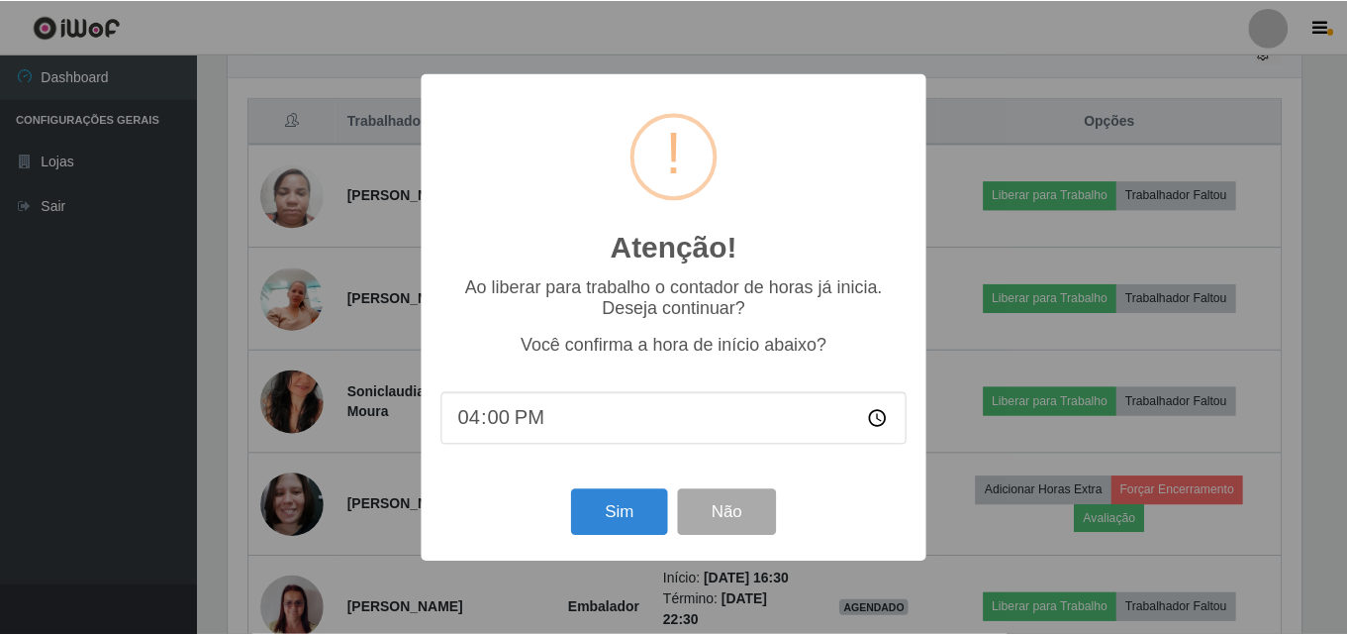
scroll to position [411, 1078]
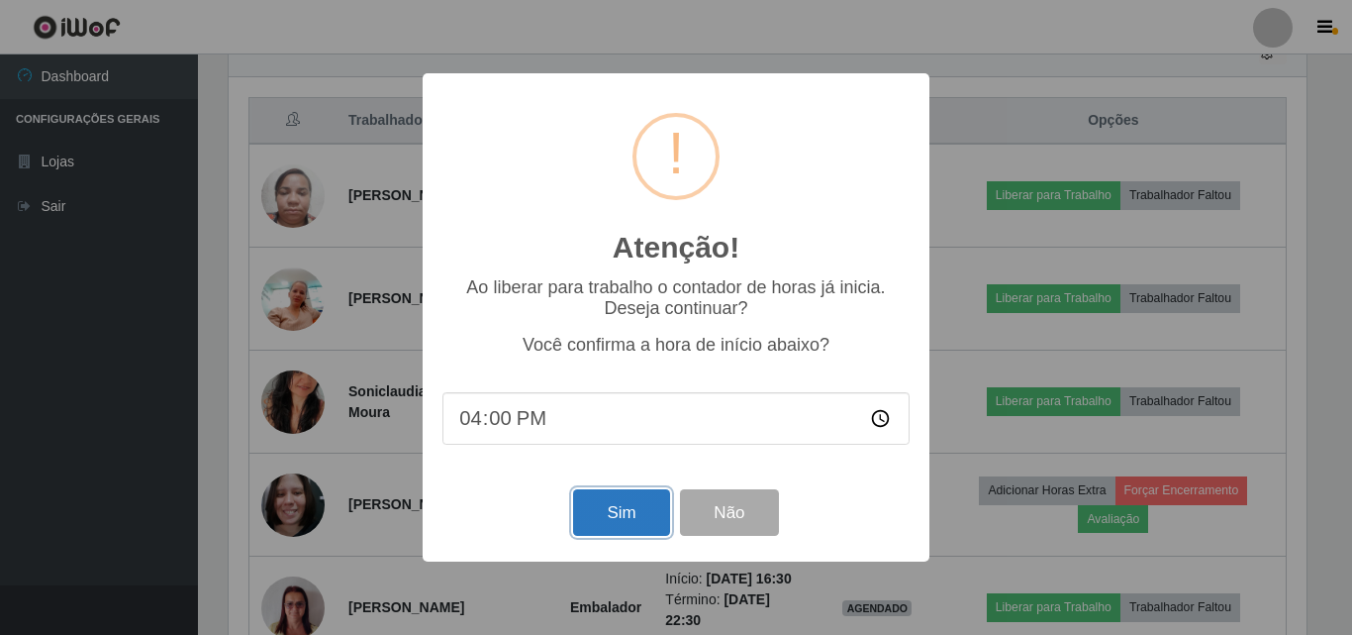
click at [638, 513] on button "Sim" at bounding box center [621, 512] width 96 height 47
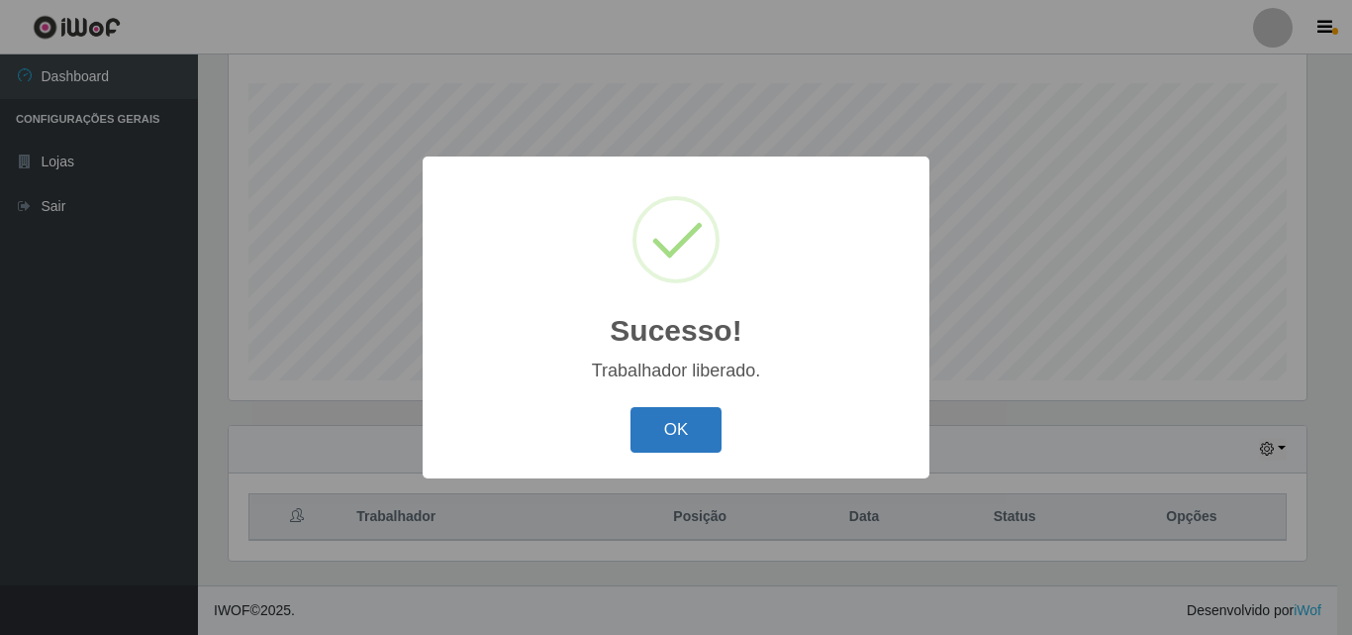
click at [690, 408] on button "OK" at bounding box center [677, 430] width 92 height 47
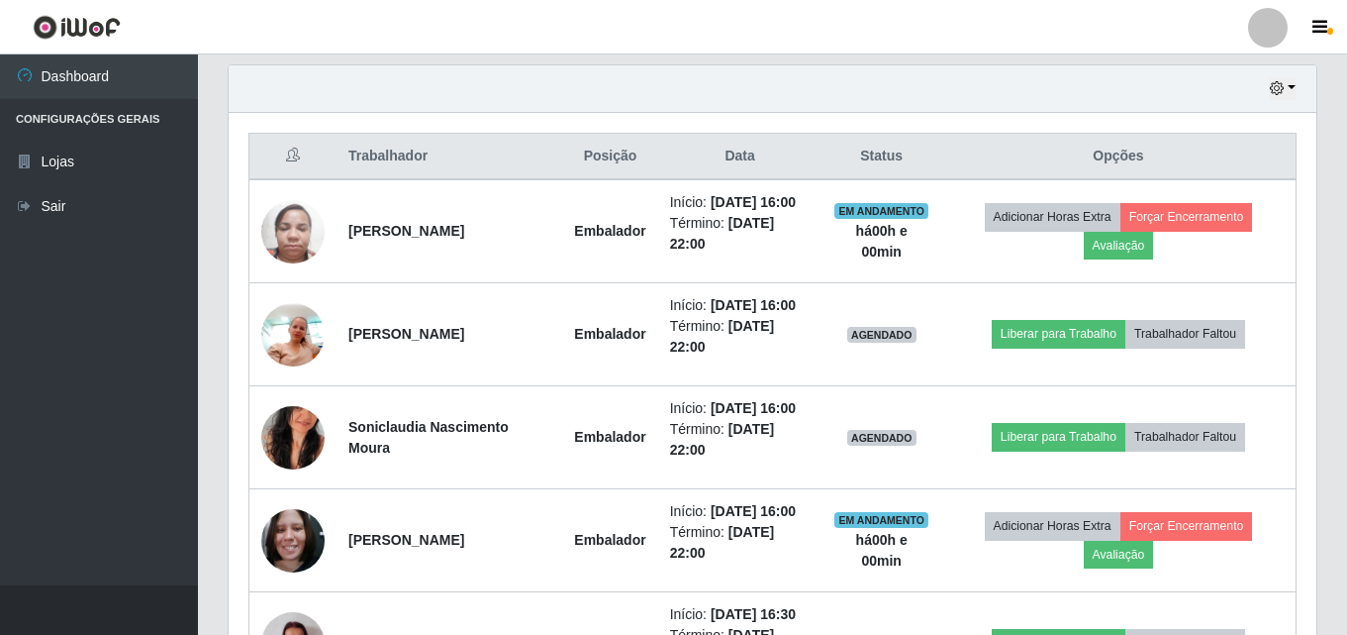
scroll to position [724, 0]
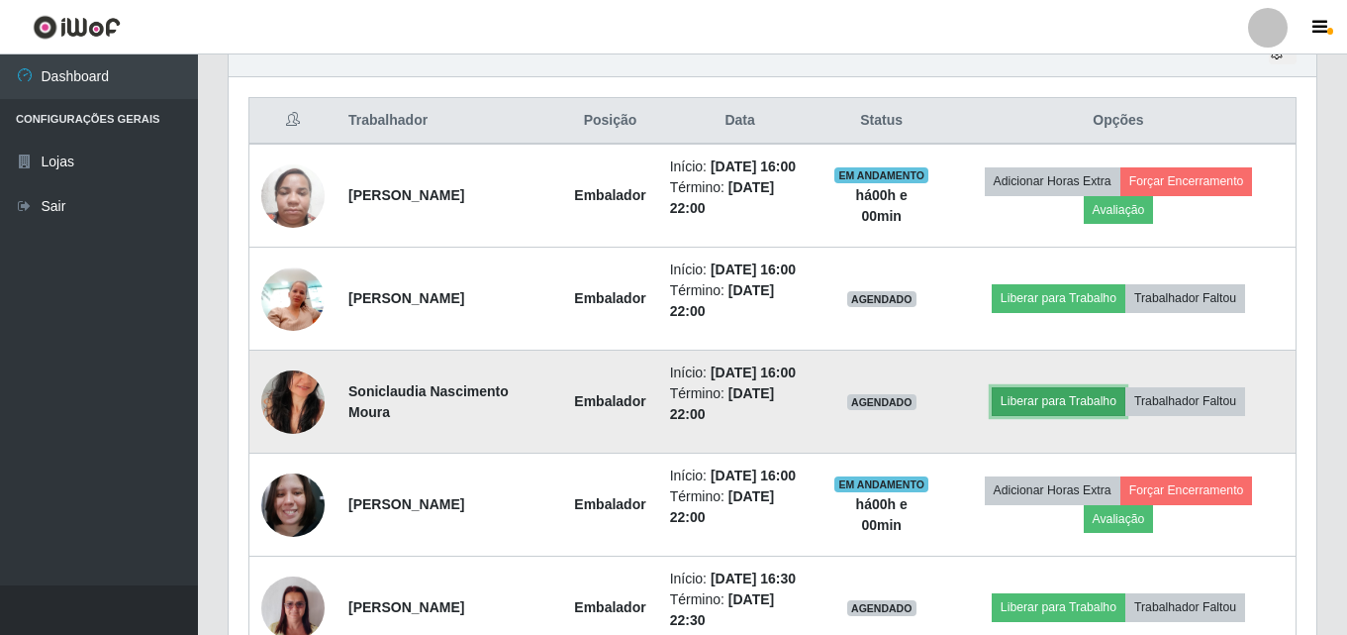
click at [1040, 397] on button "Liberar para Trabalho" at bounding box center [1059, 401] width 134 height 28
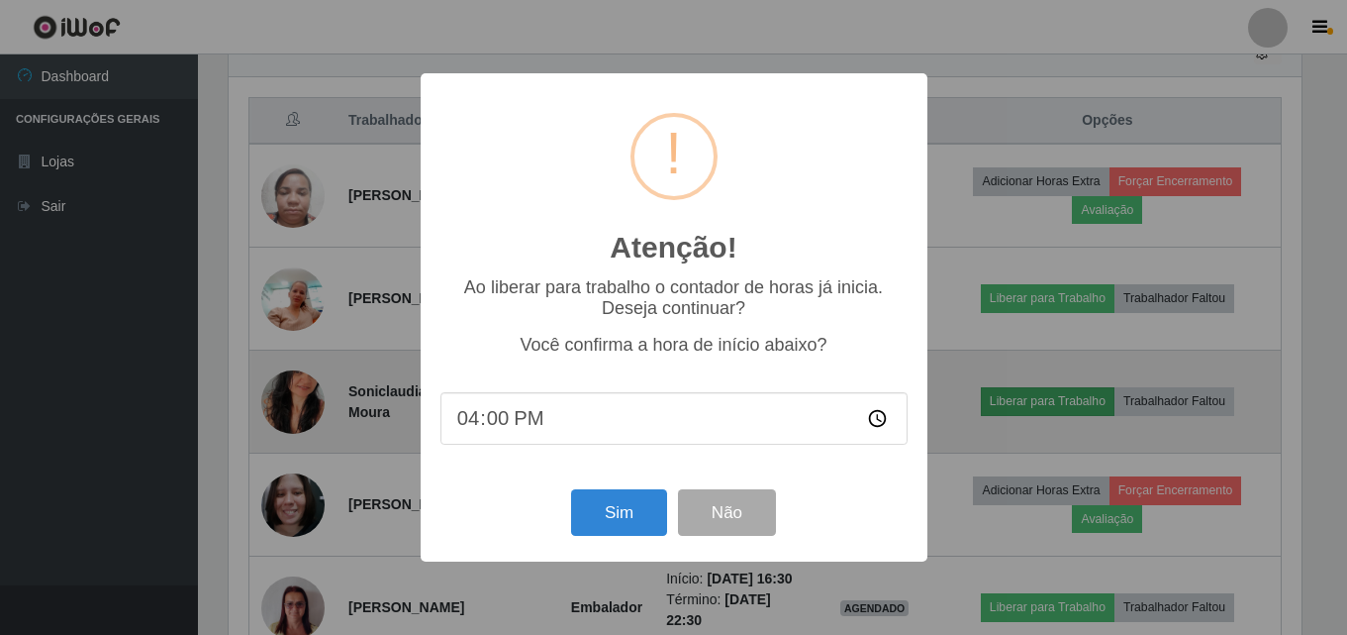
scroll to position [411, 1078]
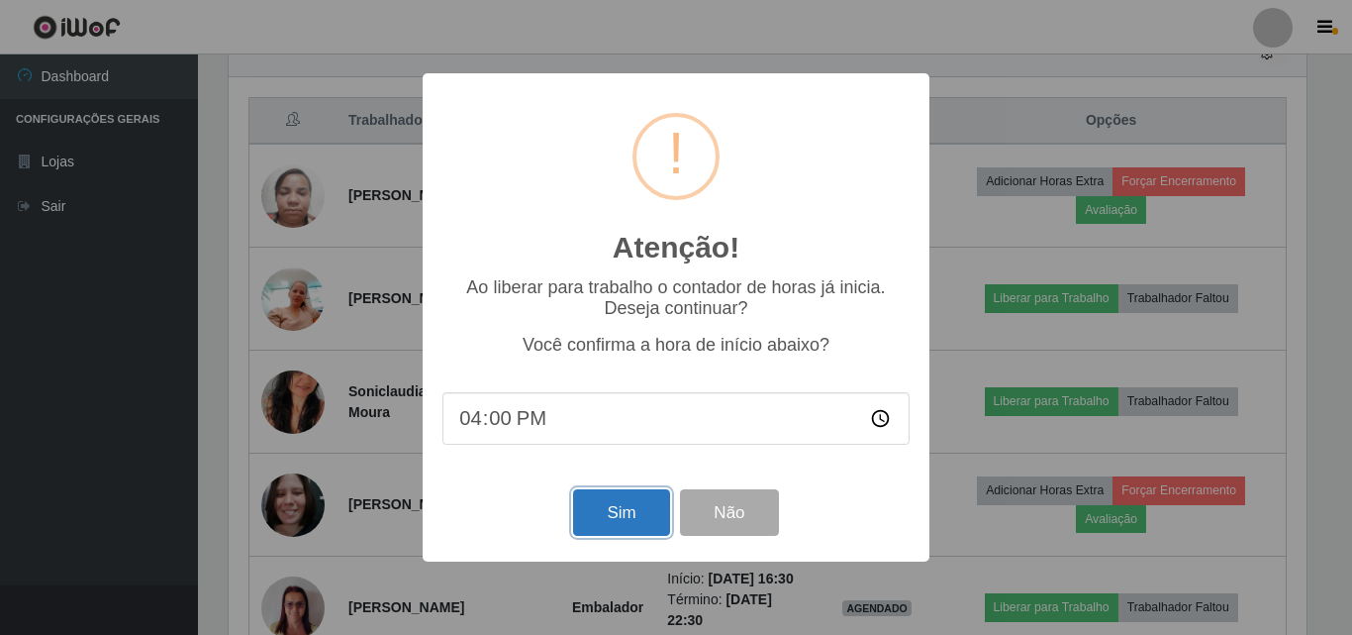
click at [617, 526] on button "Sim" at bounding box center [621, 512] width 96 height 47
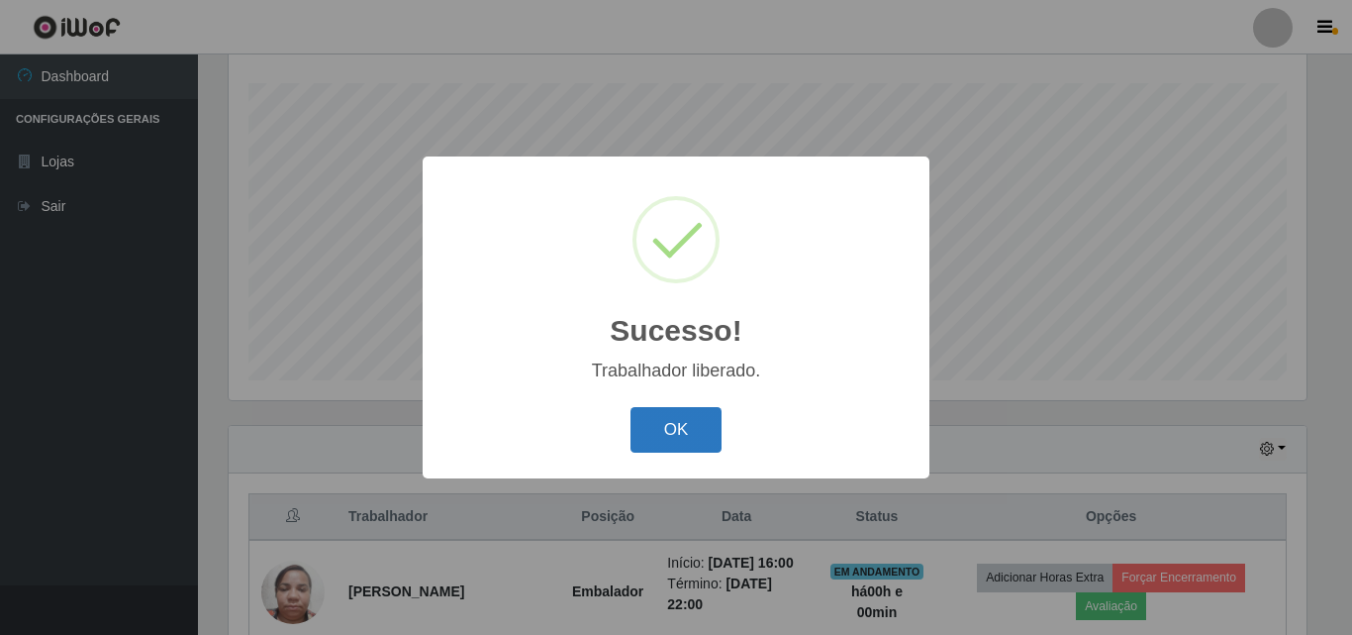
click at [684, 433] on button "OK" at bounding box center [677, 430] width 92 height 47
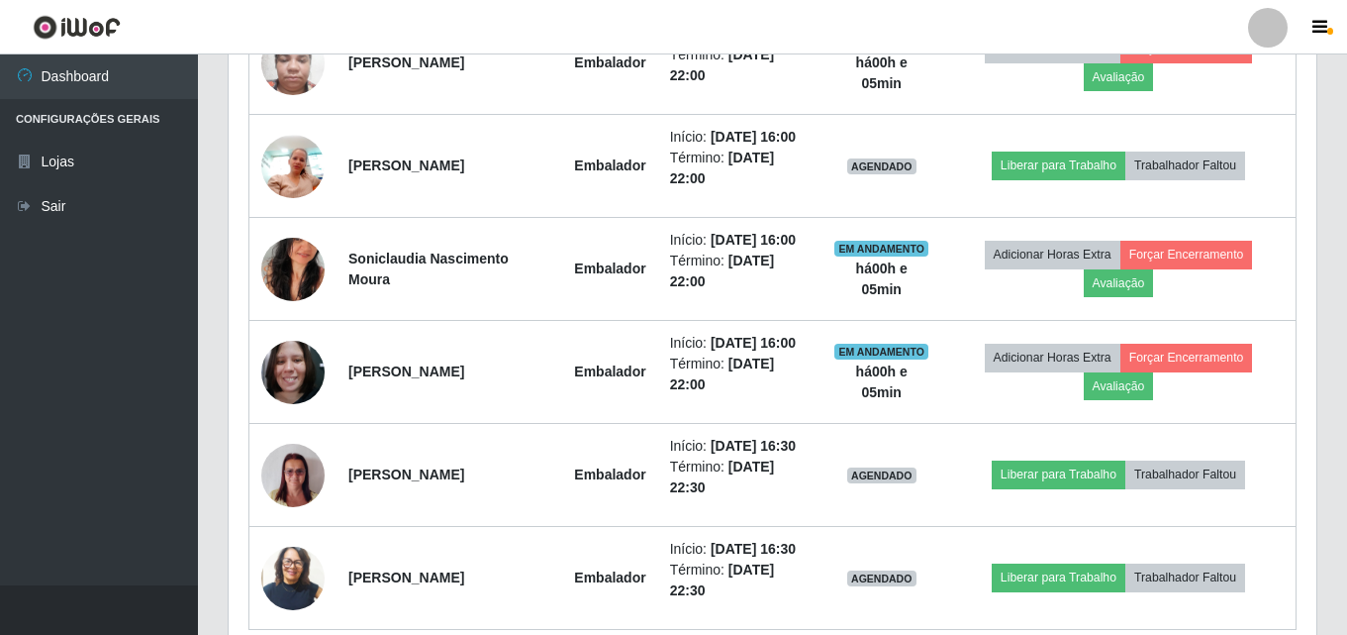
scroll to position [989668, 988991]
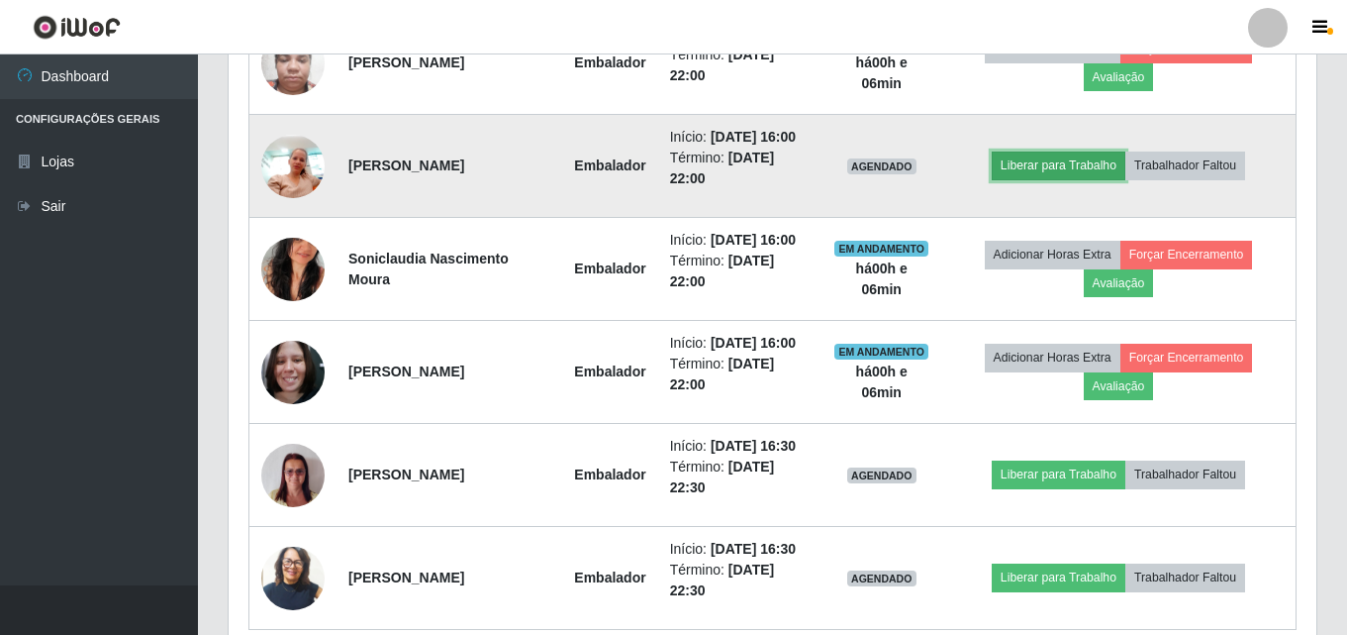
click at [1086, 165] on button "Liberar para Trabalho" at bounding box center [1059, 165] width 134 height 28
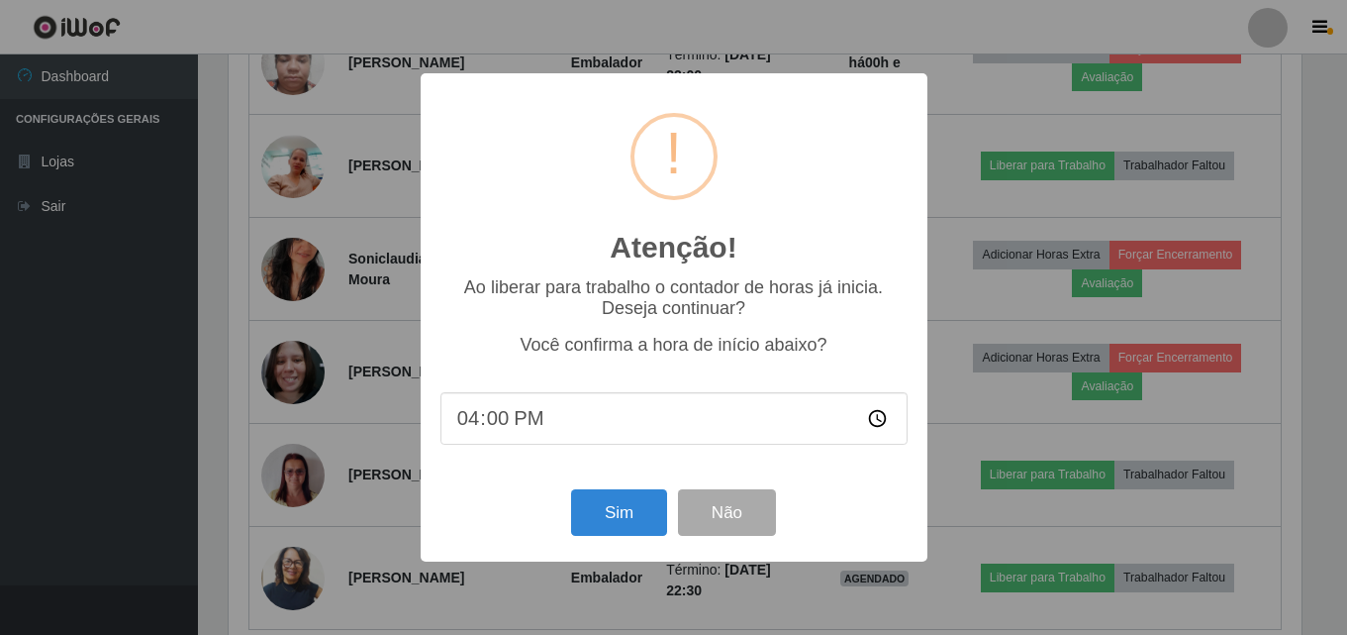
scroll to position [411, 1078]
type input "16:06"
click at [657, 500] on button "Sim" at bounding box center [621, 512] width 96 height 47
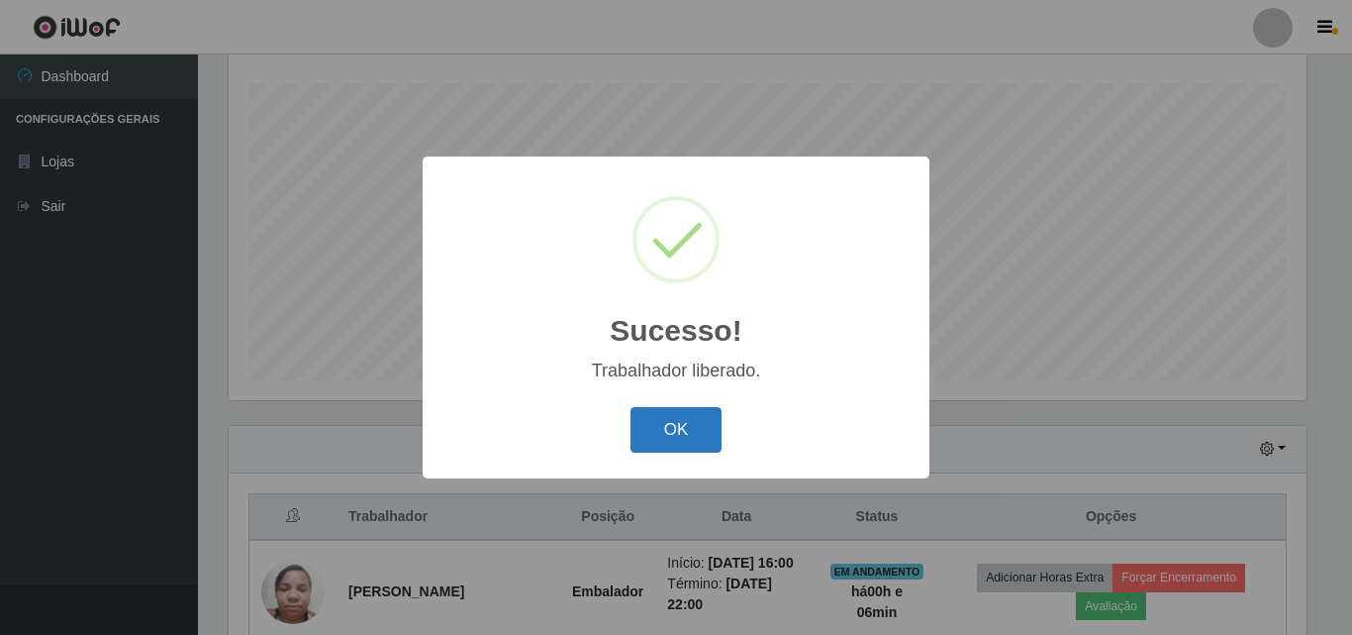
click at [668, 432] on button "OK" at bounding box center [677, 430] width 92 height 47
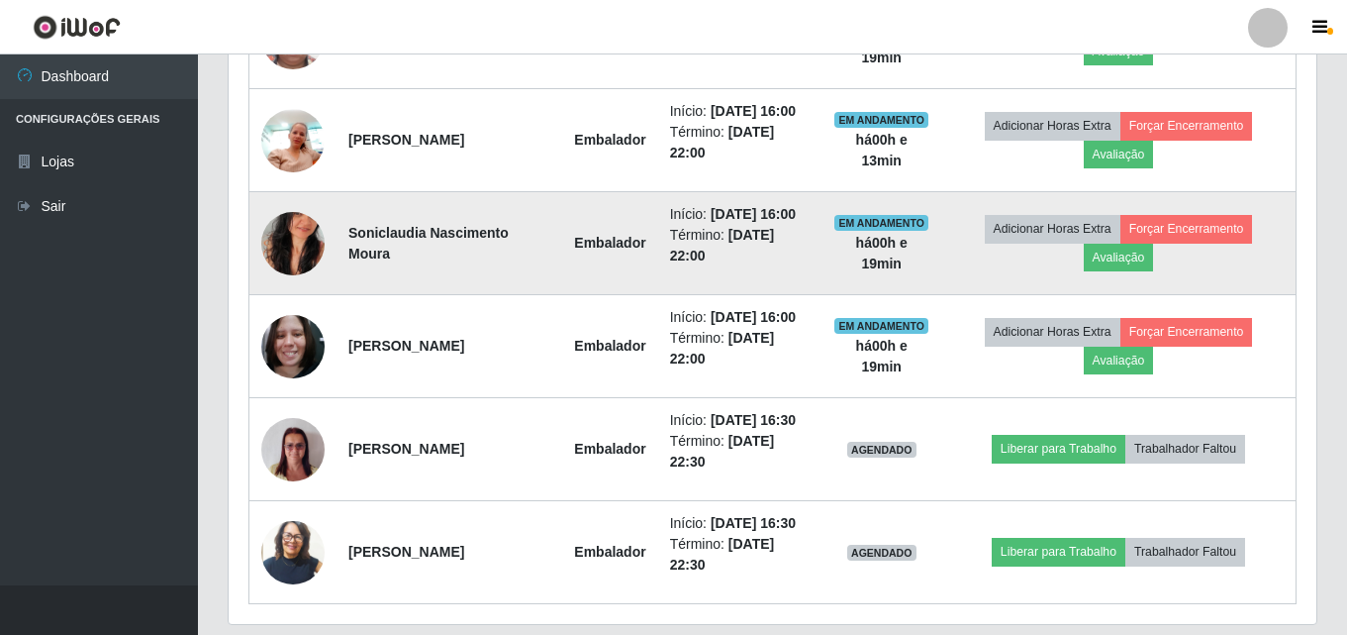
scroll to position [847, 0]
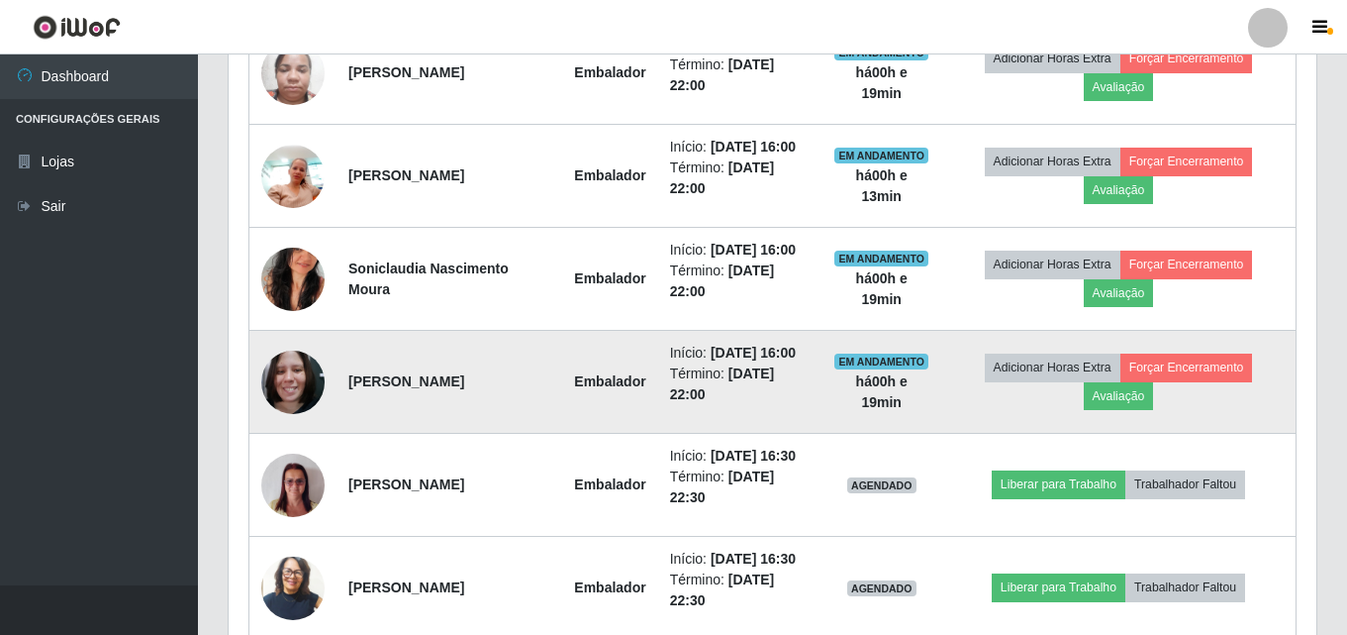
click at [301, 373] on img at bounding box center [292, 382] width 63 height 84
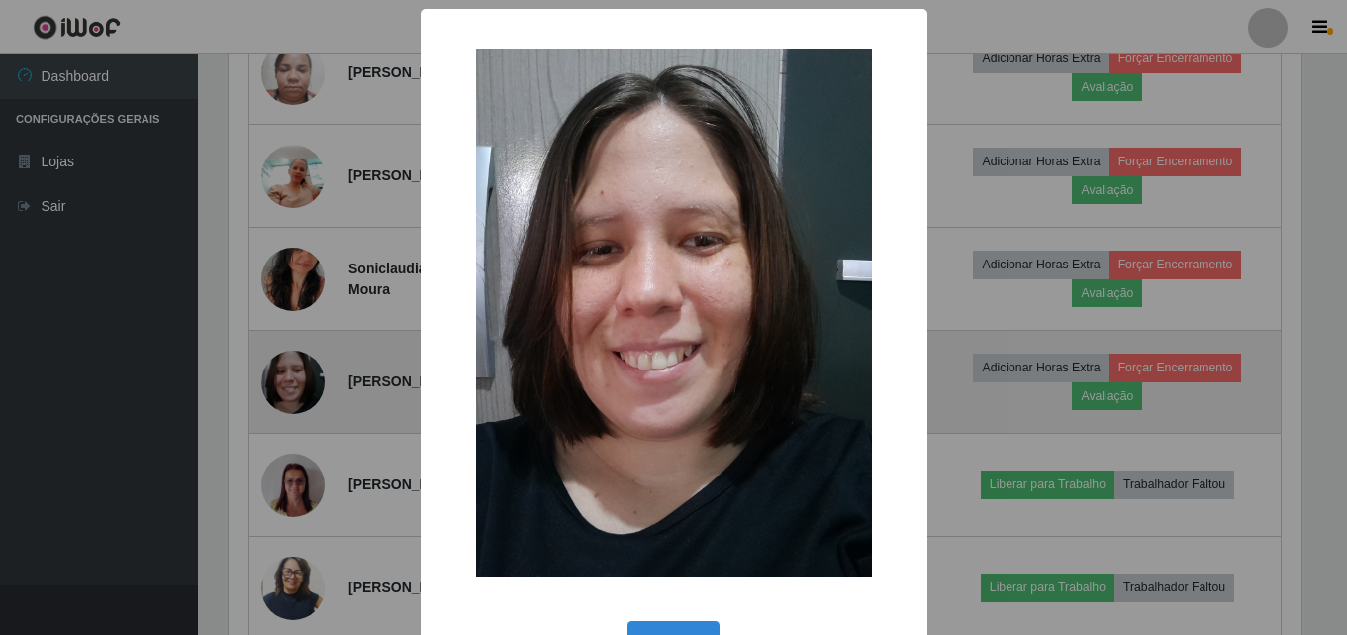
scroll to position [411, 1078]
click at [301, 373] on div "× OK Cancel" at bounding box center [676, 317] width 1352 height 635
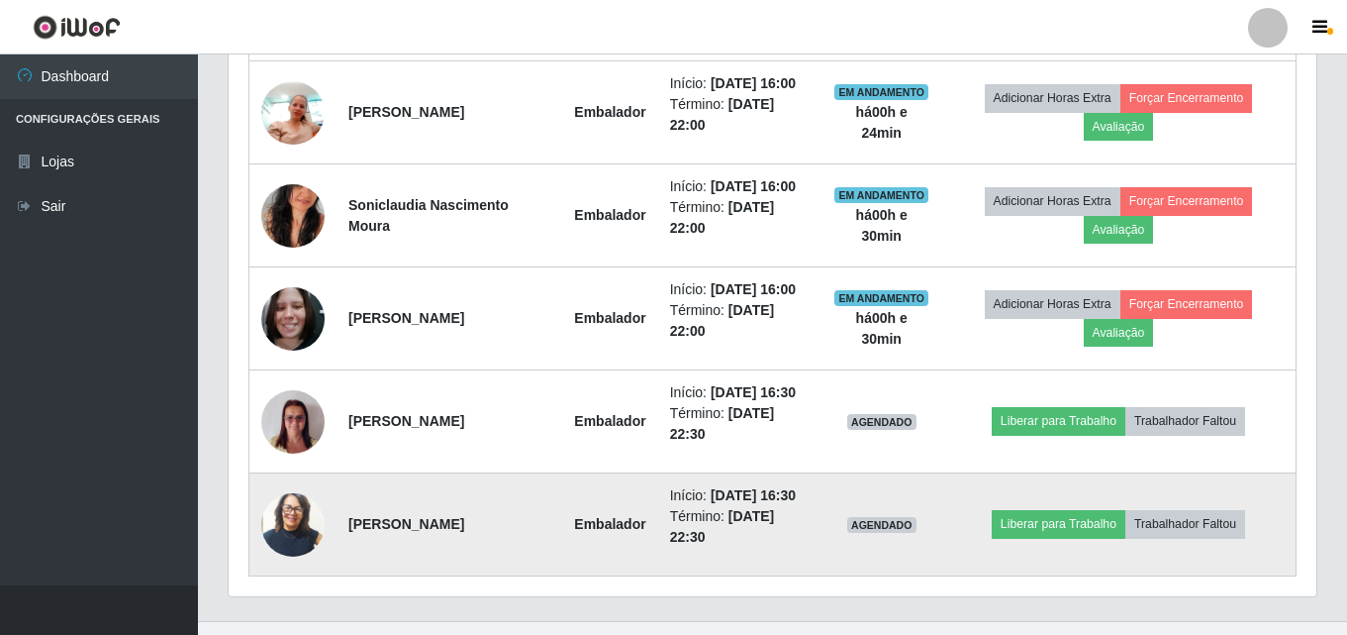
scroll to position [946, 0]
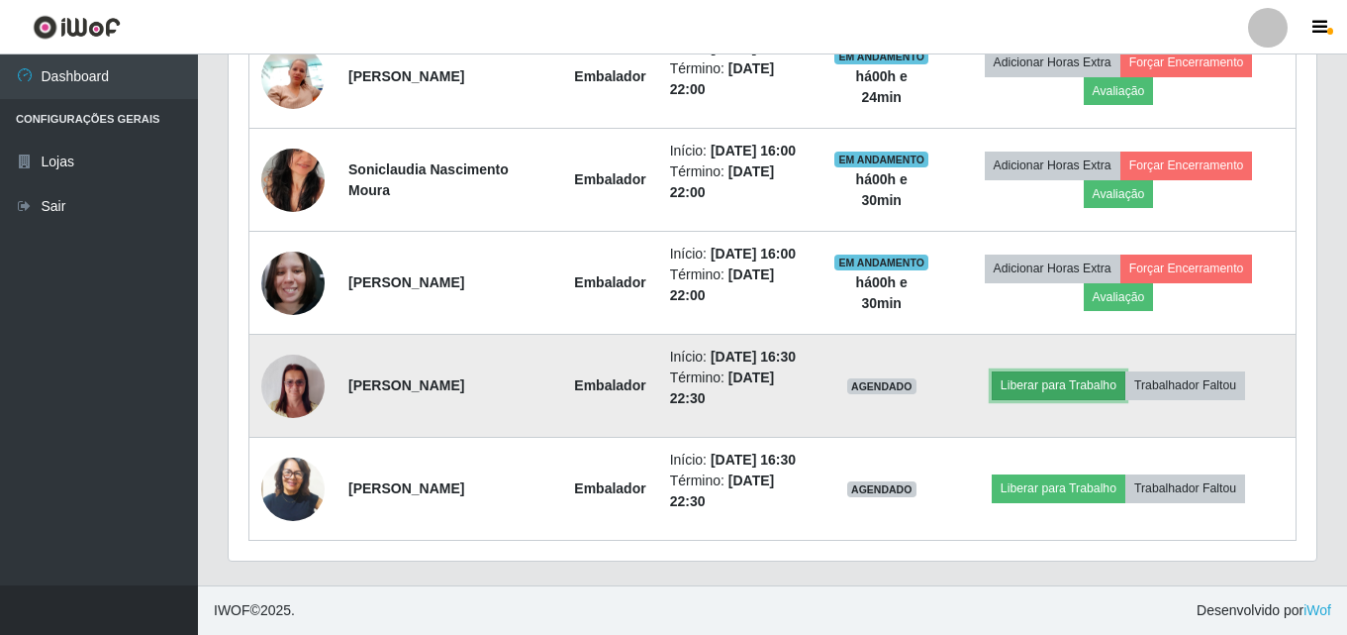
click at [1053, 392] on button "Liberar para Trabalho" at bounding box center [1059, 385] width 134 height 28
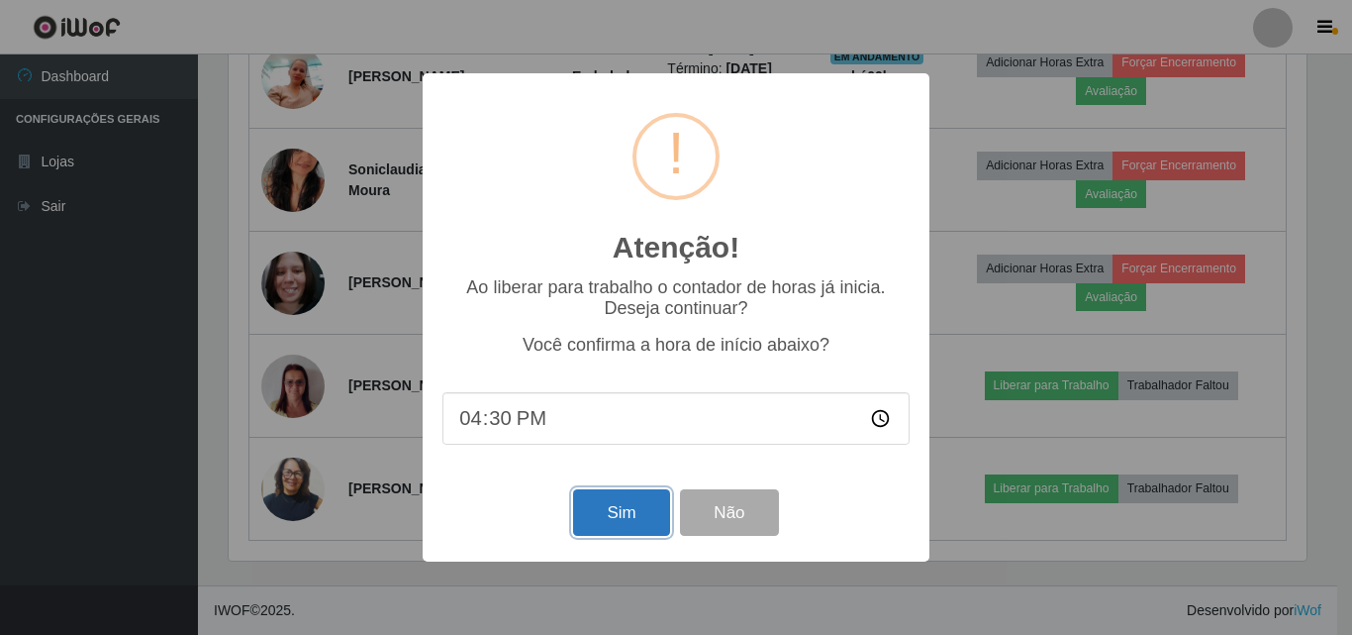
click at [591, 517] on button "Sim" at bounding box center [621, 512] width 96 height 47
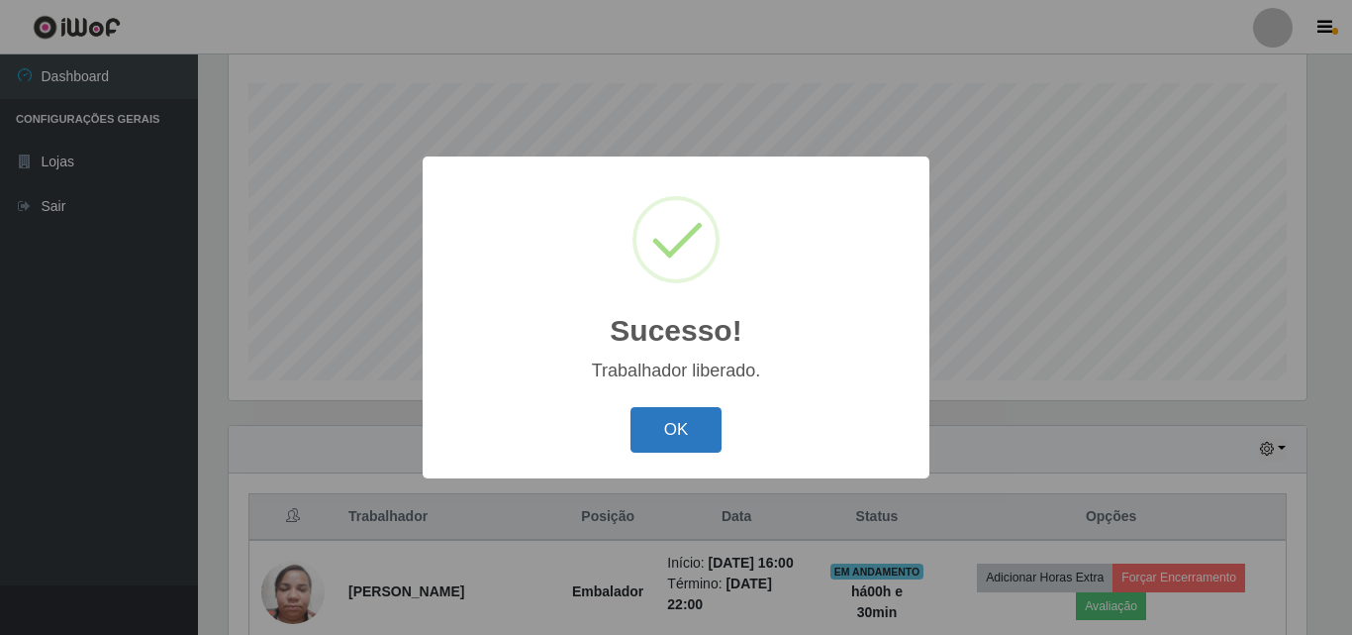
click at [679, 419] on button "OK" at bounding box center [677, 430] width 92 height 47
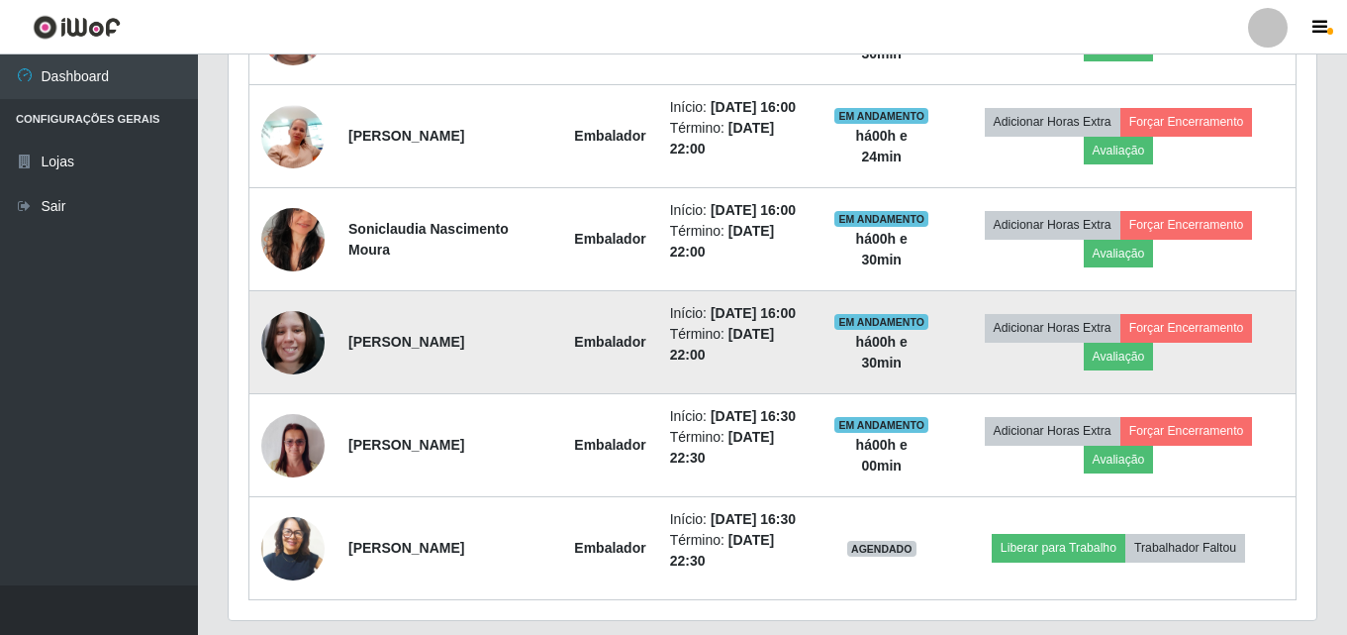
scroll to position [922, 0]
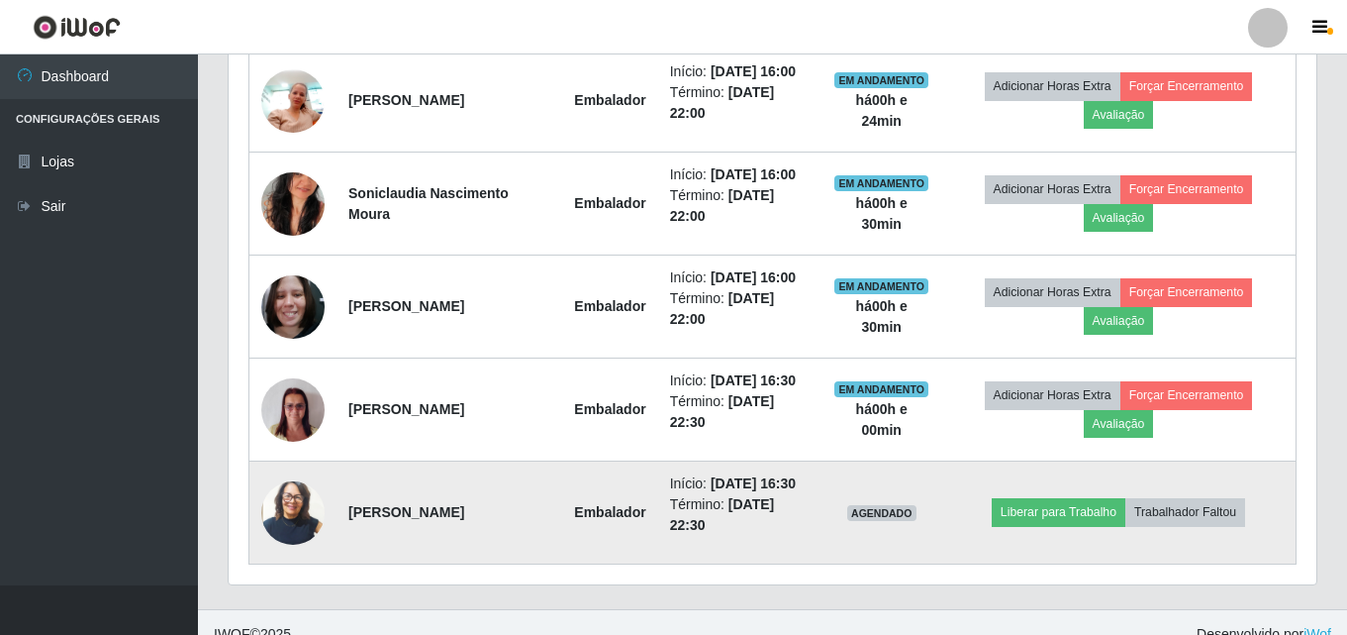
click at [283, 500] on img at bounding box center [292, 512] width 63 height 74
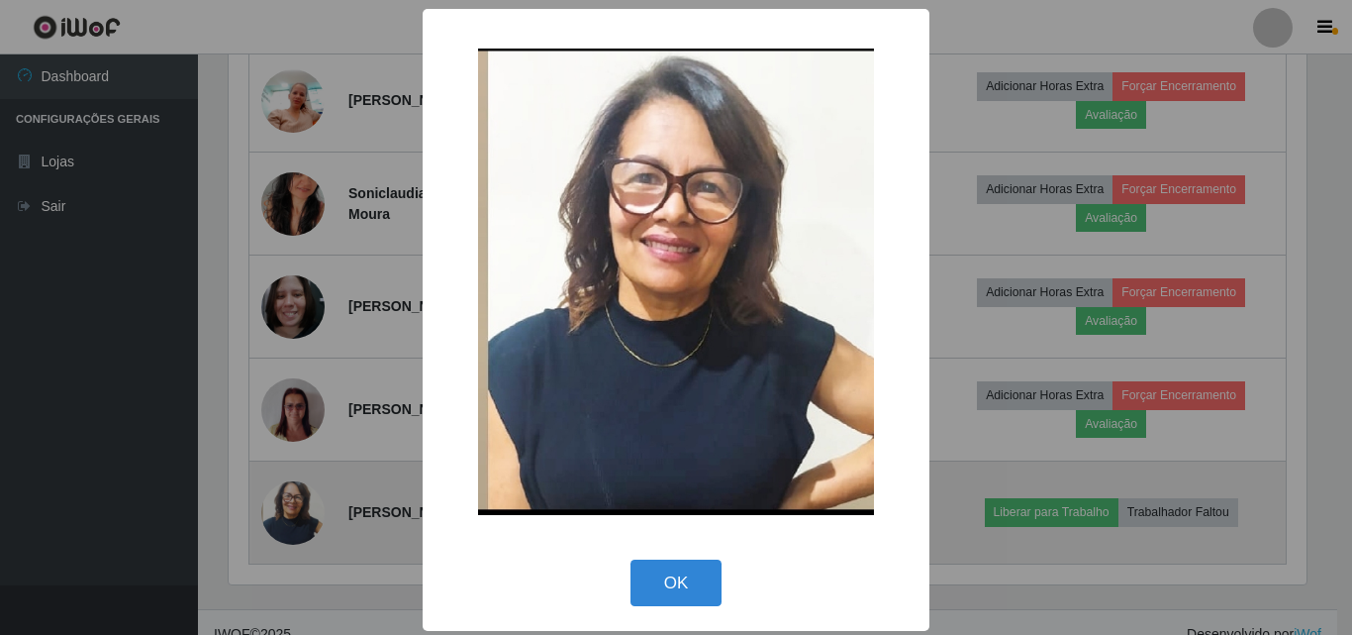
click at [283, 500] on div "× OK Cancel" at bounding box center [676, 317] width 1352 height 635
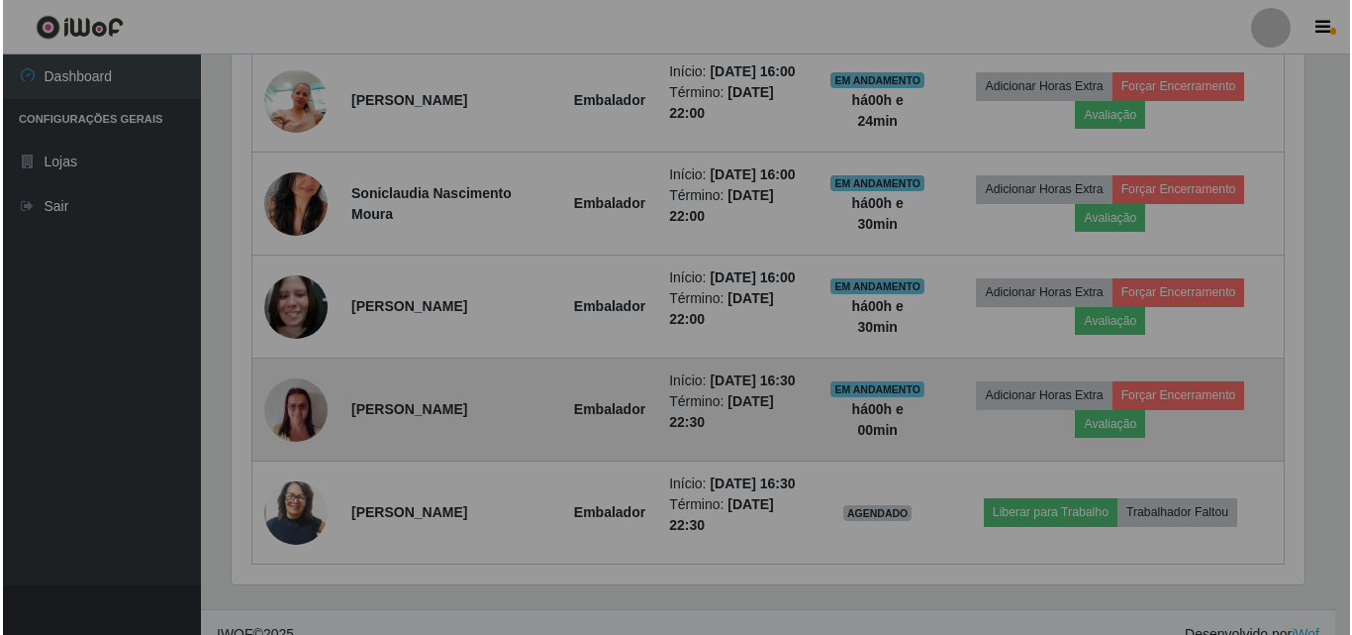
scroll to position [411, 1088]
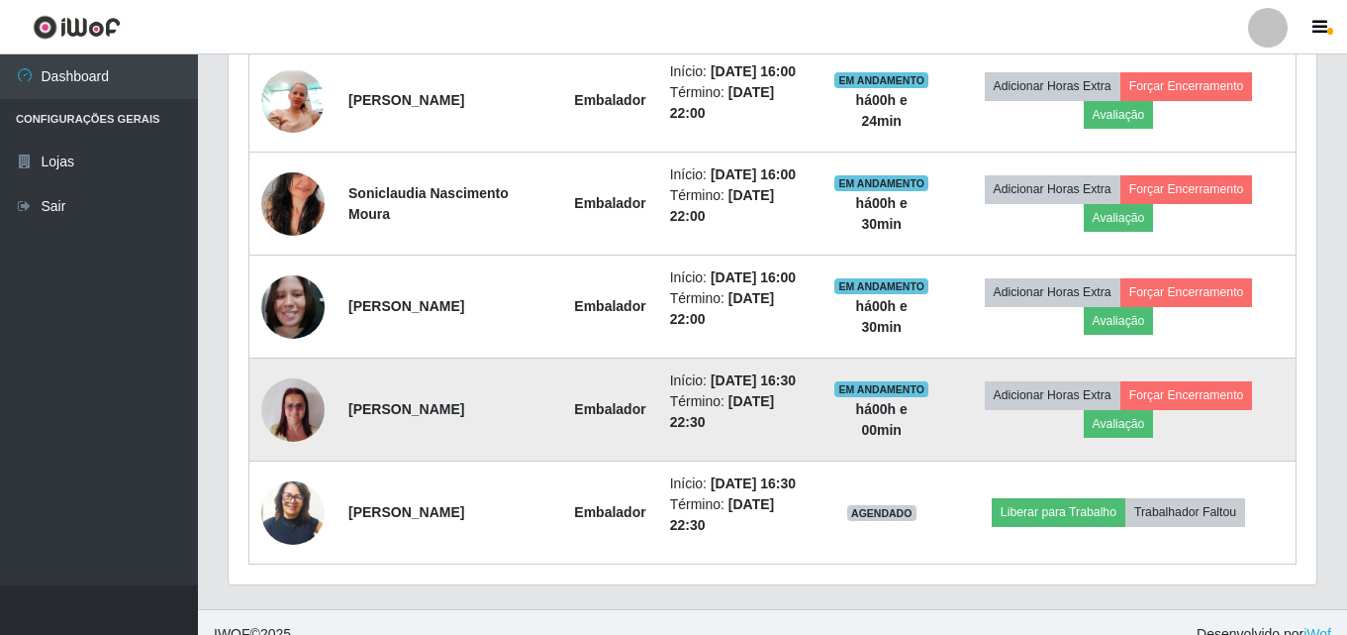
click at [289, 419] on img at bounding box center [292, 409] width 63 height 84
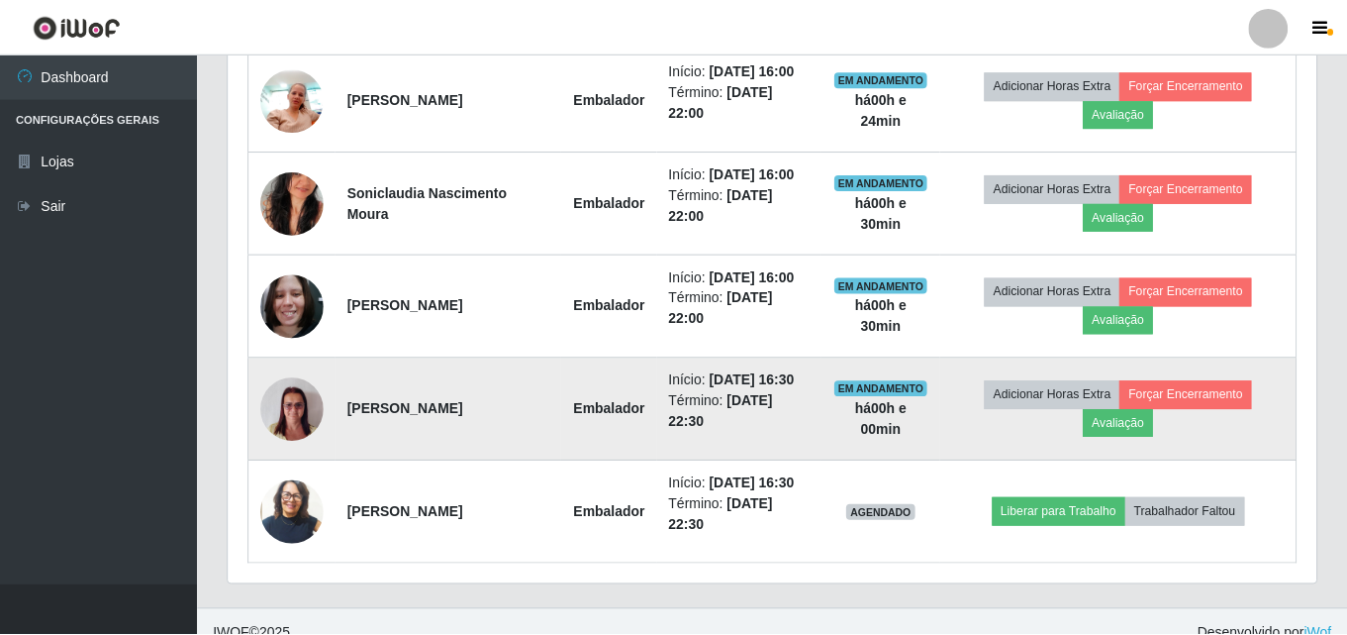
scroll to position [411, 1078]
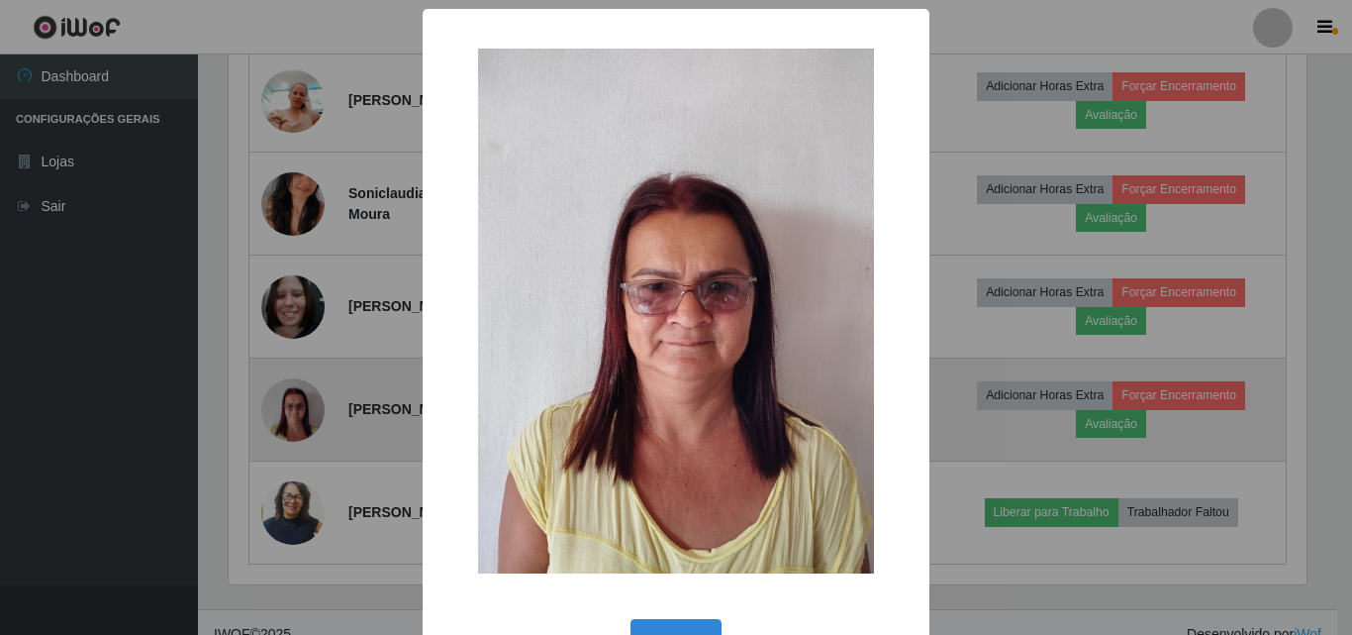
click at [289, 419] on div "× OK Cancel" at bounding box center [676, 317] width 1352 height 635
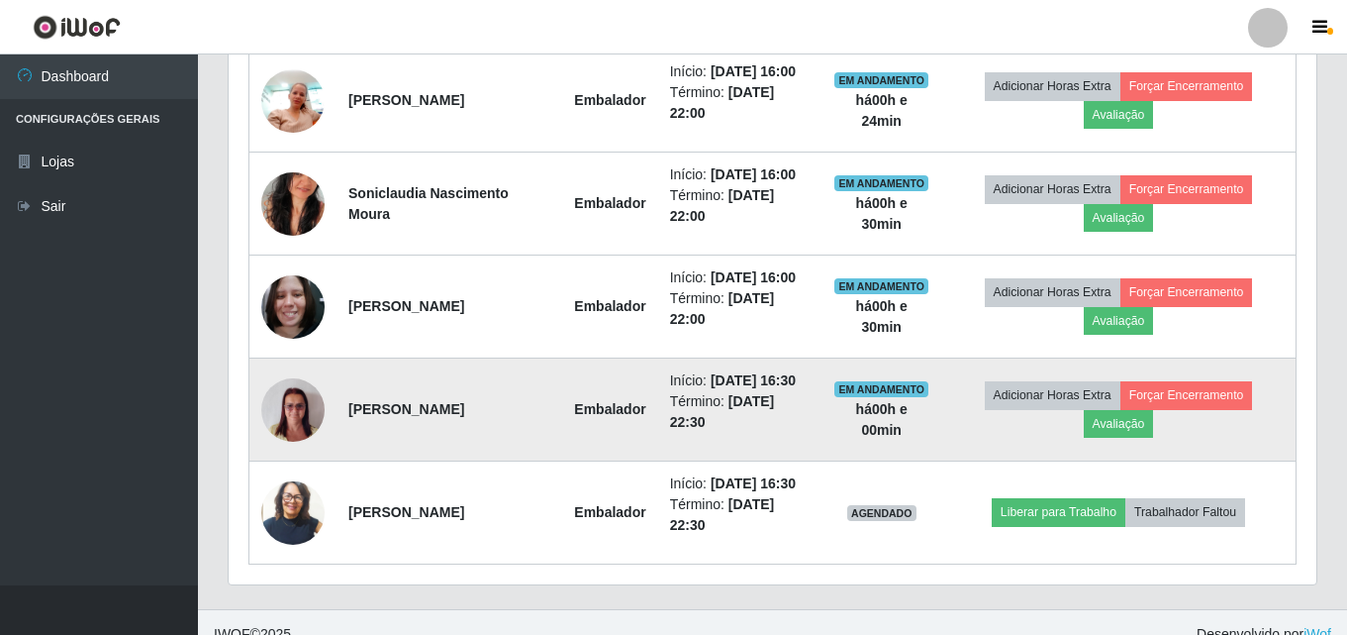
scroll to position [411, 1088]
click at [360, 390] on td "[PERSON_NAME]" at bounding box center [450, 409] width 226 height 103
click at [279, 405] on img at bounding box center [292, 409] width 63 height 84
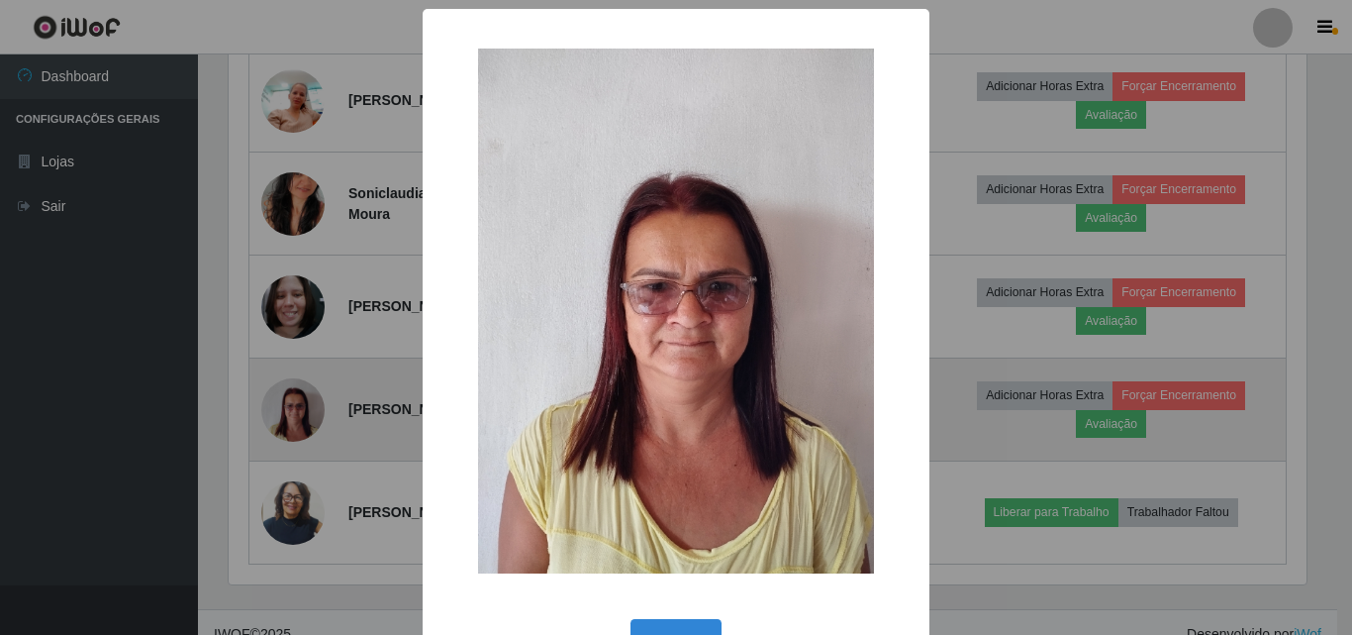
click at [279, 405] on div "× OK Cancel" at bounding box center [676, 317] width 1352 height 635
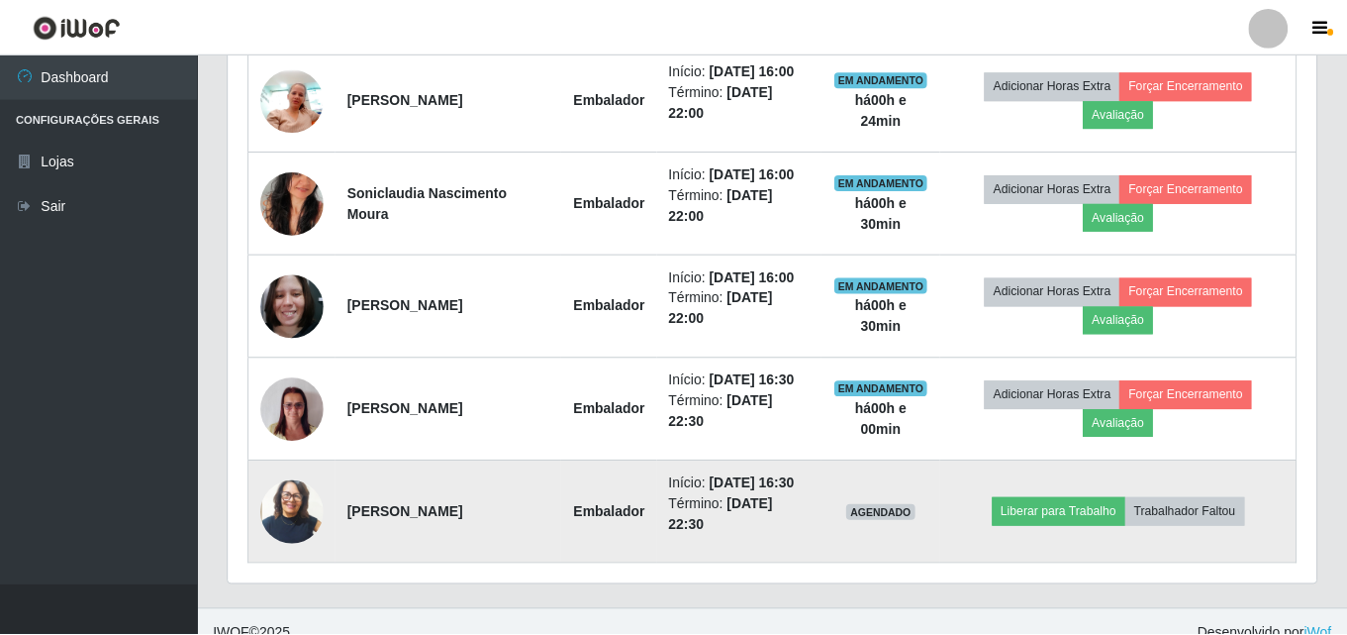
scroll to position [411, 1088]
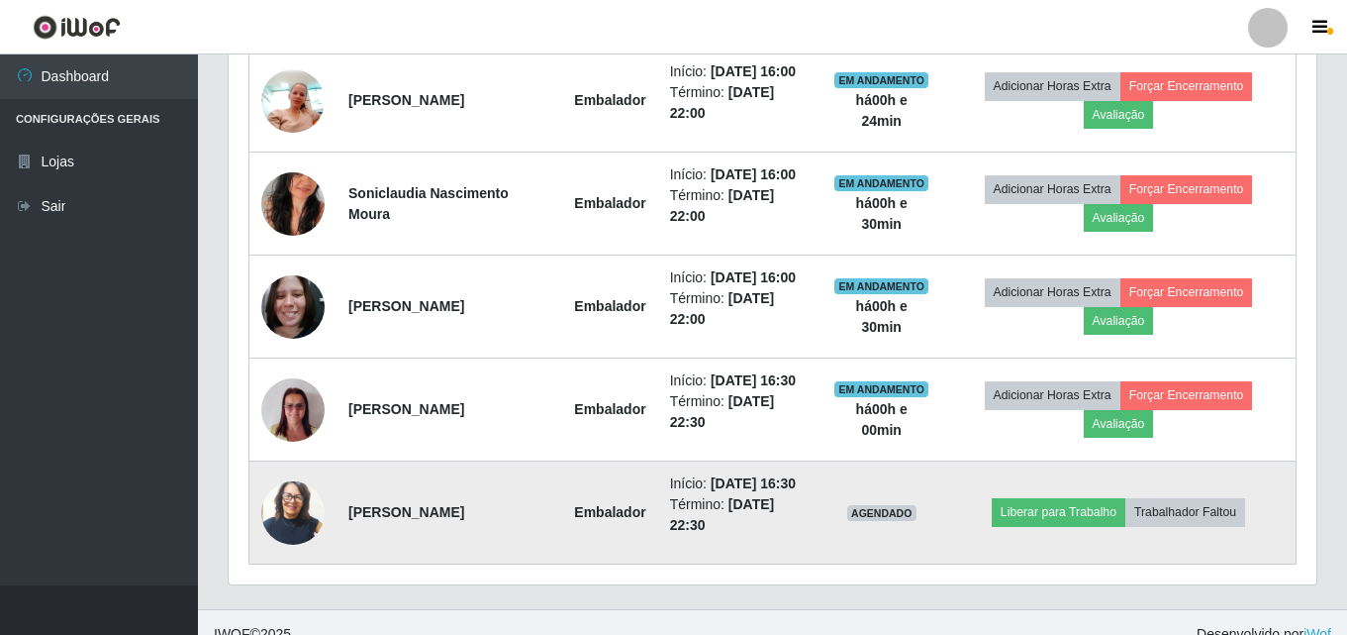
click at [281, 478] on td at bounding box center [293, 512] width 88 height 103
click at [284, 505] on img at bounding box center [292, 512] width 63 height 74
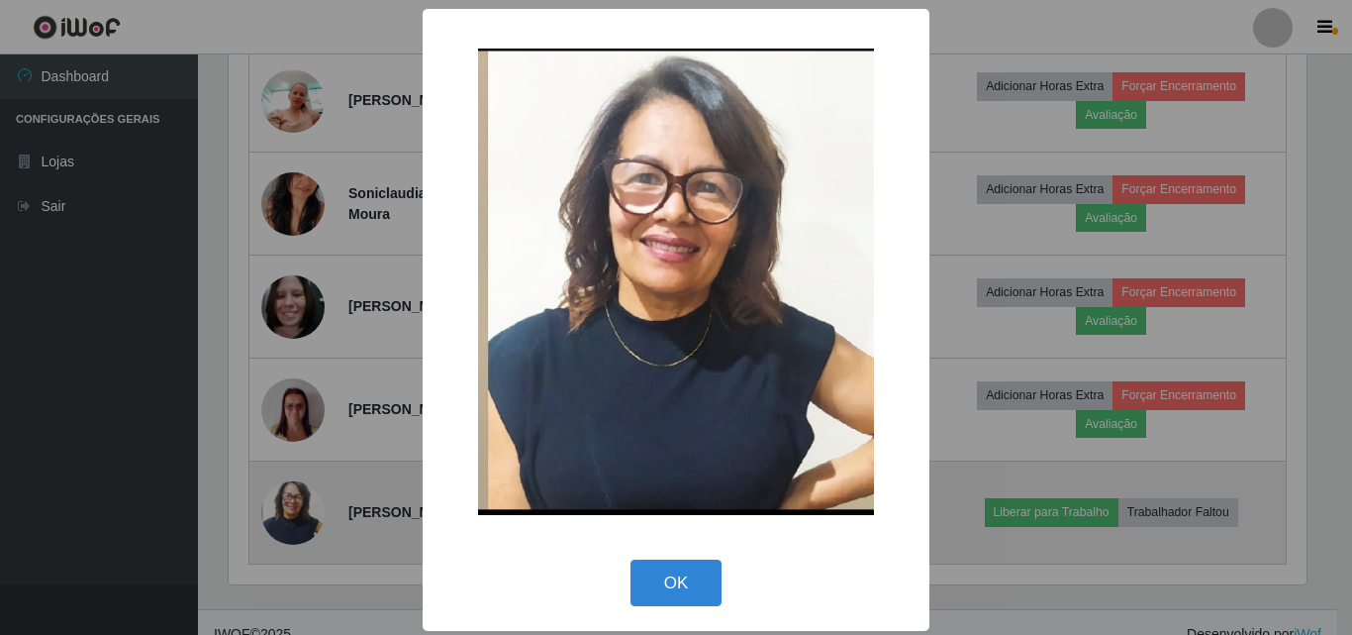
click at [284, 505] on div "× OK Cancel" at bounding box center [676, 317] width 1352 height 635
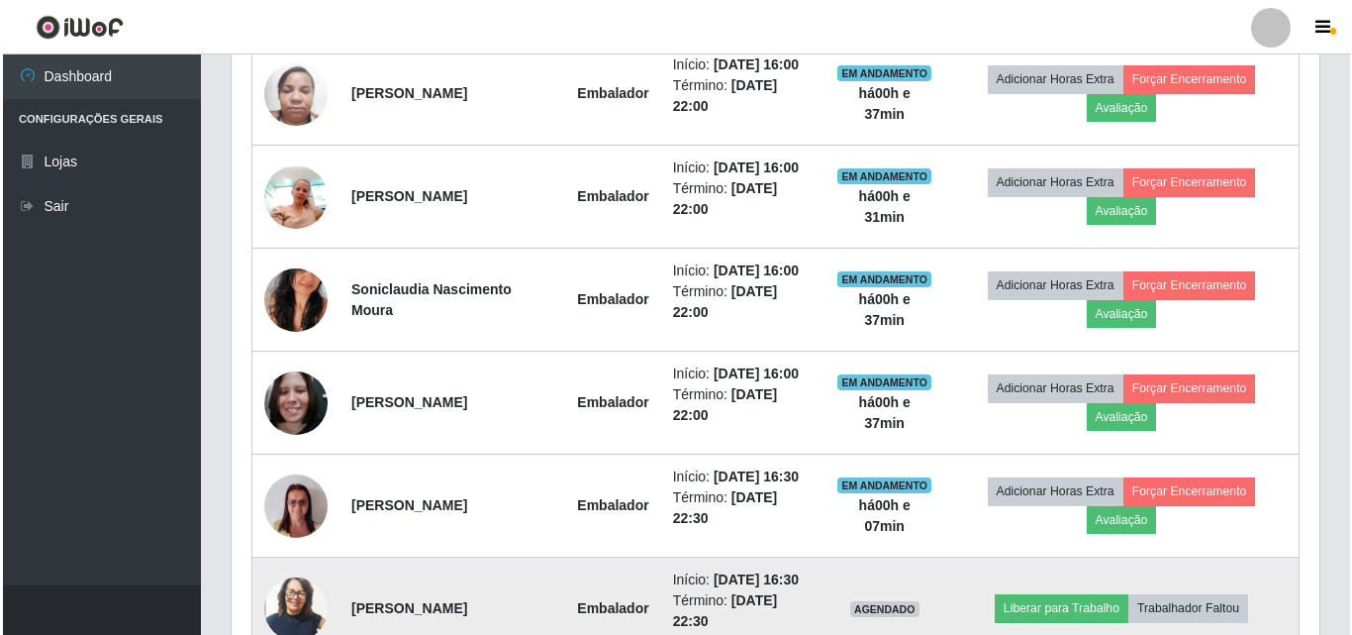
scroll to position [946, 0]
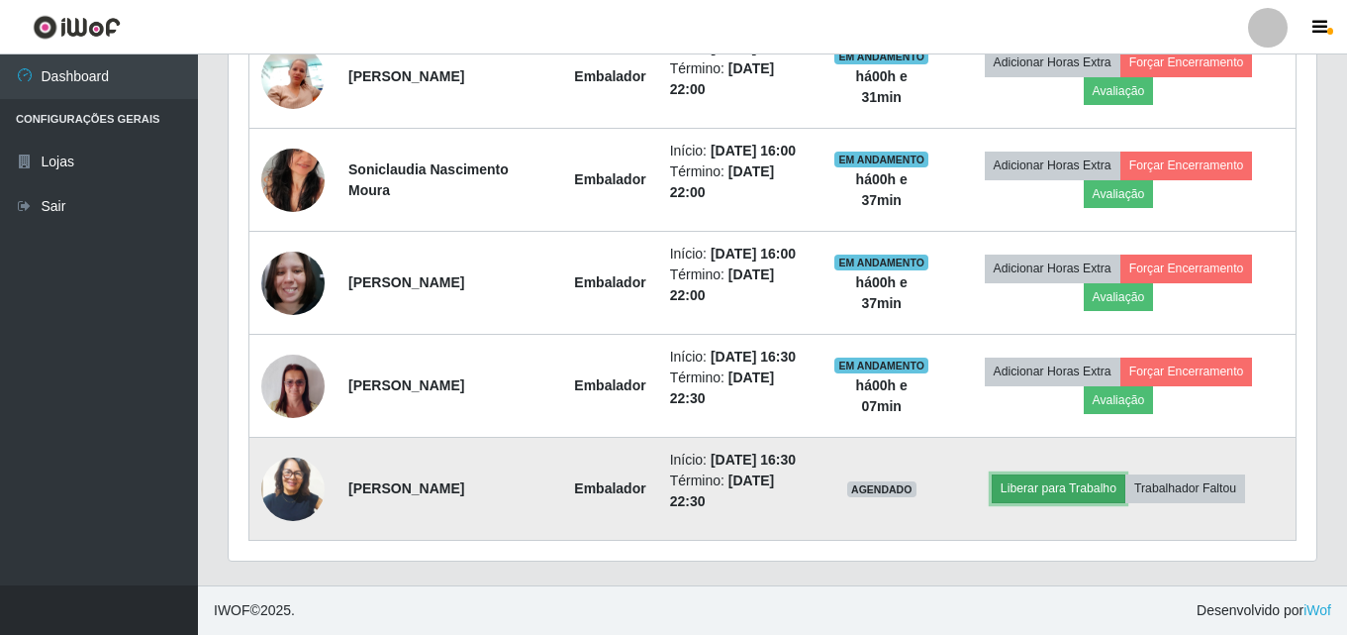
click at [1026, 481] on button "Liberar para Trabalho" at bounding box center [1059, 488] width 134 height 28
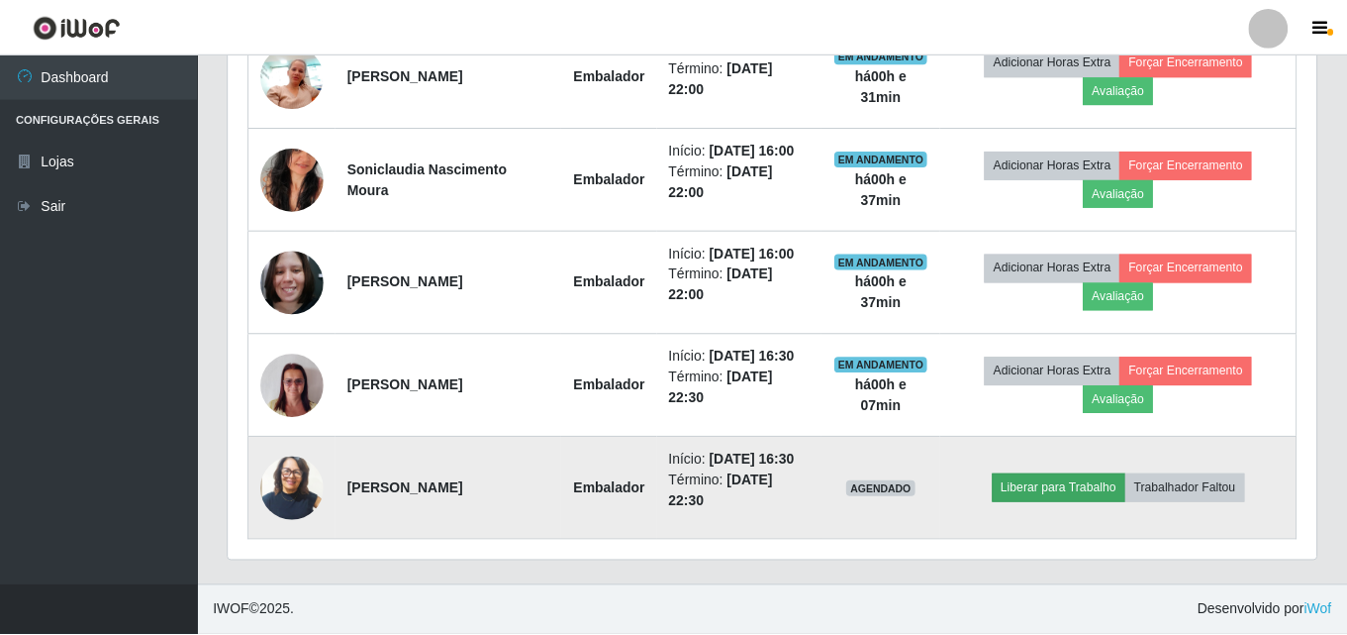
scroll to position [411, 1078]
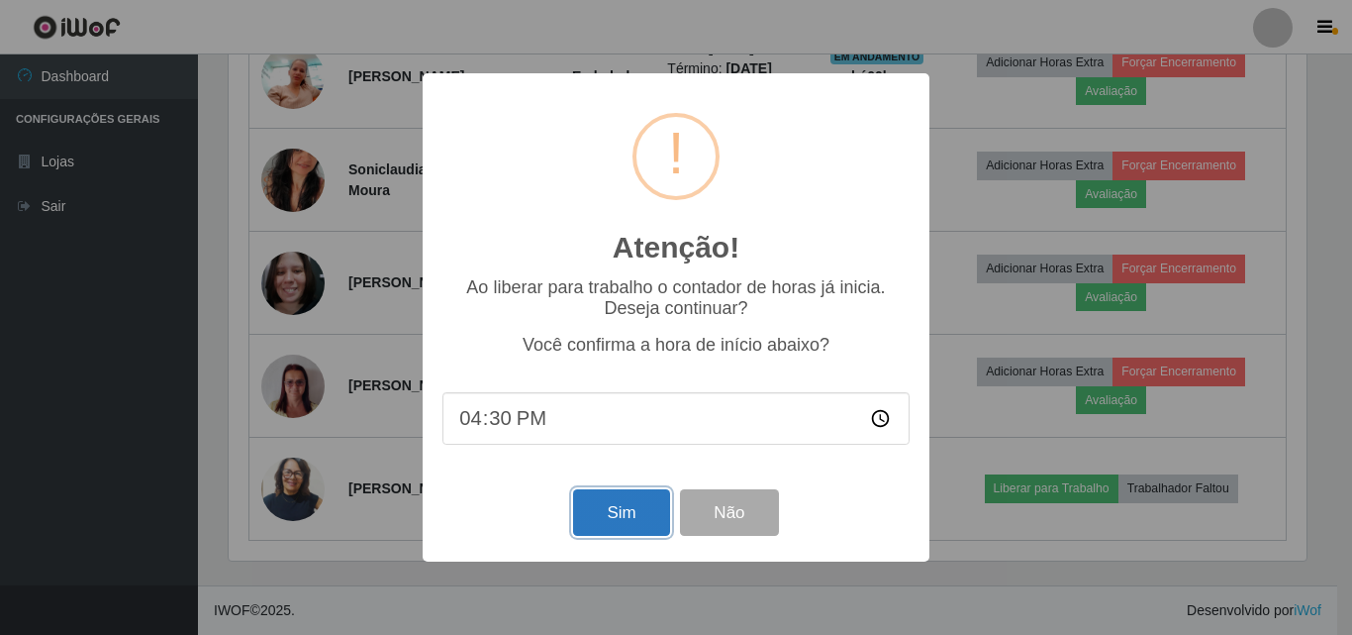
click at [617, 506] on button "Sim" at bounding box center [621, 512] width 96 height 47
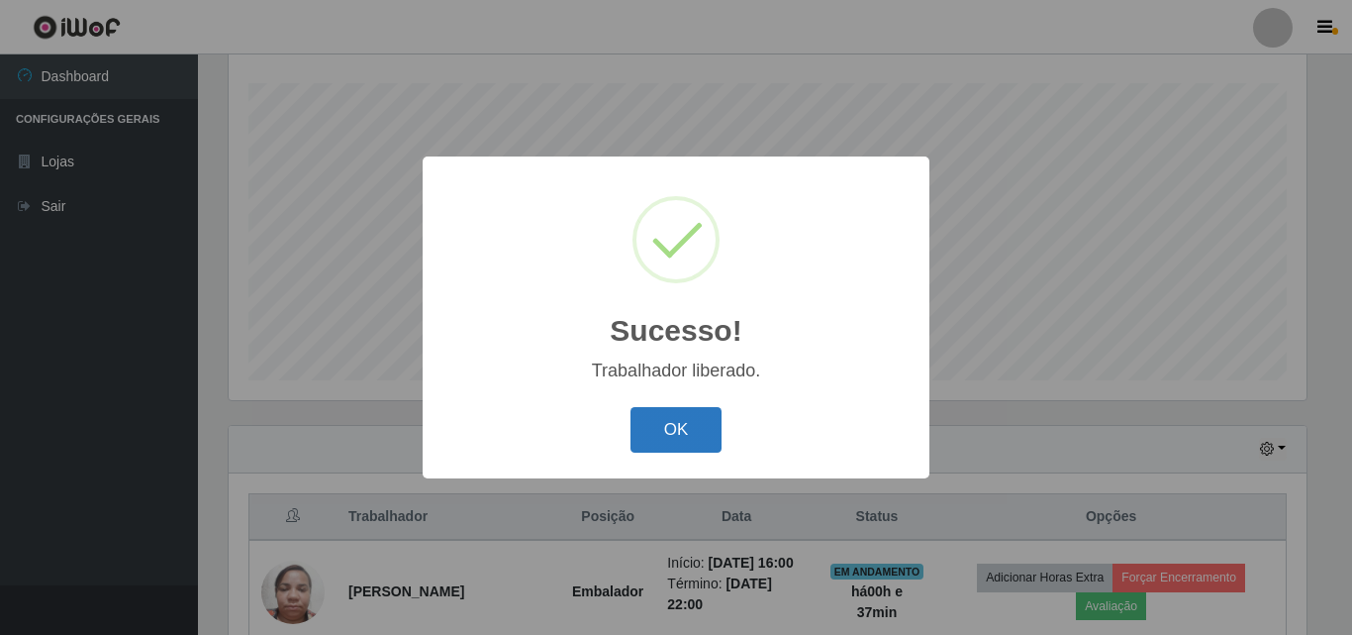
click at [676, 432] on button "OK" at bounding box center [677, 430] width 92 height 47
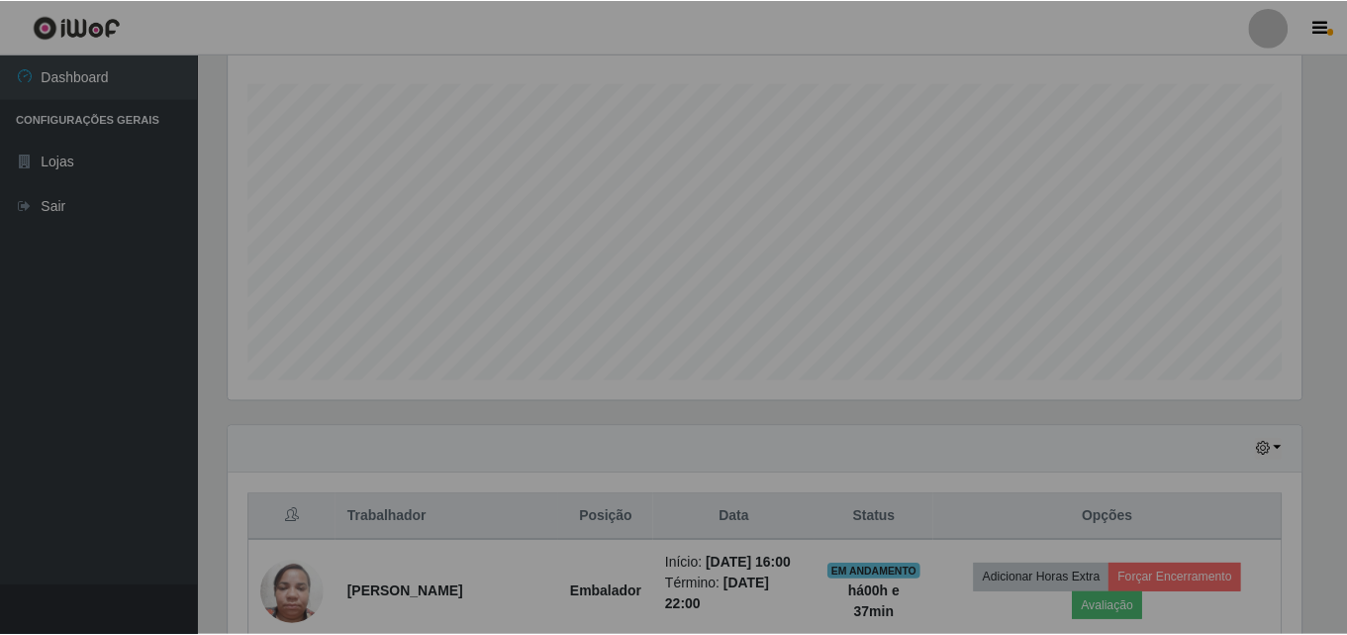
scroll to position [411, 1088]
